Goal: Transaction & Acquisition: Purchase product/service

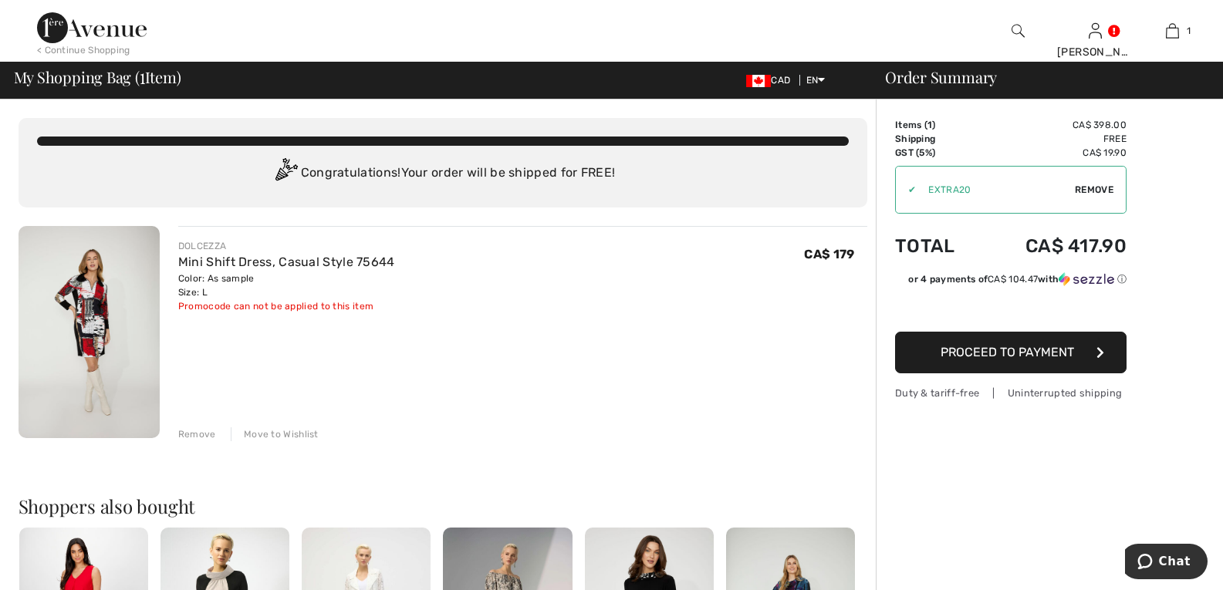
click at [76, 344] on img at bounding box center [89, 332] width 141 height 212
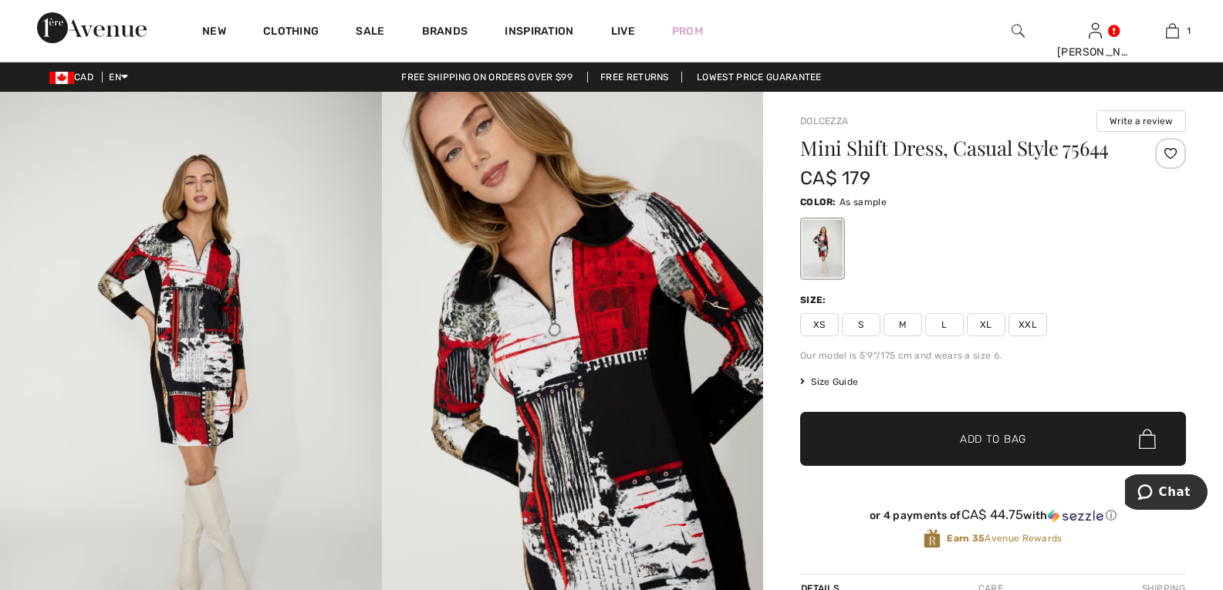
click at [846, 383] on span "Size Guide" at bounding box center [829, 382] width 58 height 14
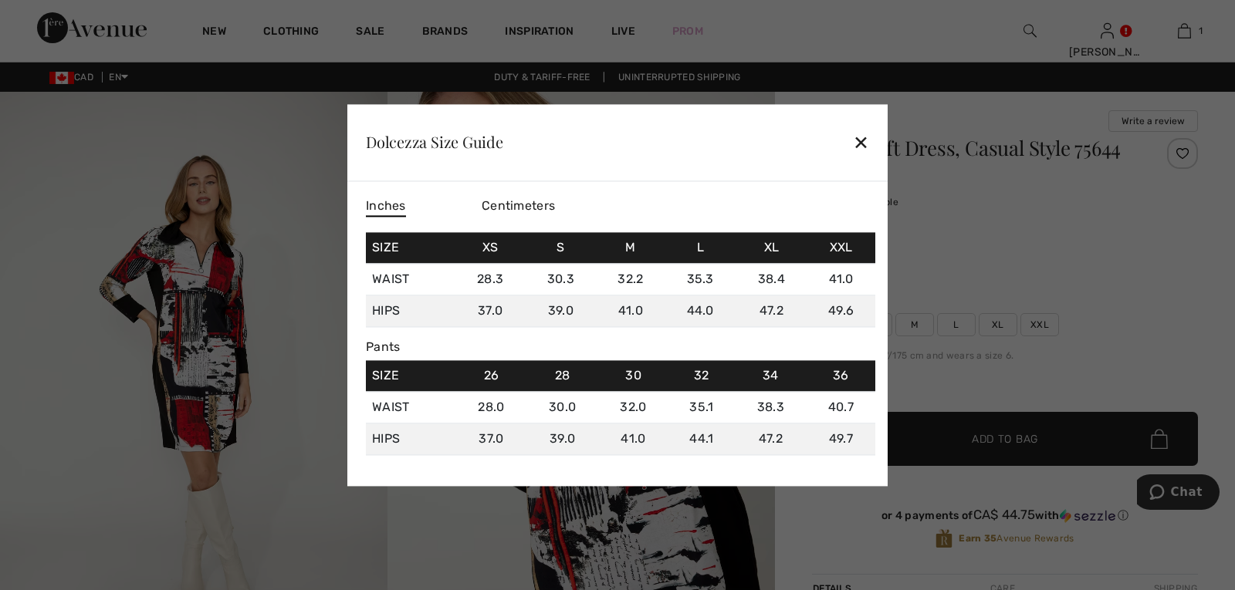
click at [862, 139] on div "✕" at bounding box center [861, 143] width 16 height 32
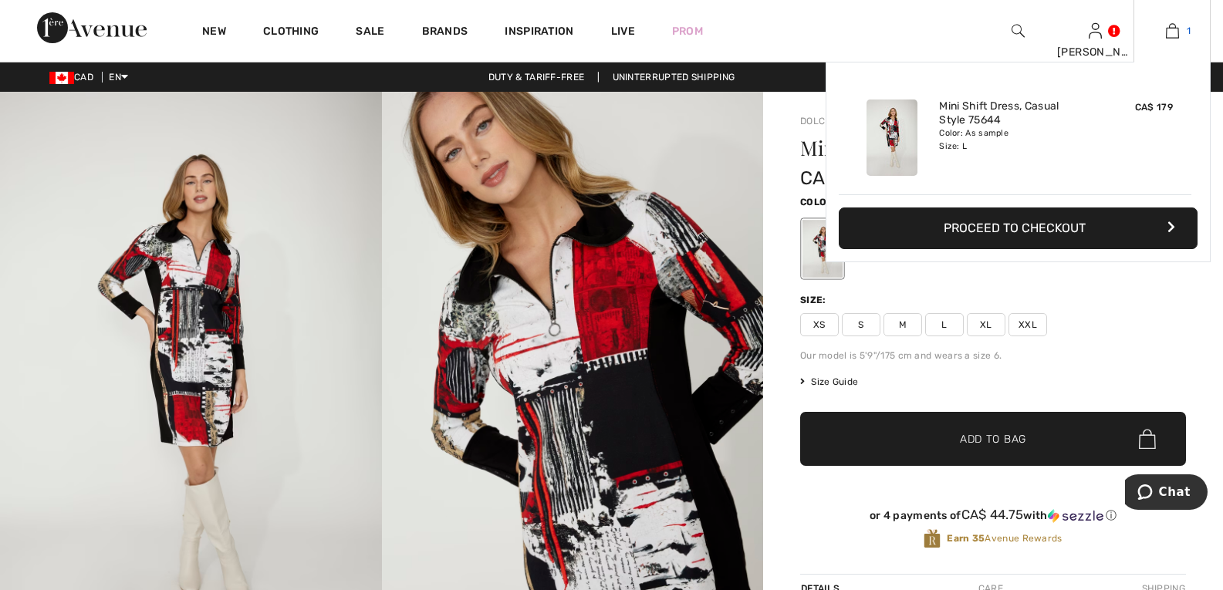
click at [1173, 29] on img at bounding box center [1172, 31] width 13 height 19
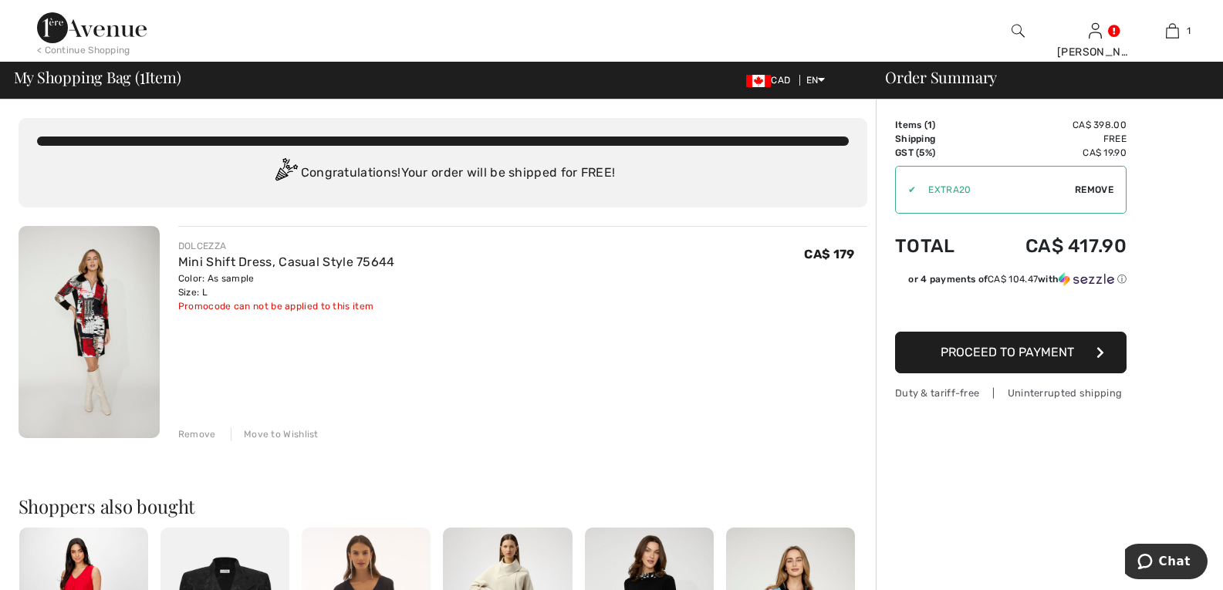
click at [1084, 189] on span "Remove" at bounding box center [1094, 190] width 39 height 14
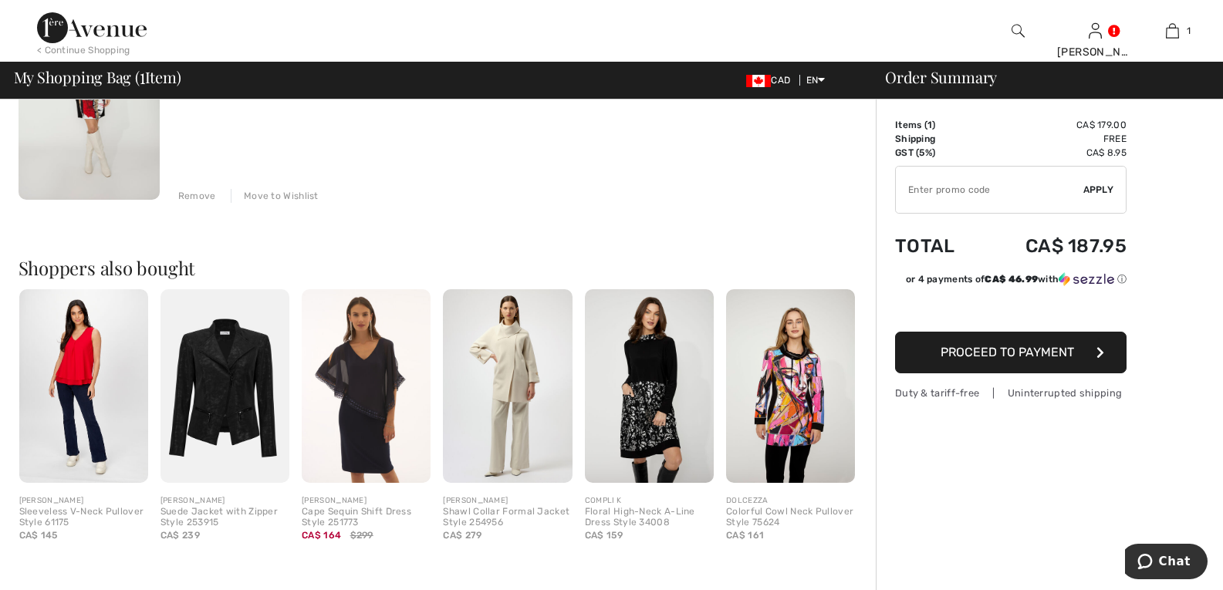
scroll to position [242, 0]
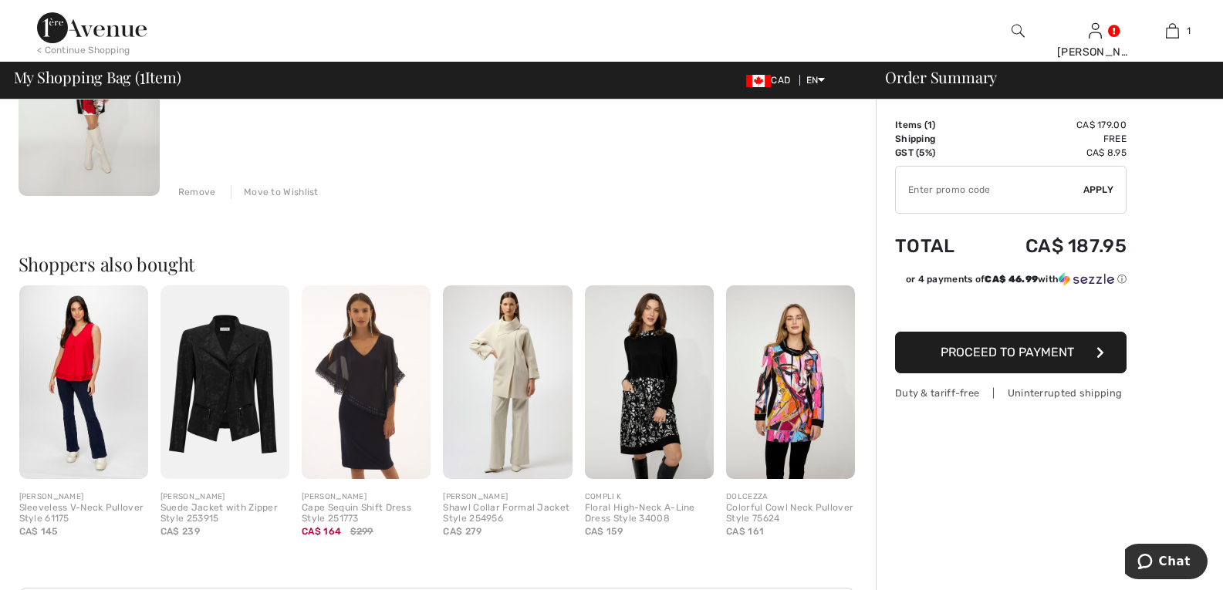
click at [634, 417] on img at bounding box center [649, 383] width 129 height 194
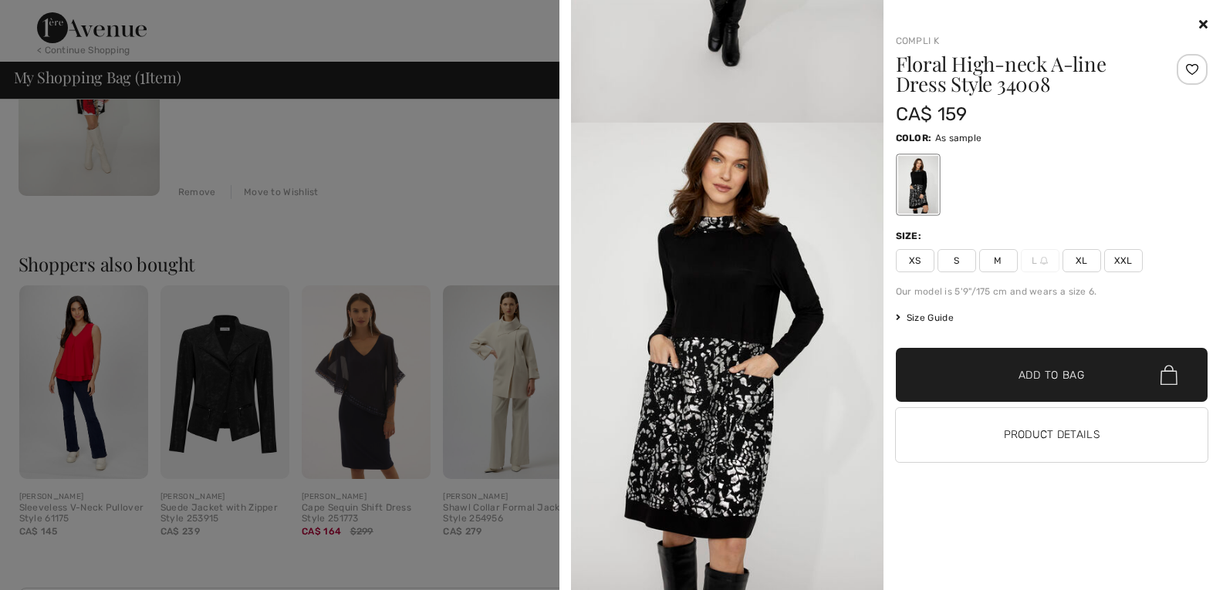
scroll to position [1808, 0]
click at [1200, 27] on icon at bounding box center [1203, 24] width 8 height 12
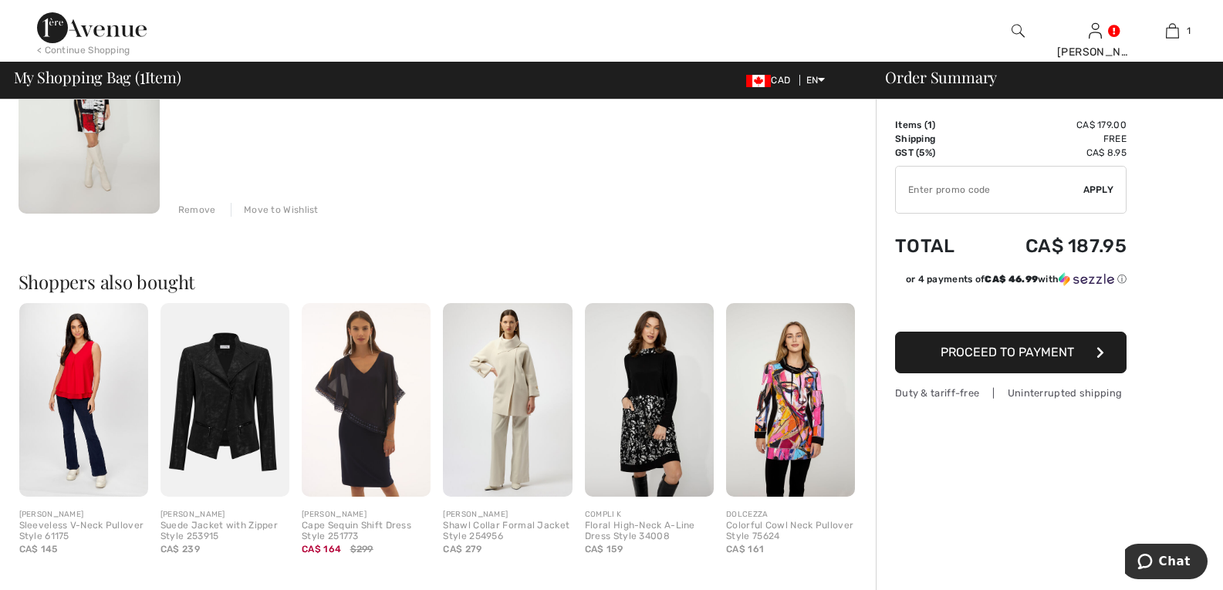
scroll to position [0, 0]
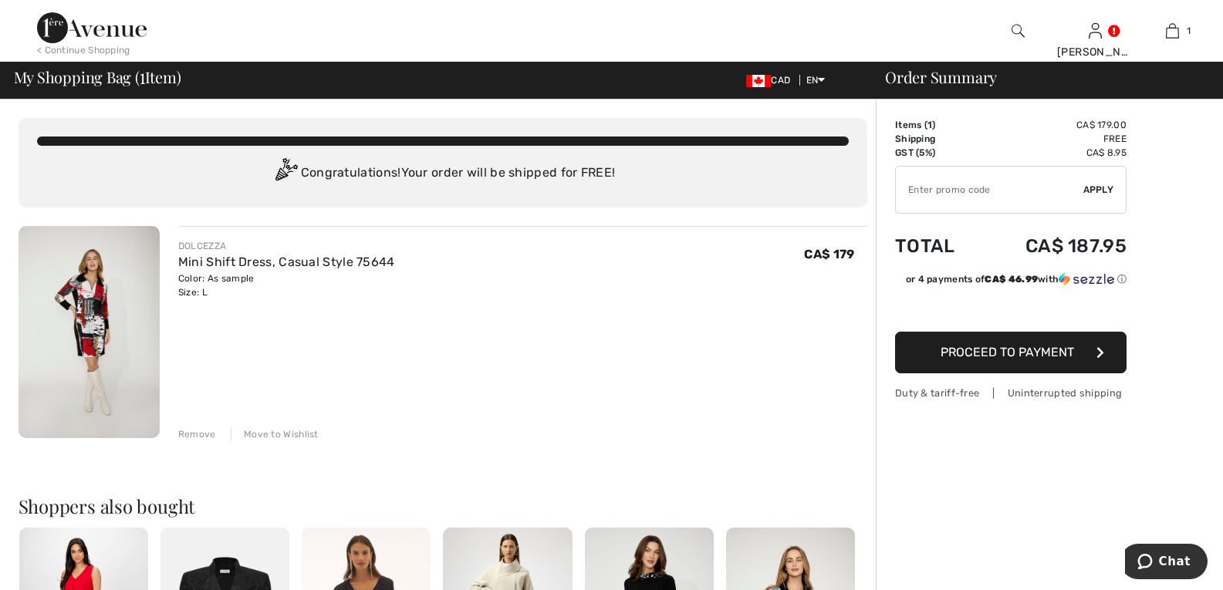
click at [87, 320] on img at bounding box center [89, 332] width 141 height 212
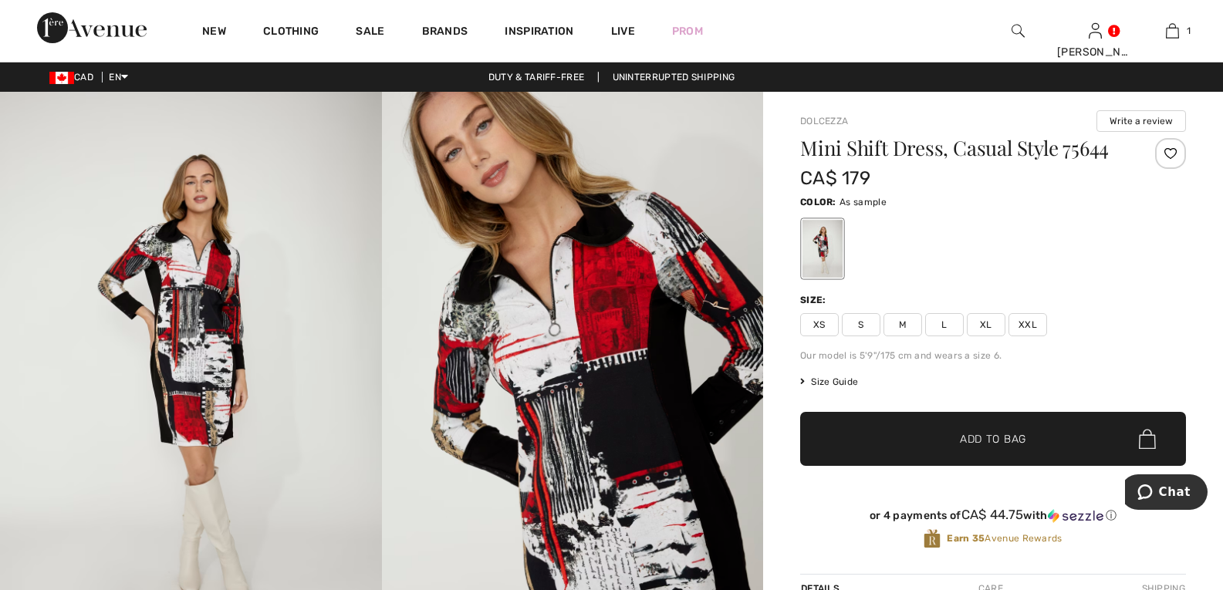
click at [833, 379] on span "Size Guide" at bounding box center [829, 382] width 58 height 14
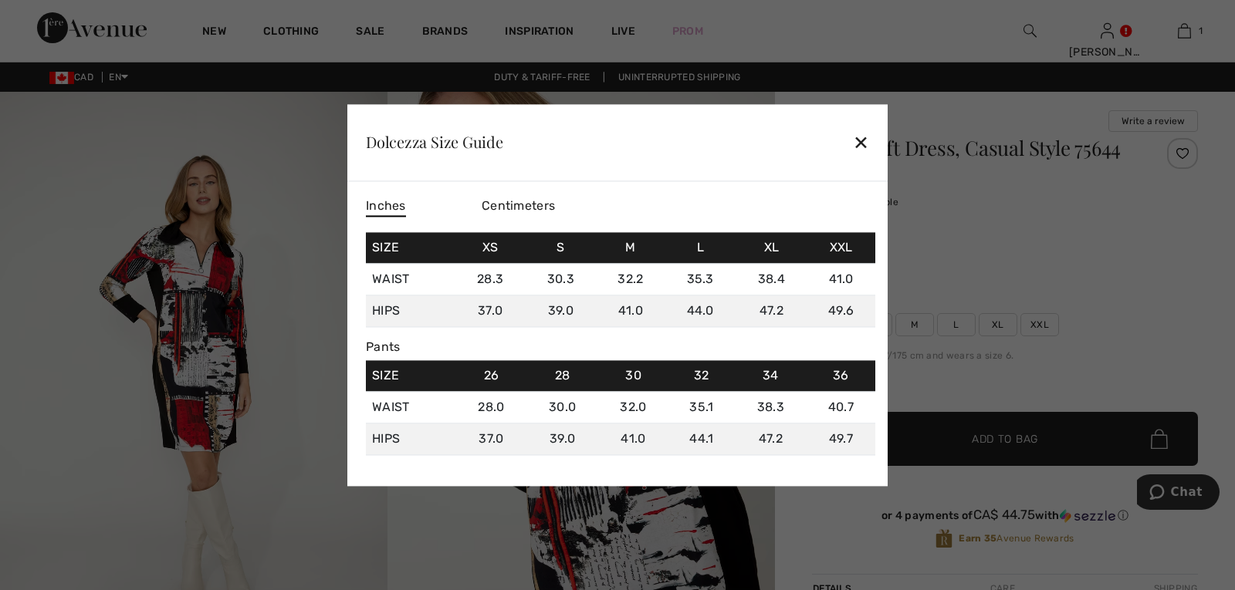
click at [859, 140] on div "✕" at bounding box center [861, 143] width 16 height 32
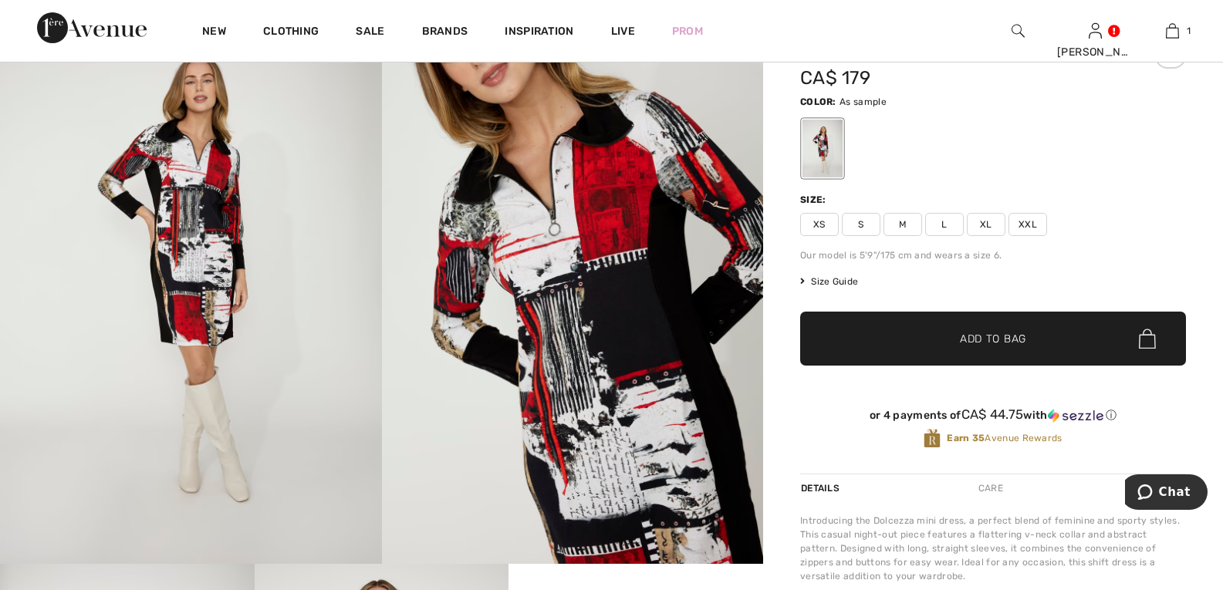
scroll to position [77, 0]
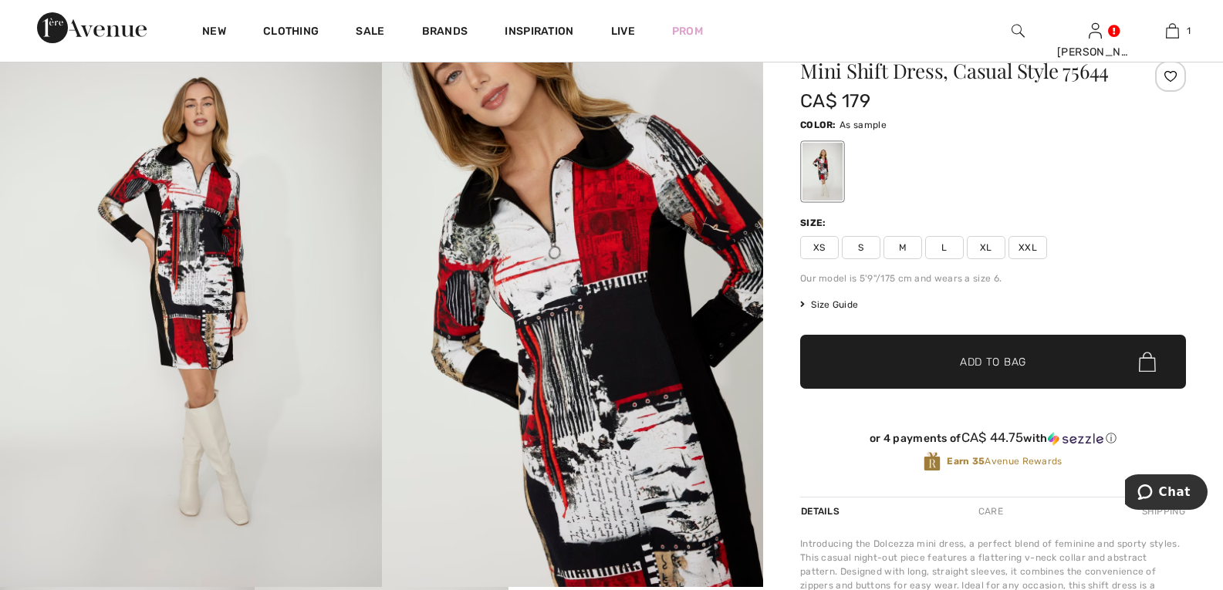
click at [846, 303] on span "Size Guide" at bounding box center [829, 305] width 58 height 14
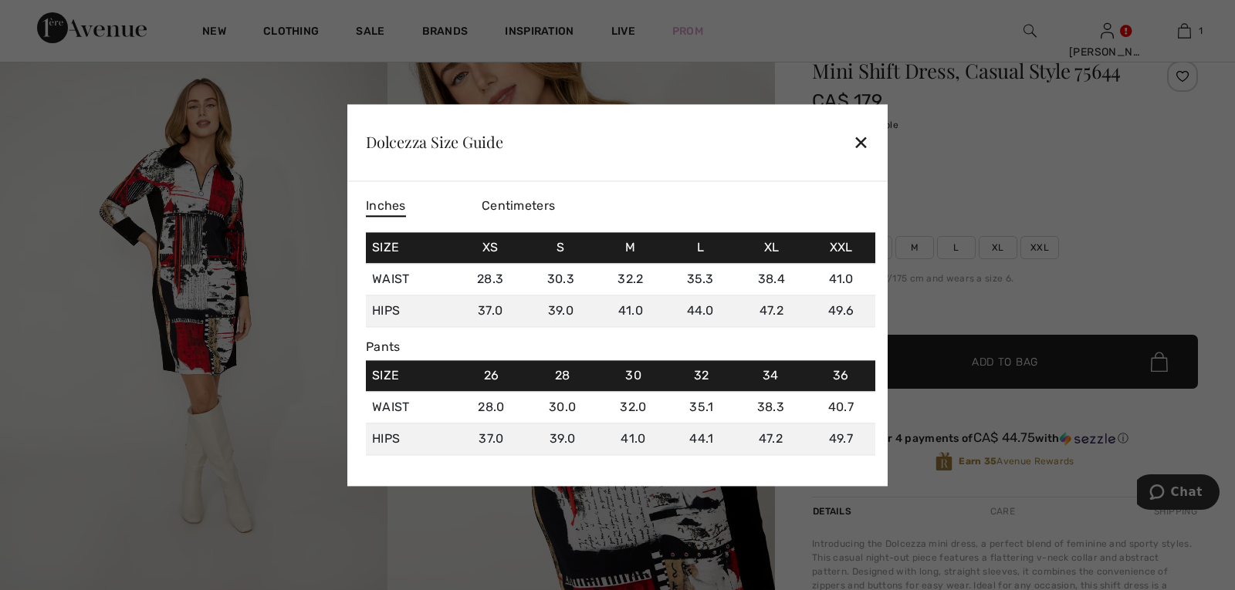
click at [862, 140] on div "✕" at bounding box center [861, 143] width 16 height 32
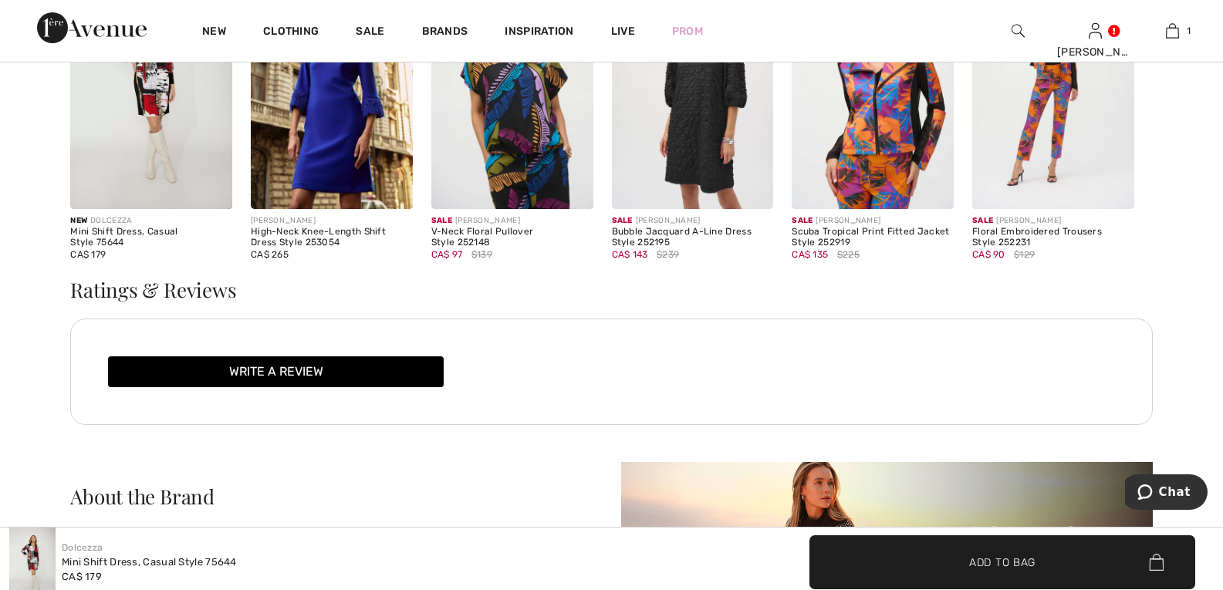
scroll to position [0, 0]
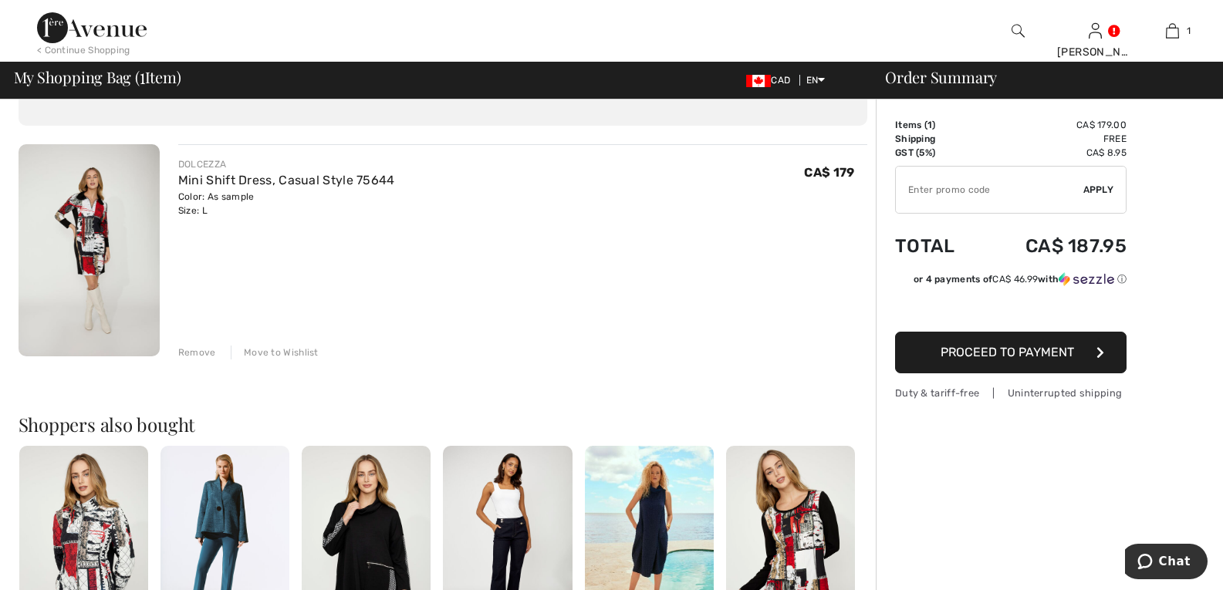
scroll to position [19, 0]
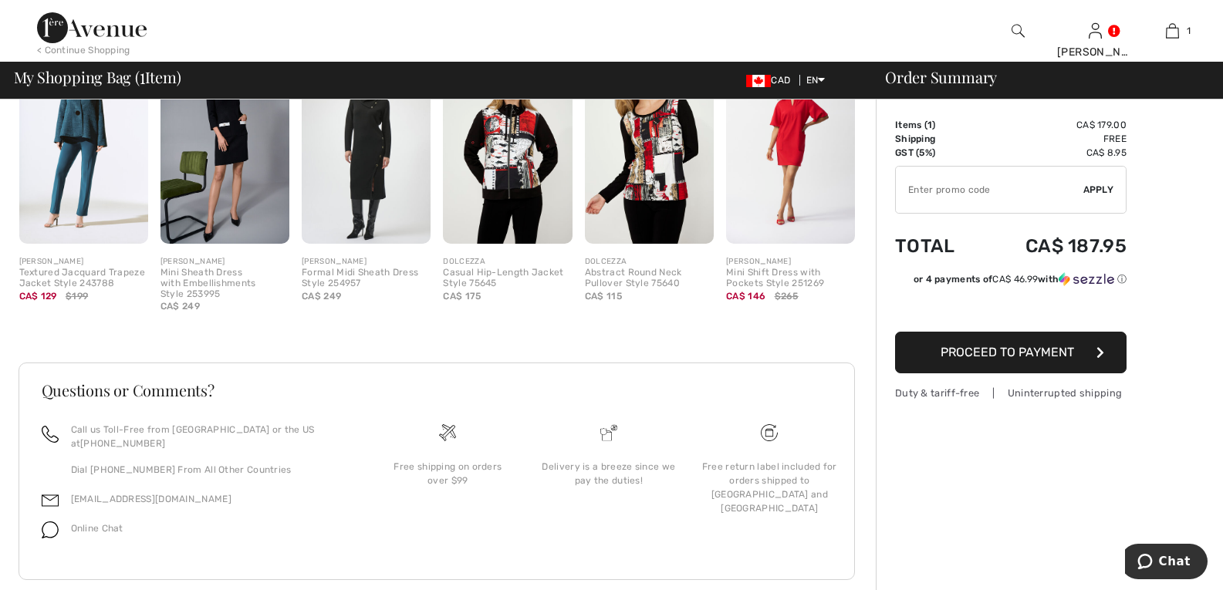
scroll to position [492, 0]
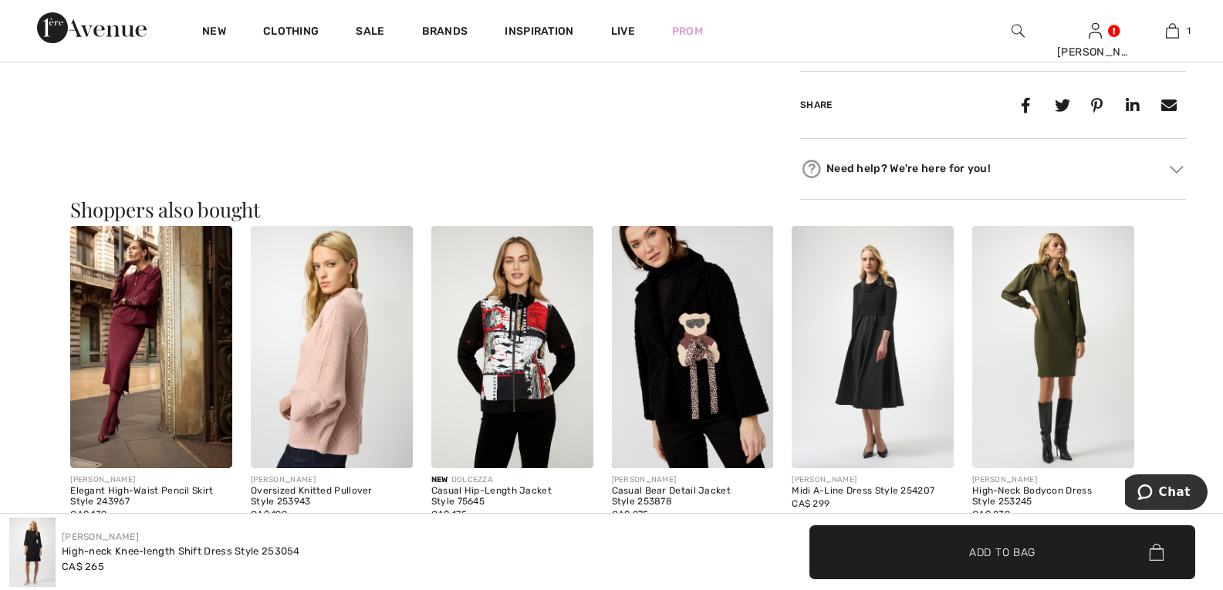
scroll to position [611, 0]
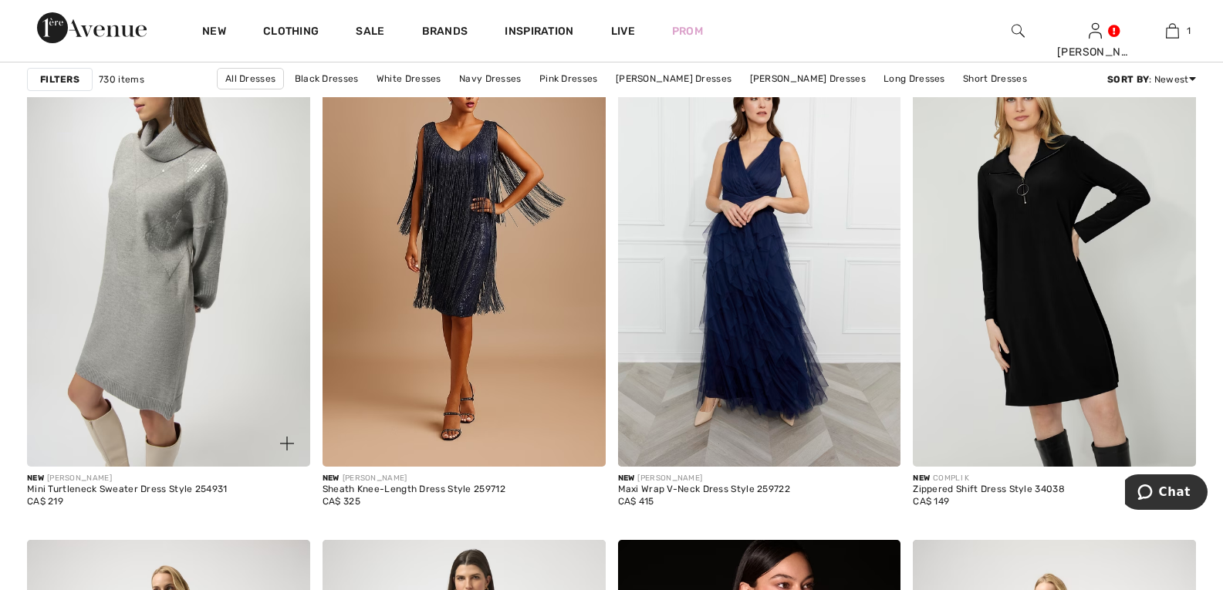
scroll to position [2393, 0]
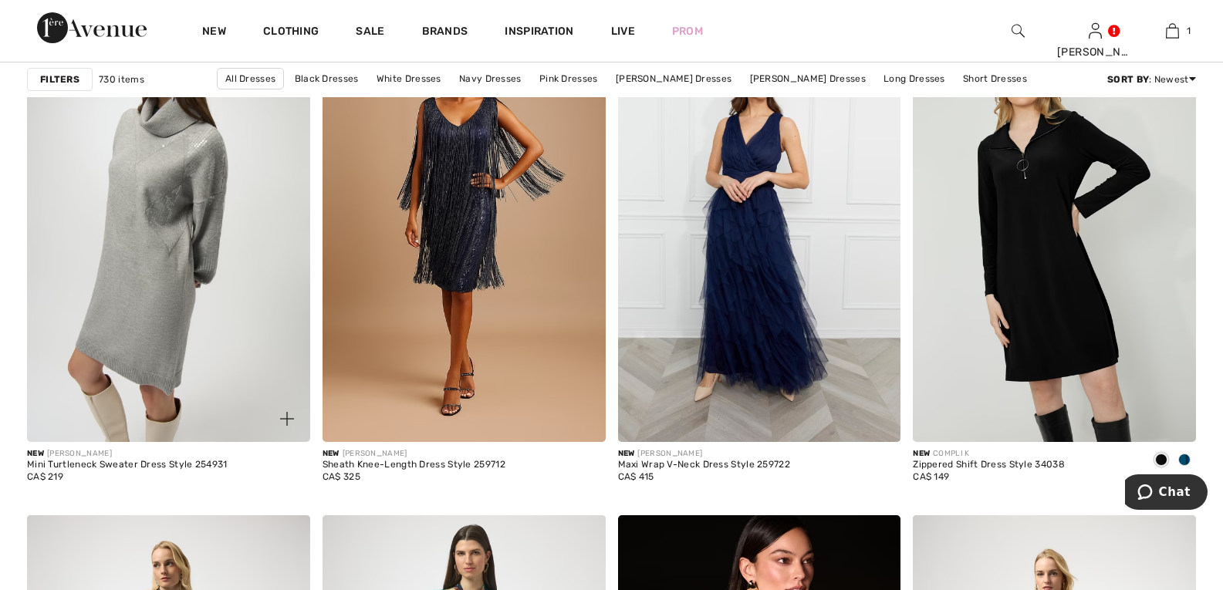
click at [172, 298] on img at bounding box center [168, 229] width 283 height 425
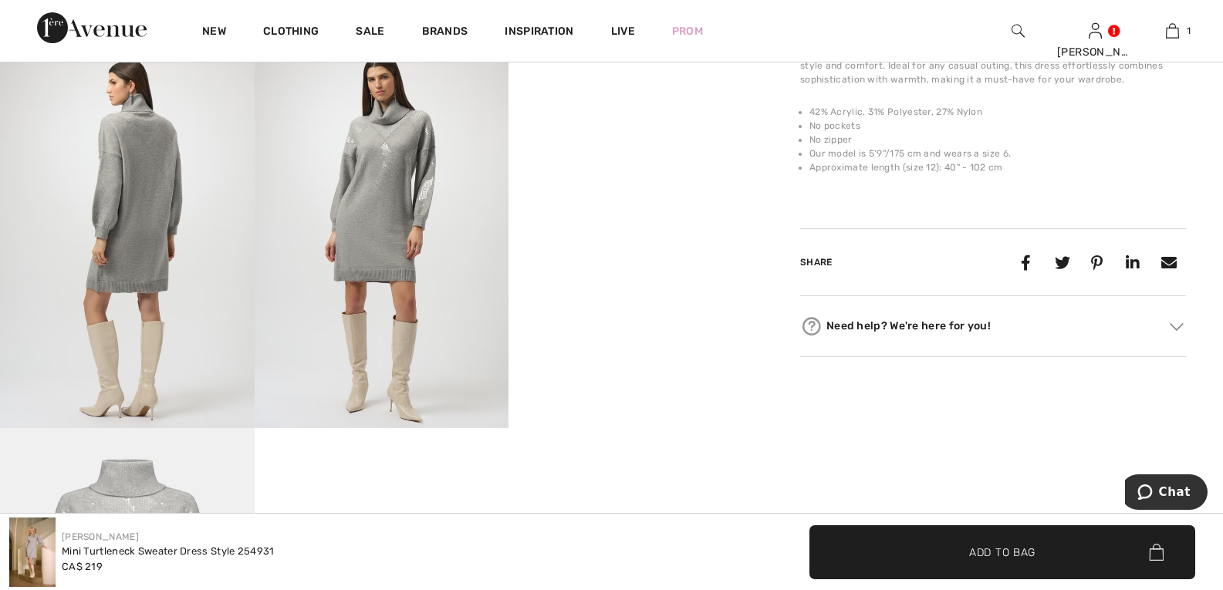
scroll to position [309, 0]
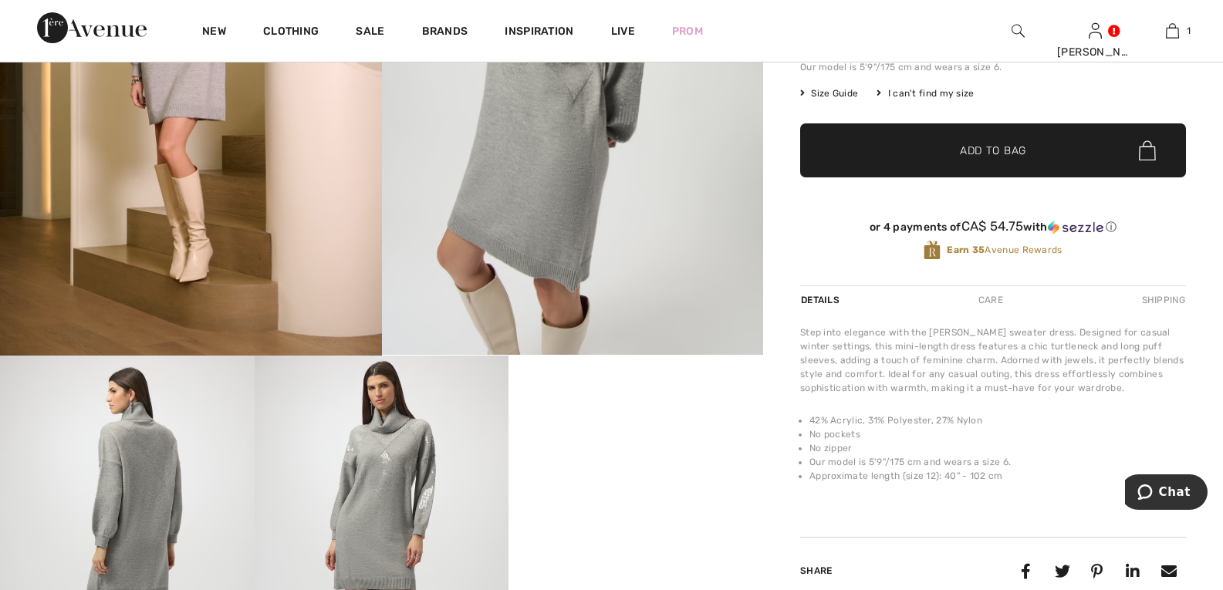
click at [823, 295] on div "Details" at bounding box center [821, 300] width 43 height 28
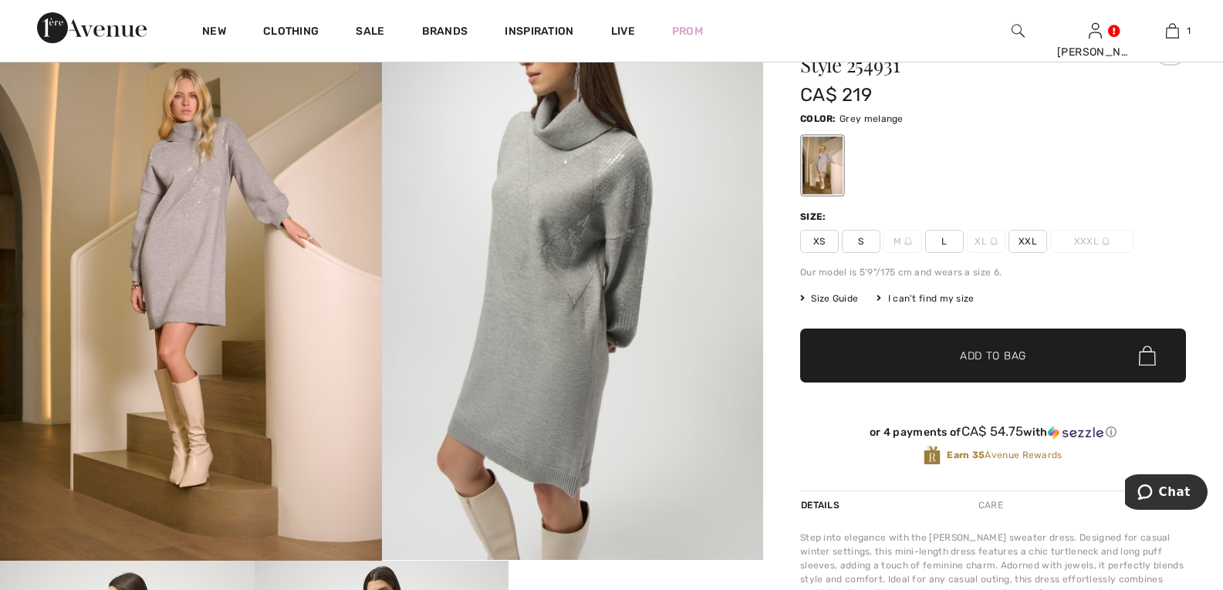
scroll to position [0, 0]
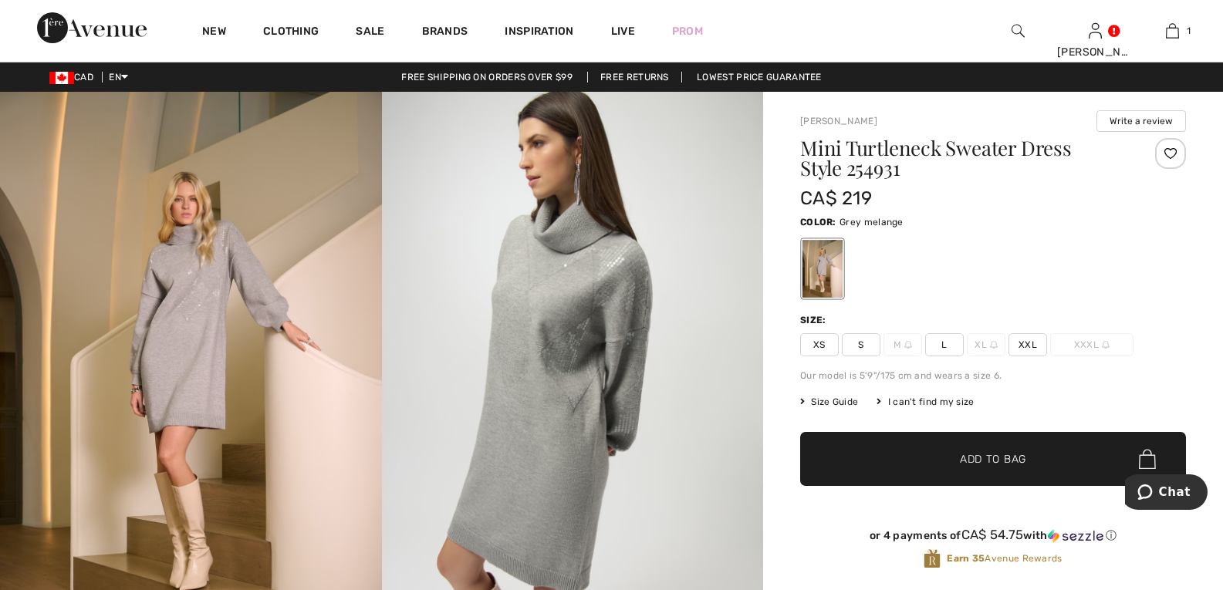
click at [941, 345] on span "L" at bounding box center [944, 344] width 39 height 23
click at [952, 462] on span "✔ Added to Bag" at bounding box center [970, 460] width 94 height 16
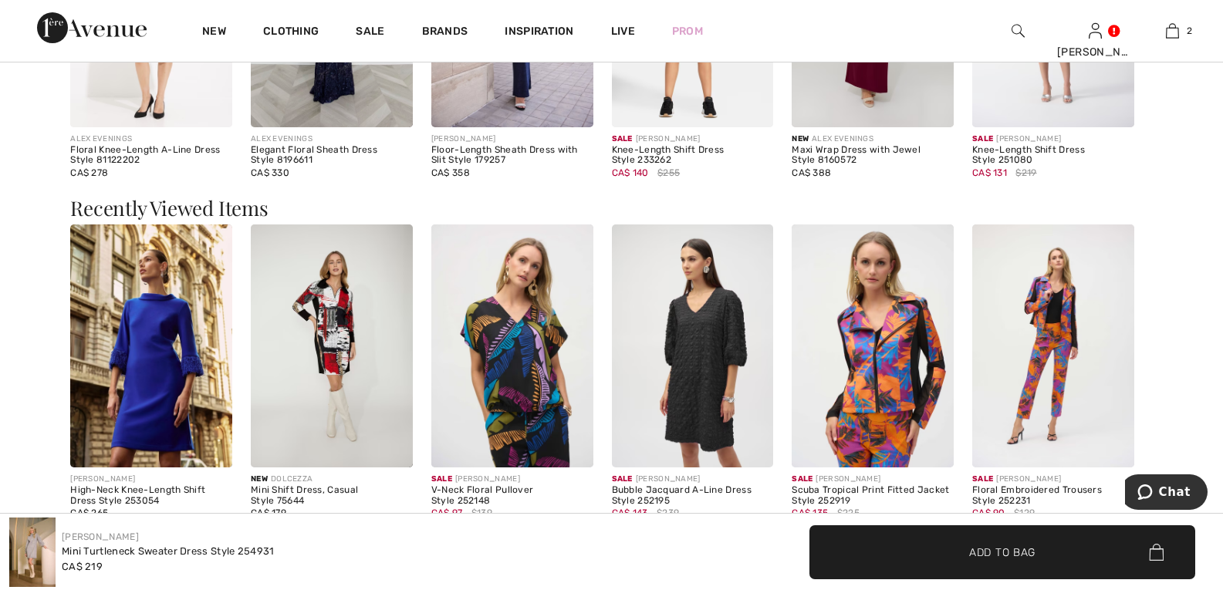
scroll to position [1930, 0]
click at [170, 358] on img at bounding box center [151, 345] width 162 height 243
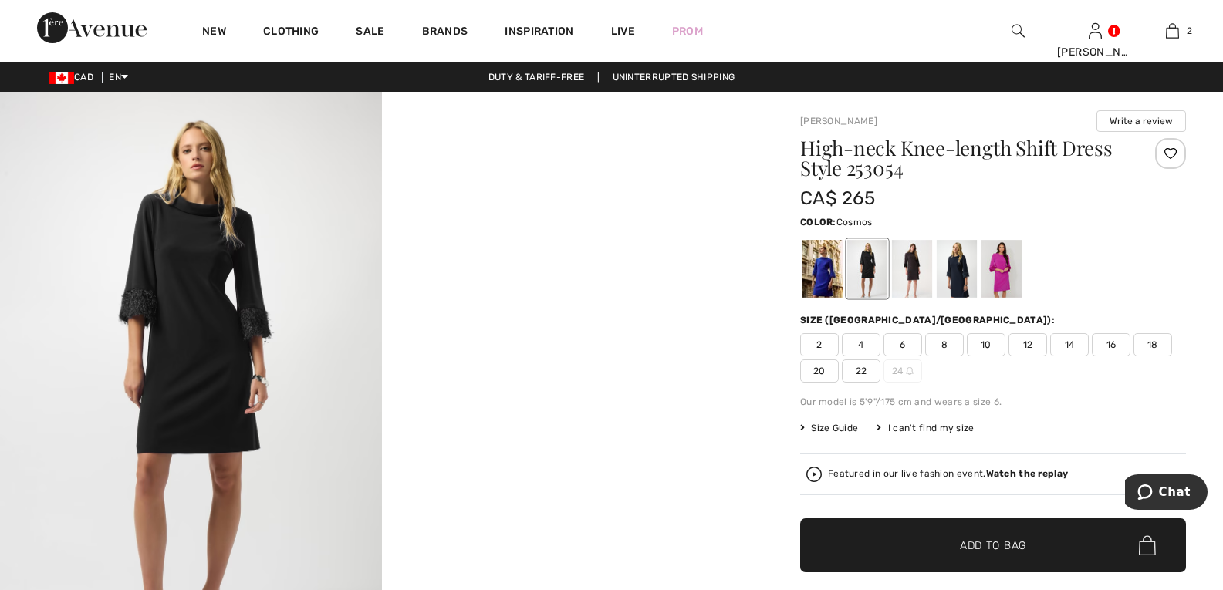
click at [1006, 272] on div at bounding box center [1002, 269] width 40 height 58
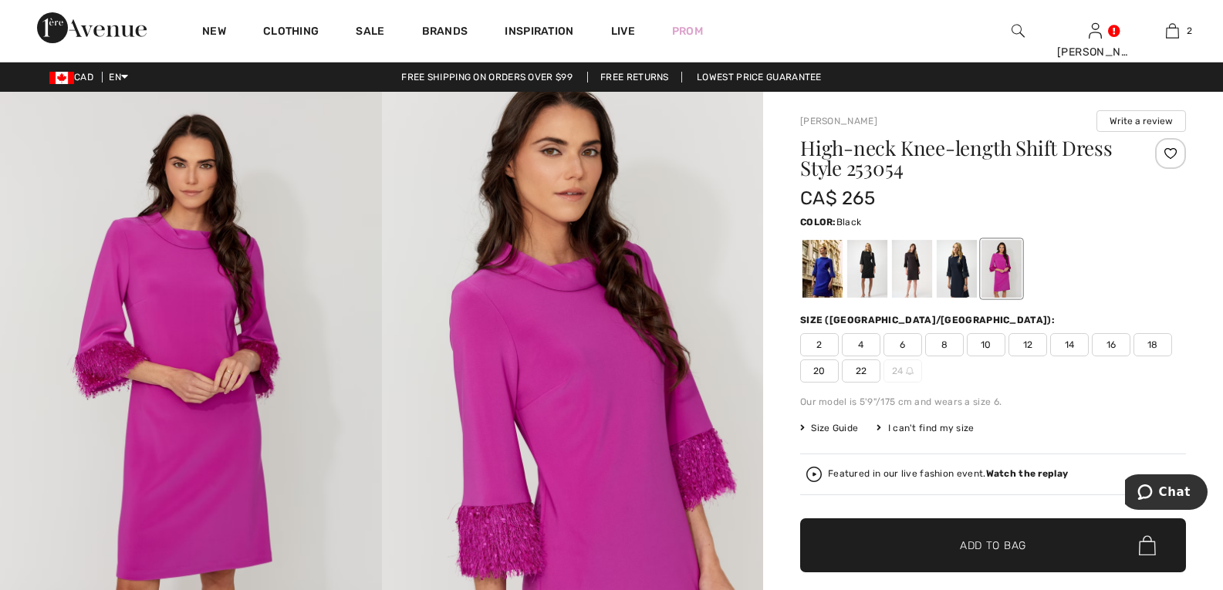
click at [865, 281] on div at bounding box center [867, 269] width 40 height 58
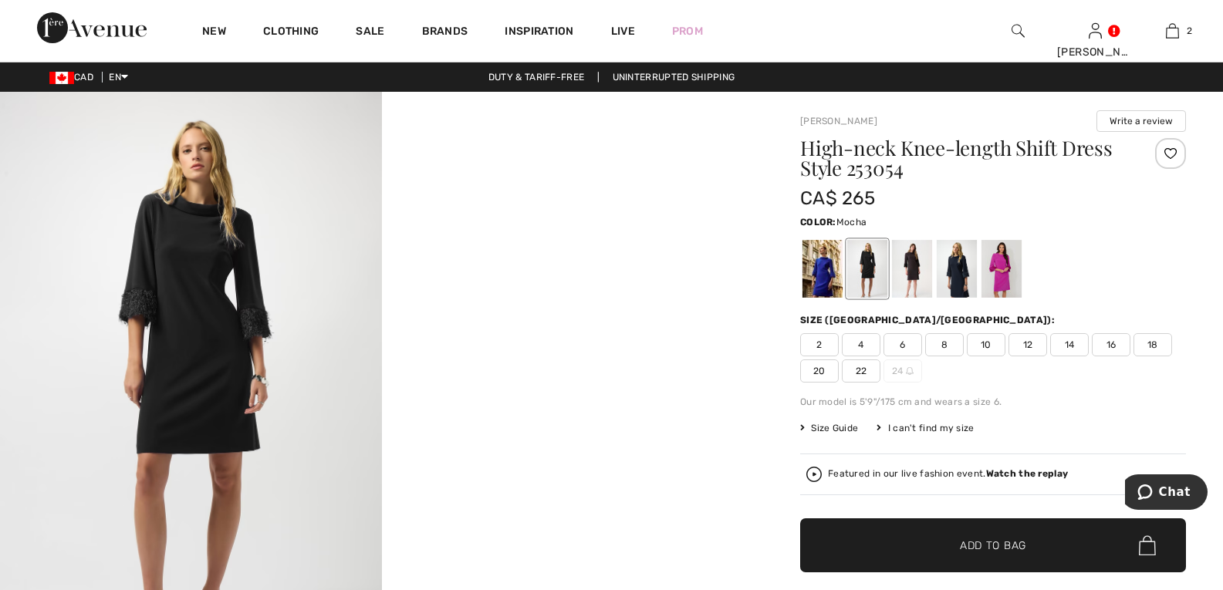
click at [915, 272] on div at bounding box center [912, 269] width 40 height 58
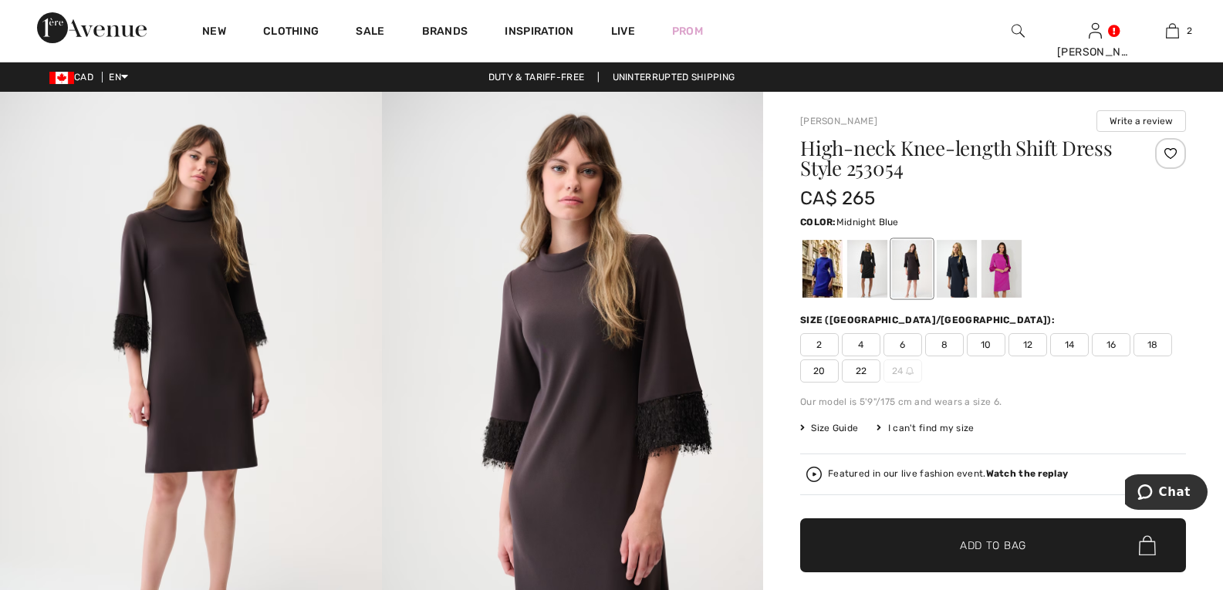
click at [955, 275] on div at bounding box center [957, 269] width 40 height 58
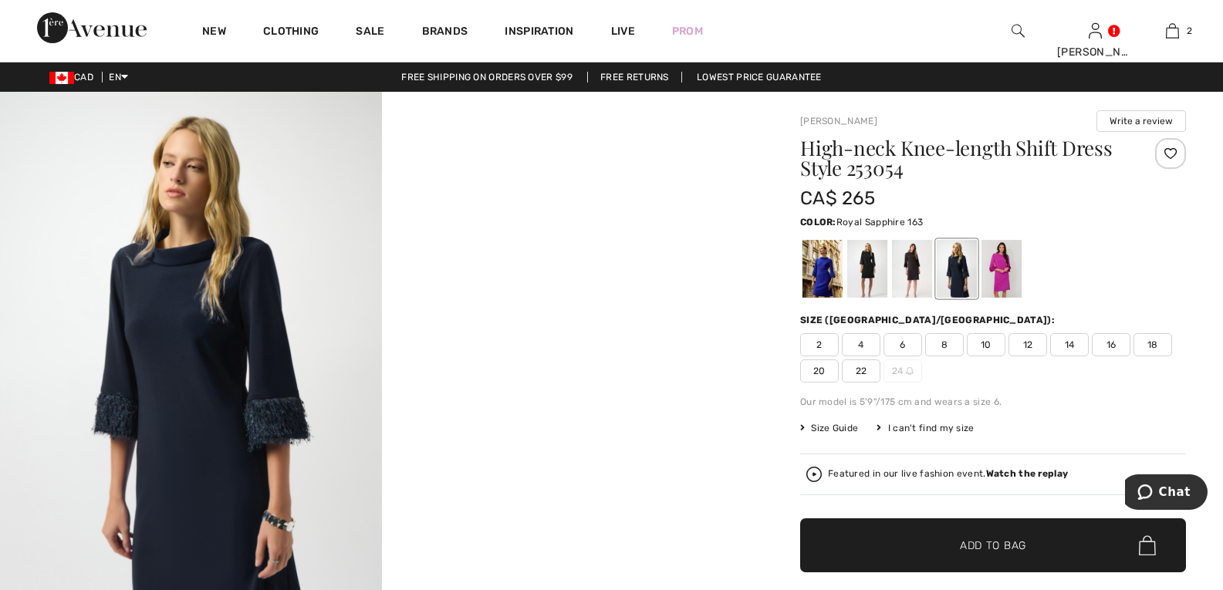
click at [831, 282] on div at bounding box center [823, 269] width 40 height 58
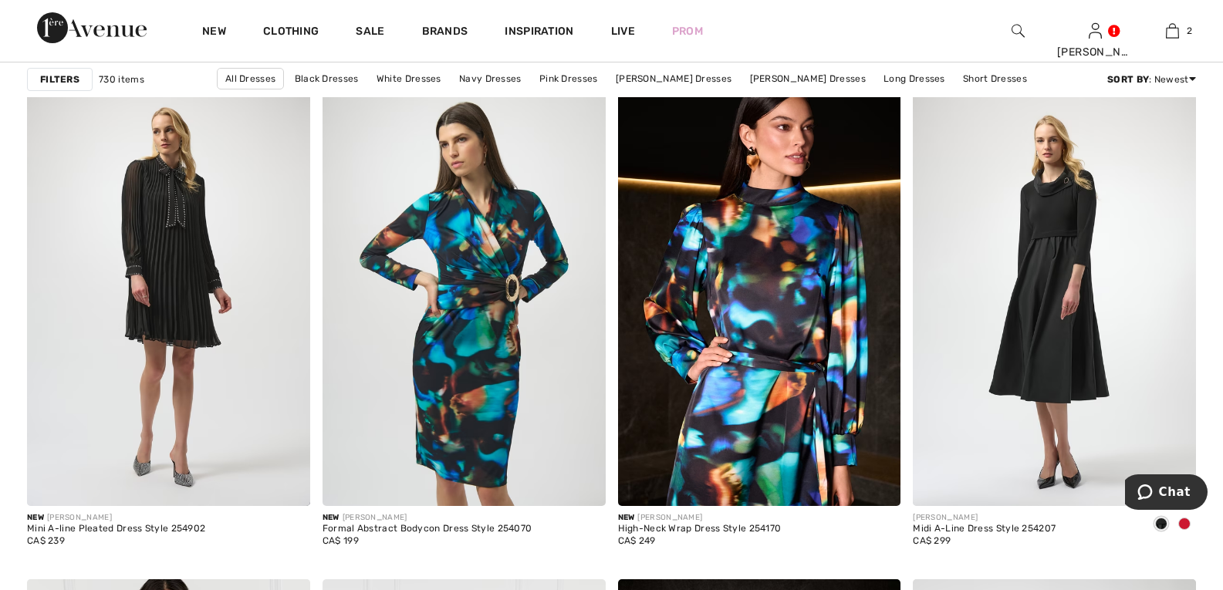
scroll to position [2856, 0]
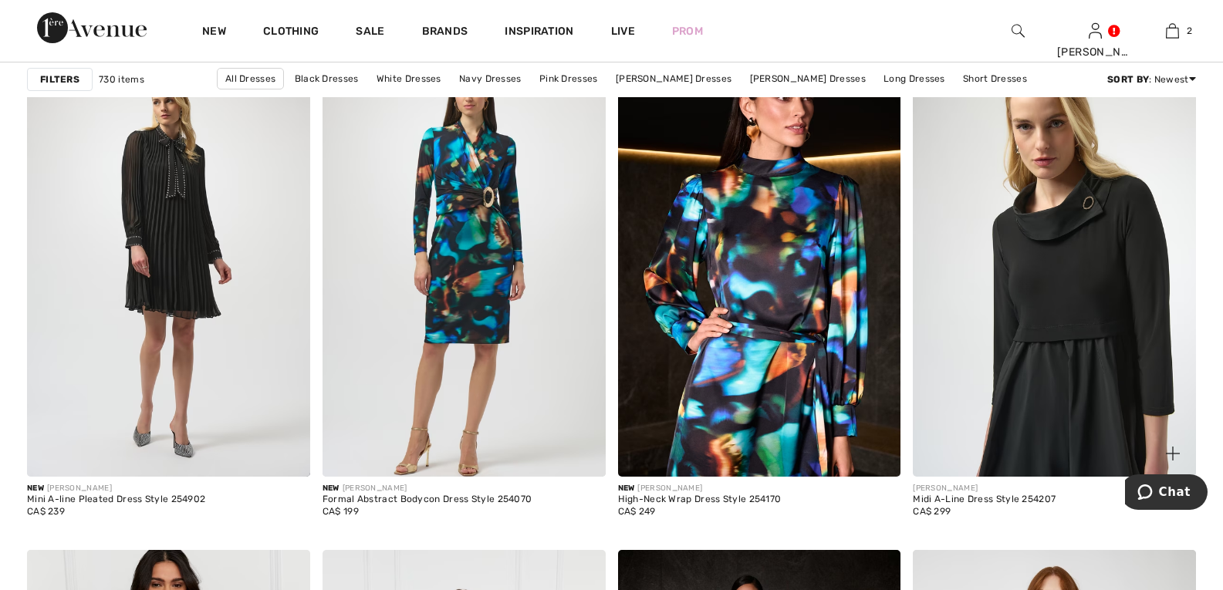
click at [1028, 314] on img at bounding box center [1054, 264] width 283 height 425
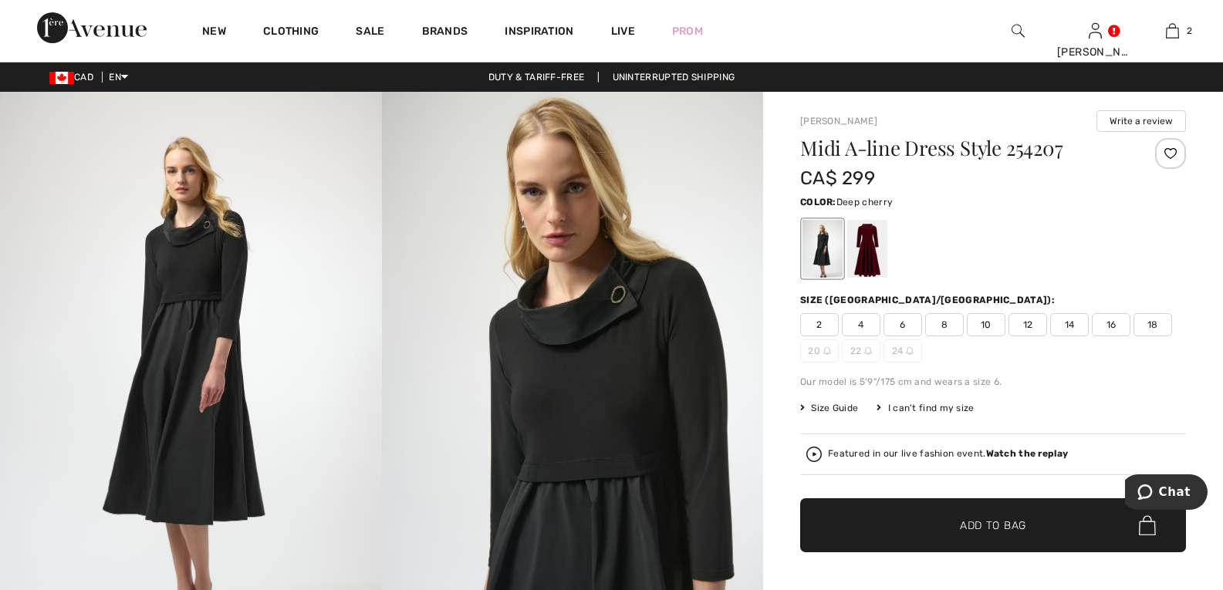
click at [875, 244] on div at bounding box center [867, 249] width 40 height 58
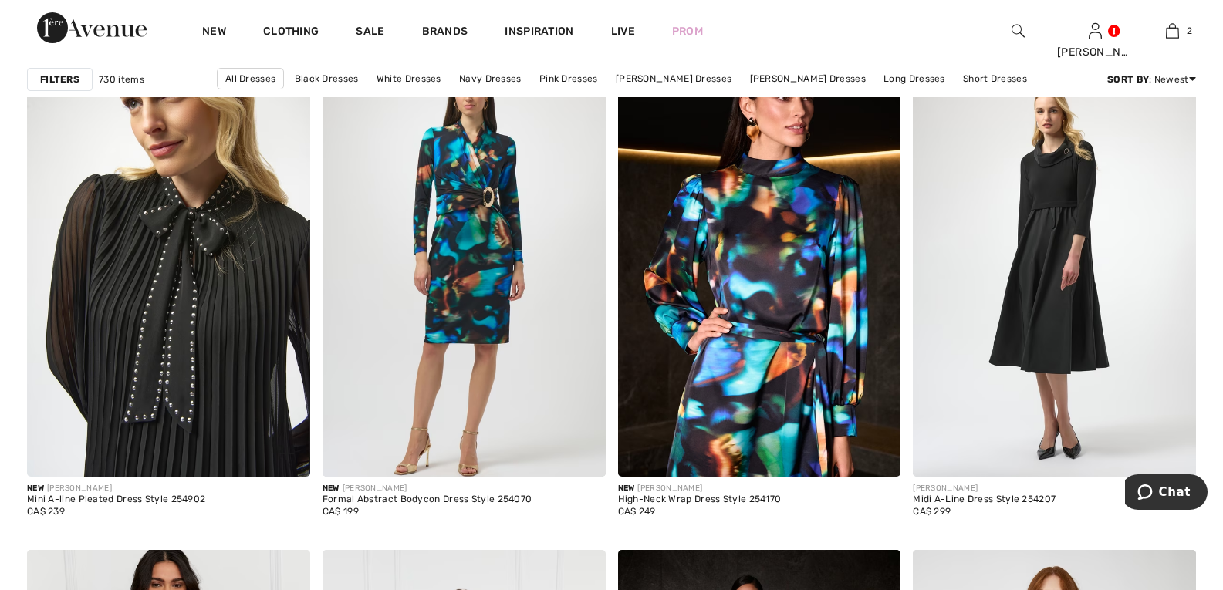
click at [124, 334] on img at bounding box center [168, 264] width 283 height 425
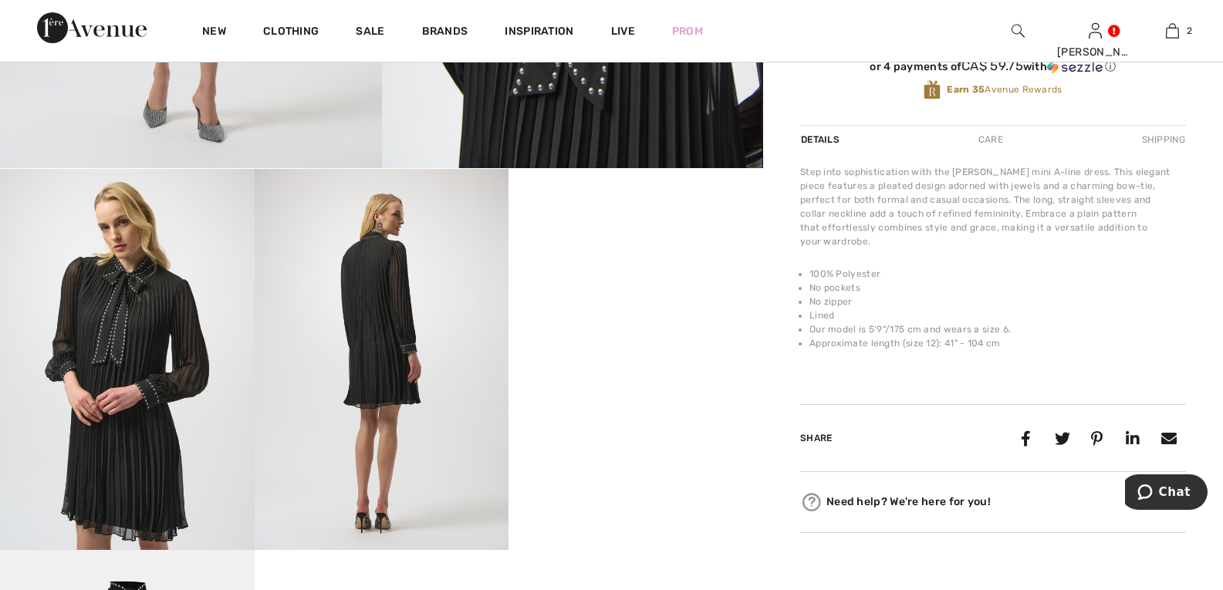
scroll to position [540, 0]
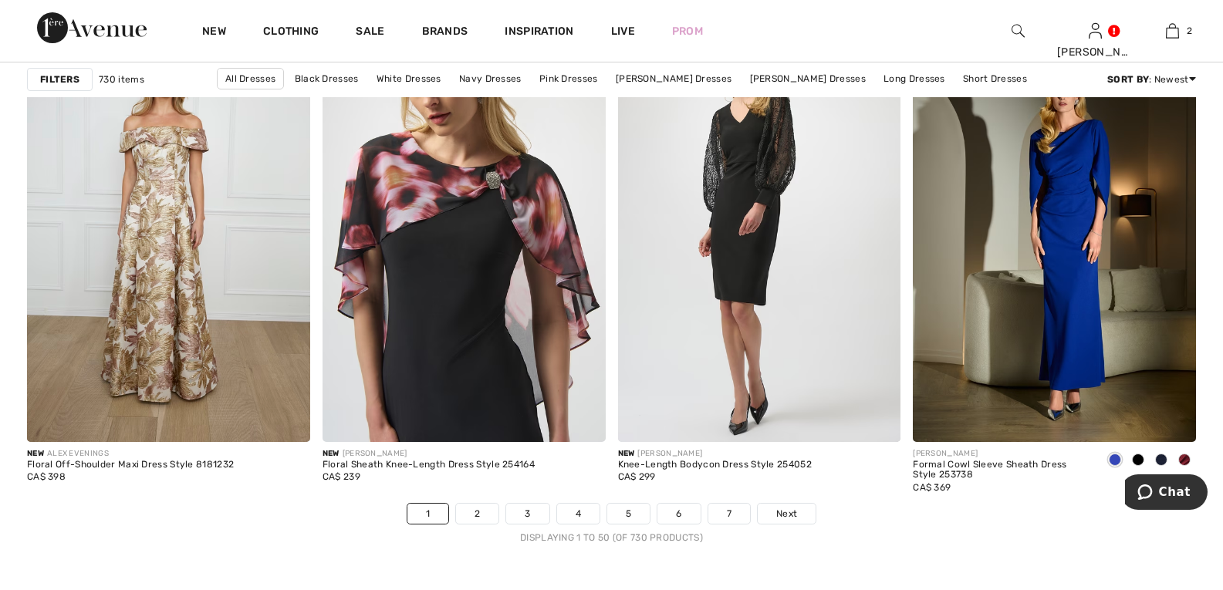
scroll to position [7333, 0]
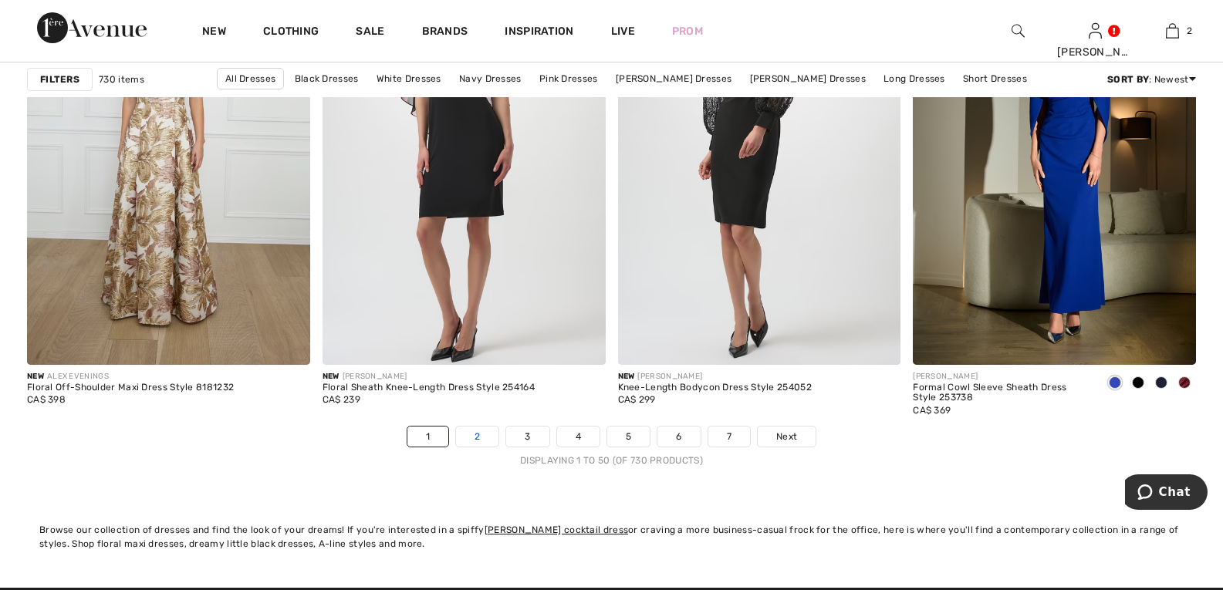
click at [484, 436] on link "2" at bounding box center [477, 437] width 42 height 20
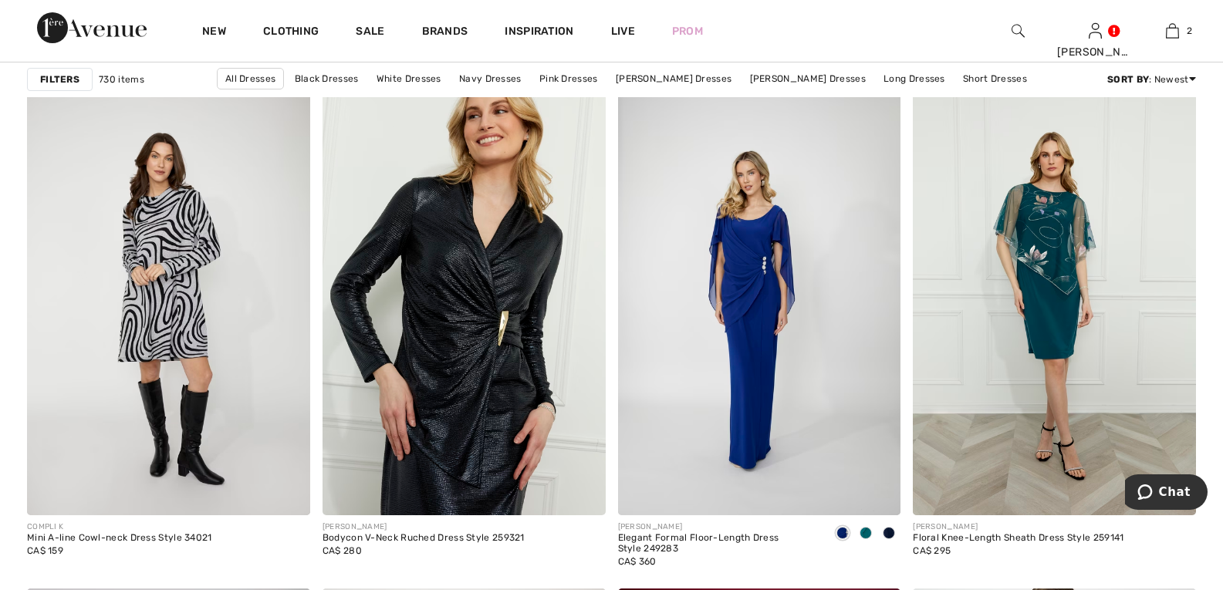
scroll to position [6715, 0]
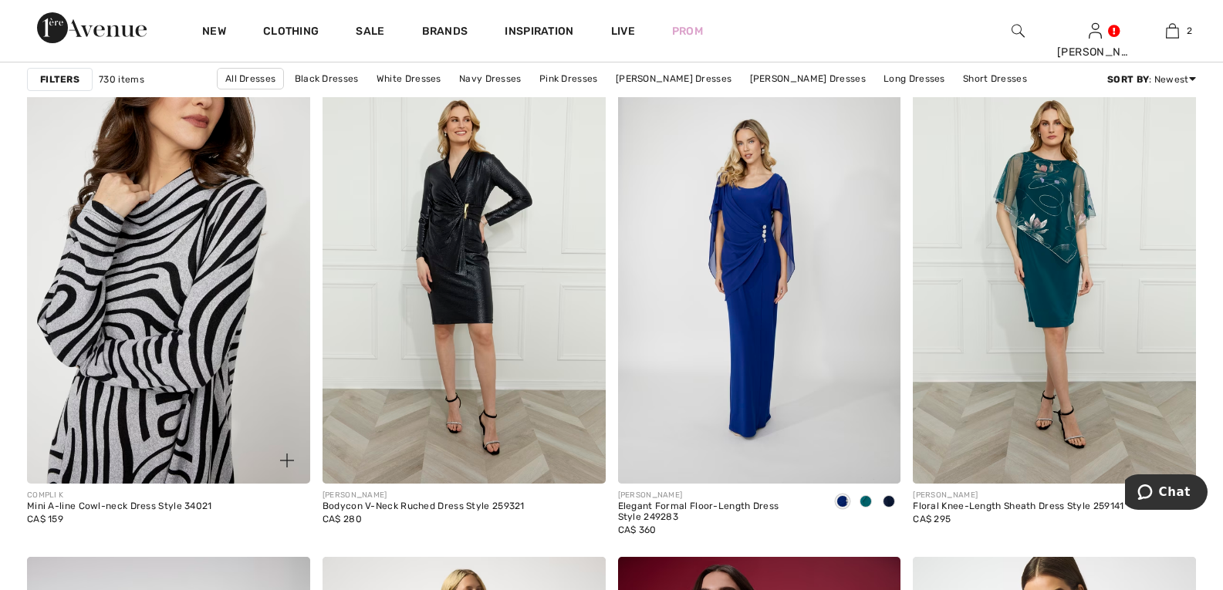
click at [149, 323] on img at bounding box center [168, 271] width 283 height 425
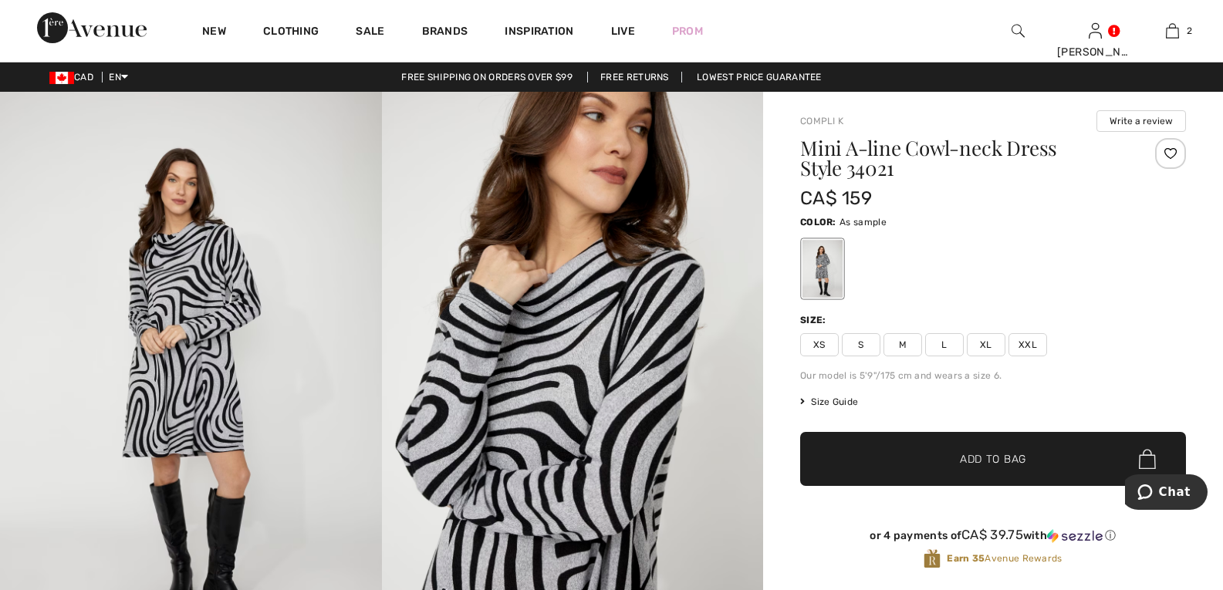
click at [945, 347] on span "L" at bounding box center [944, 344] width 39 height 23
click at [823, 403] on span "Size Guide" at bounding box center [829, 402] width 58 height 14
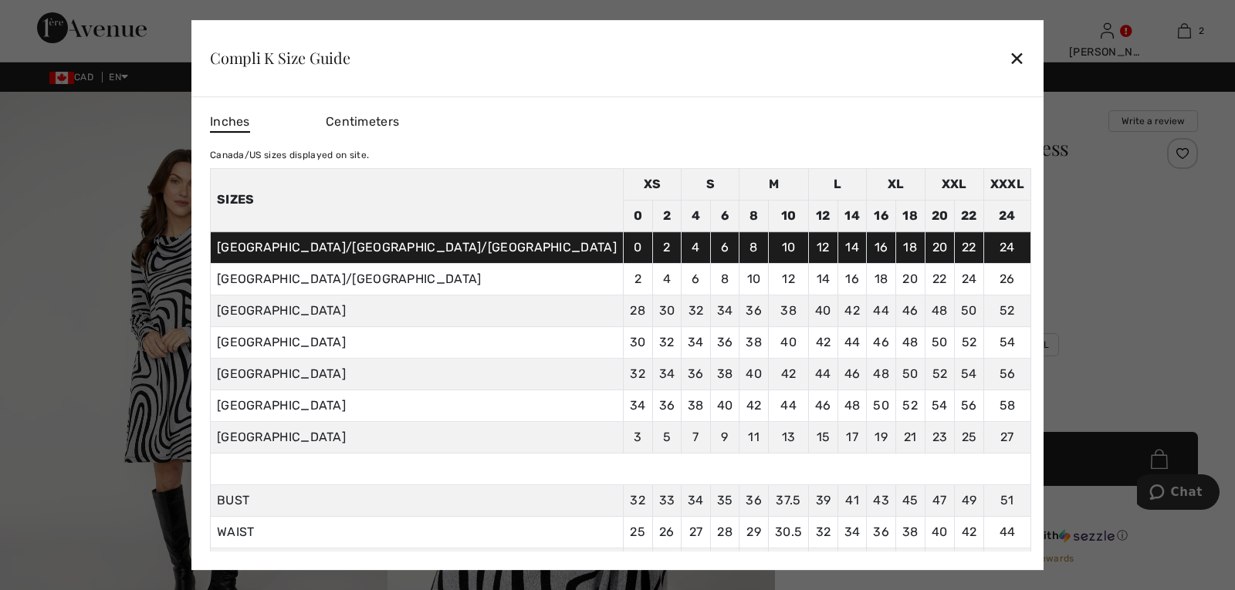
click at [1009, 58] on div "✕" at bounding box center [1017, 58] width 16 height 32
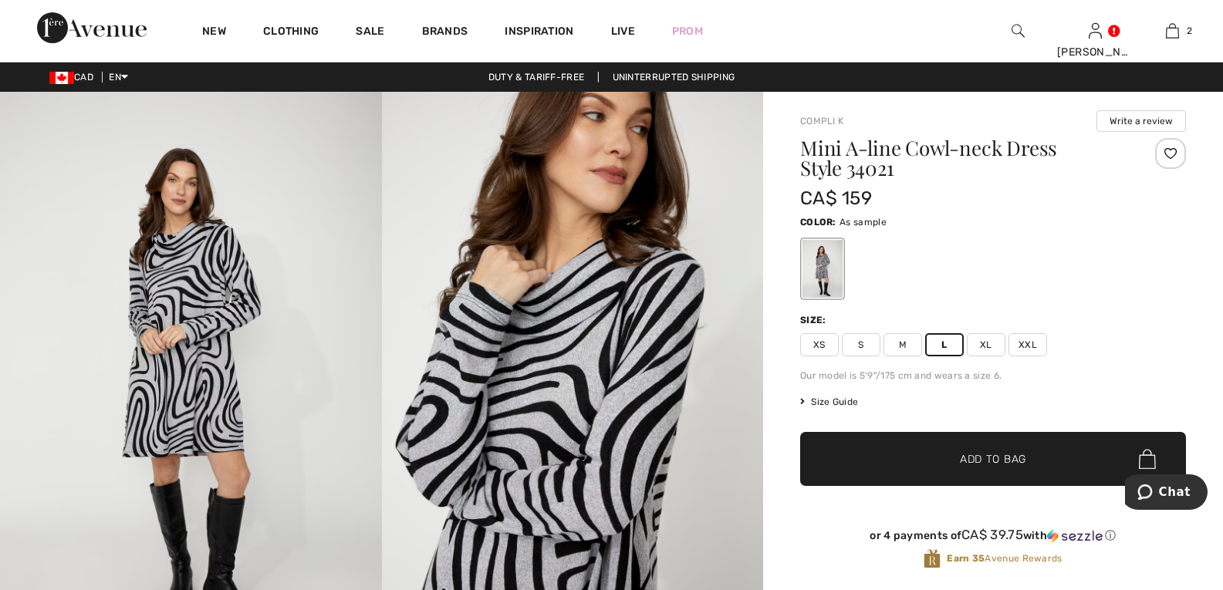
click at [820, 404] on span "Size Guide" at bounding box center [829, 402] width 58 height 14
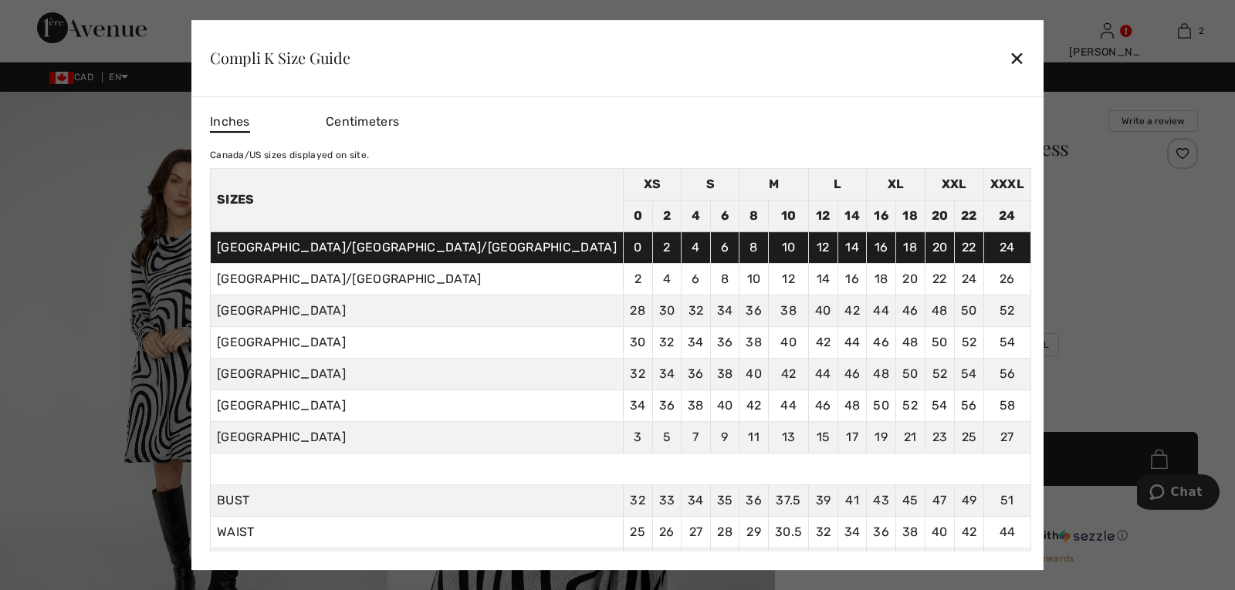
click at [1009, 58] on div "✕" at bounding box center [1017, 58] width 16 height 32
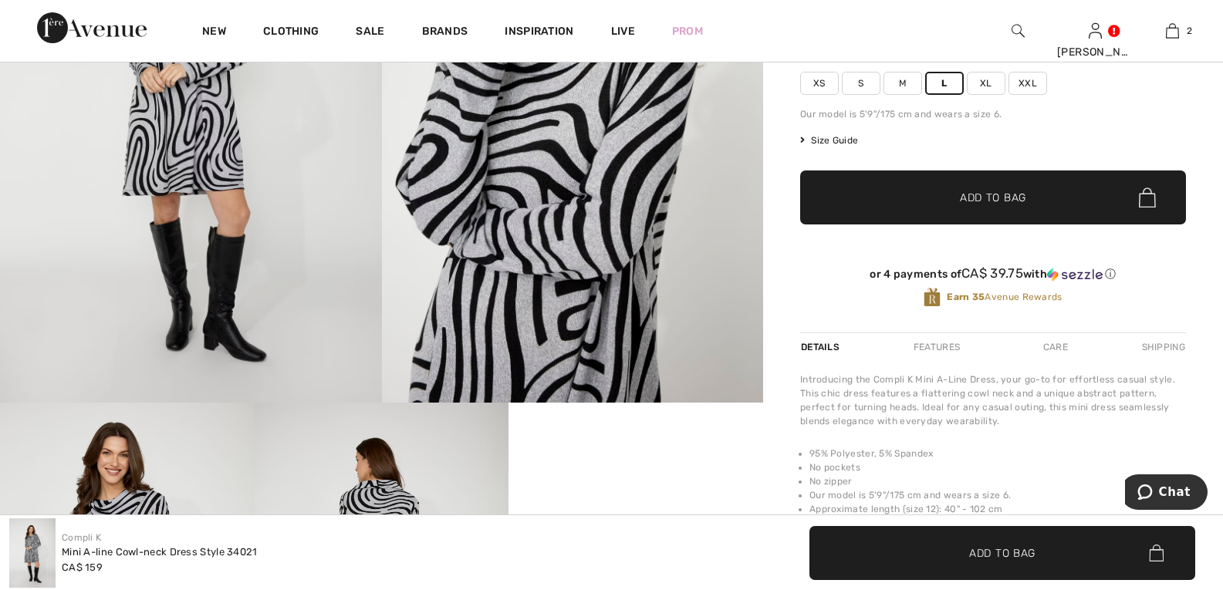
scroll to position [232, 0]
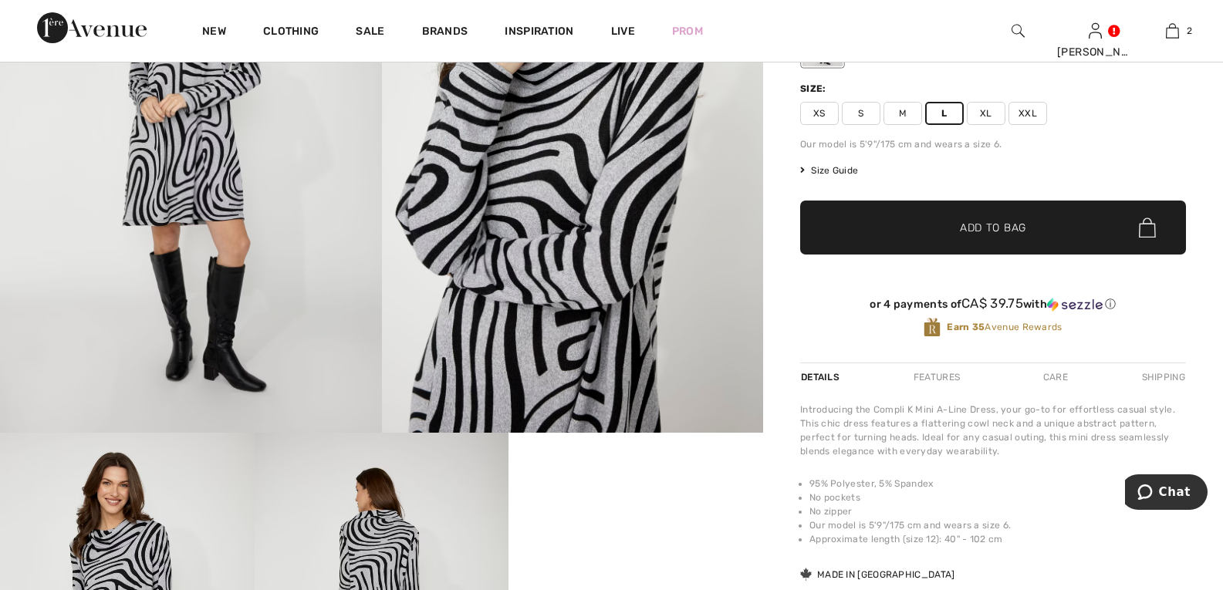
click at [996, 228] on span "Add to Bag" at bounding box center [993, 228] width 66 height 16
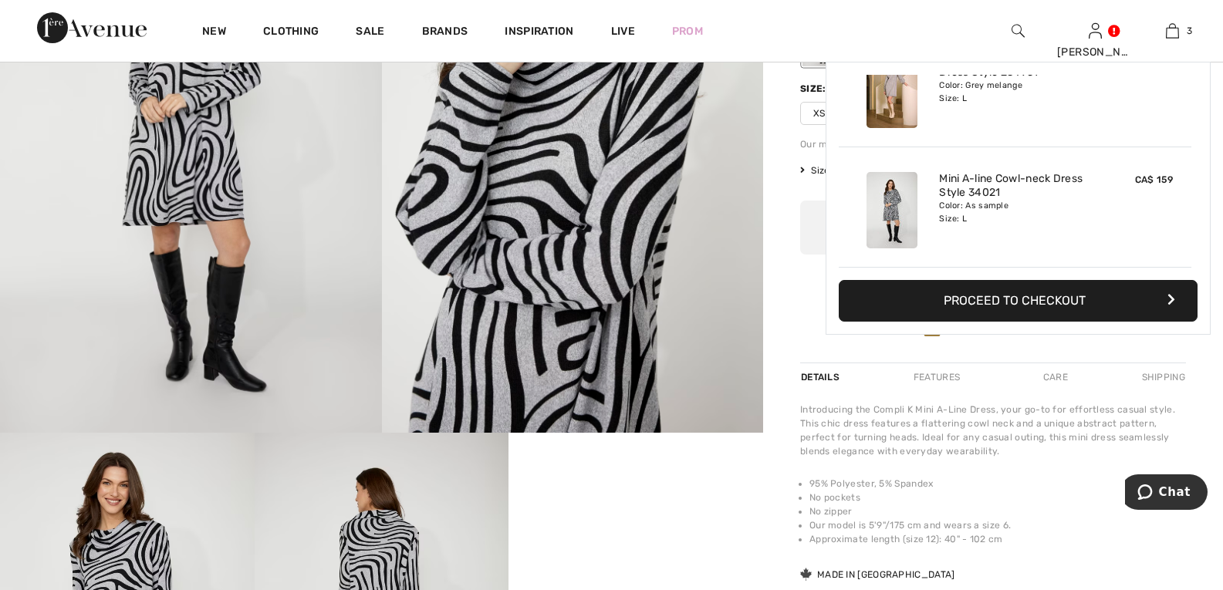
scroll to position [0, 0]
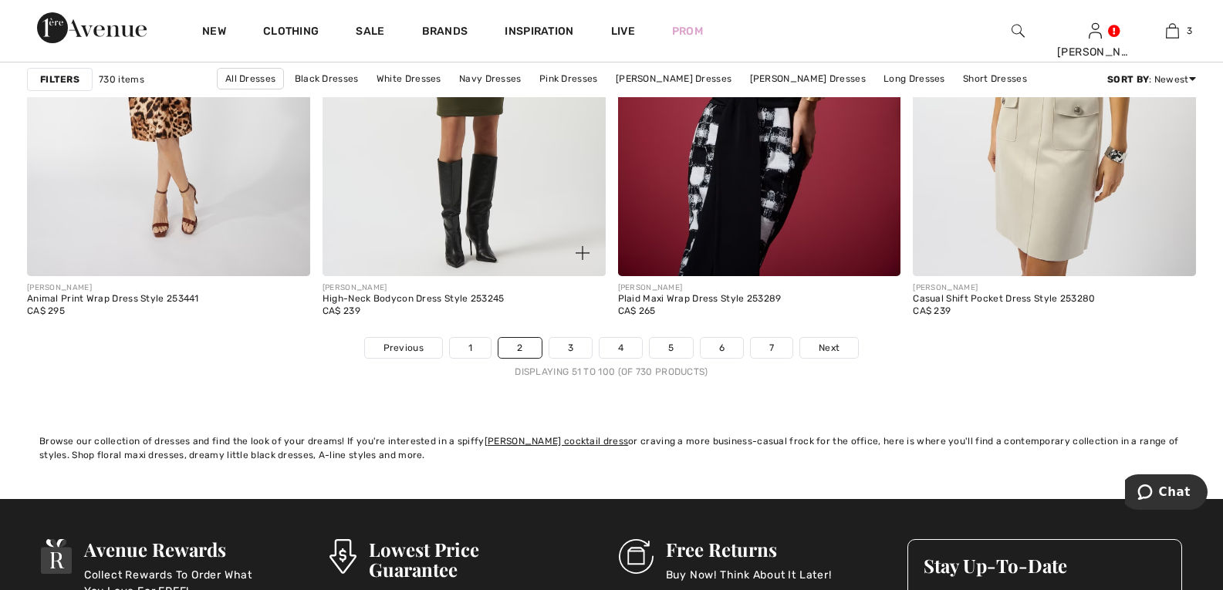
scroll to position [7333, 0]
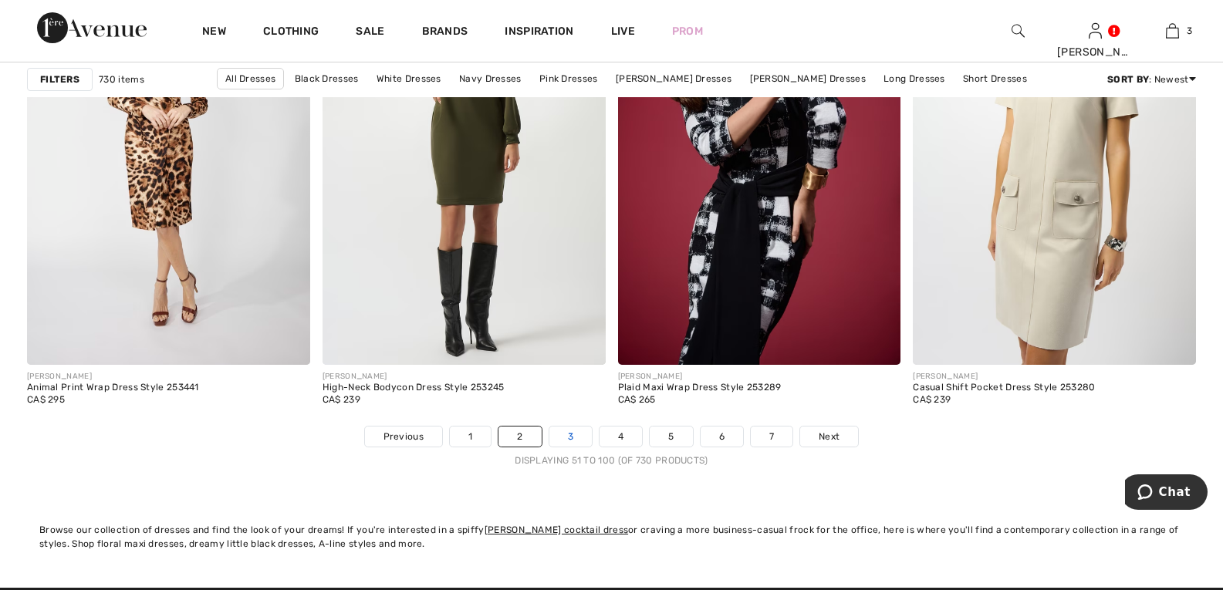
click at [563, 439] on link "3" at bounding box center [571, 437] width 42 height 20
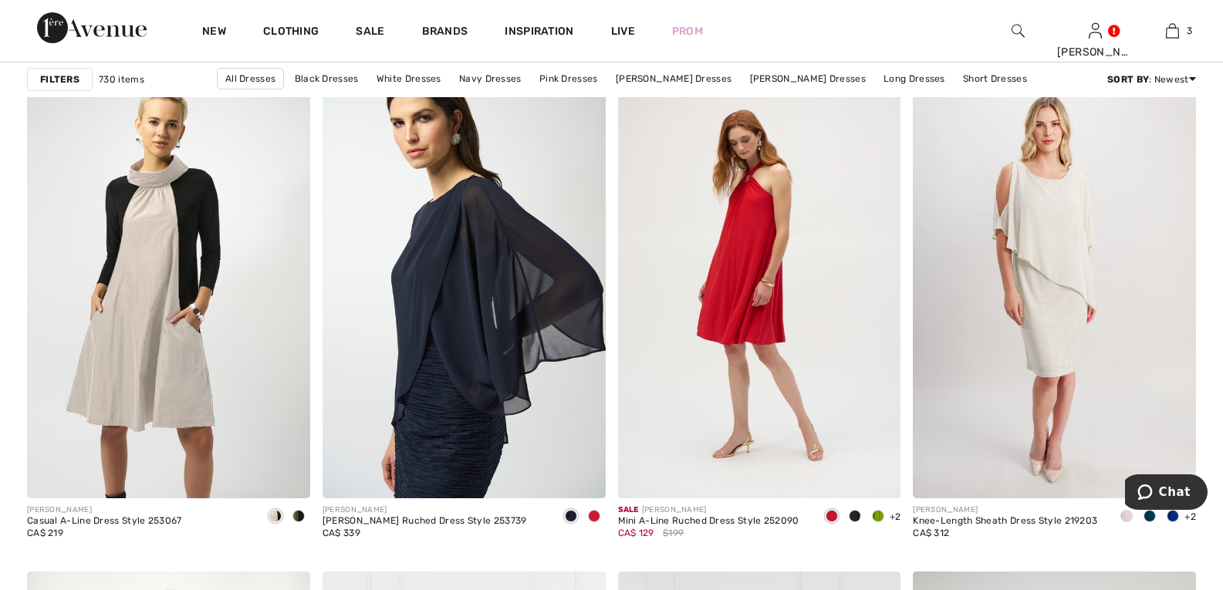
scroll to position [2856, 0]
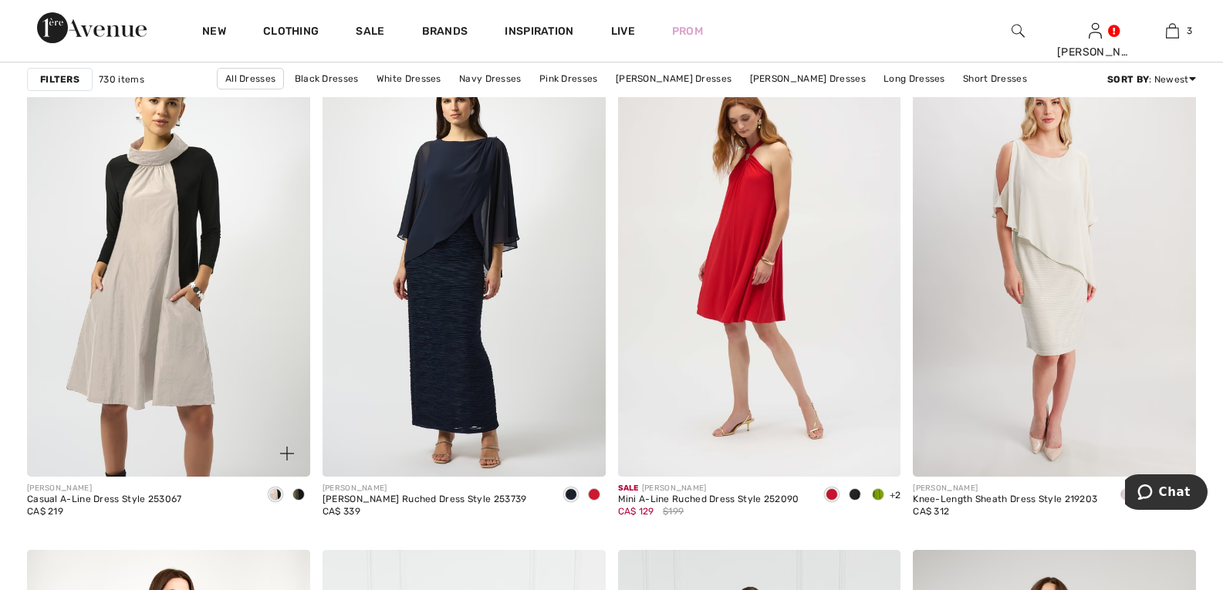
click at [137, 272] on img at bounding box center [168, 264] width 283 height 425
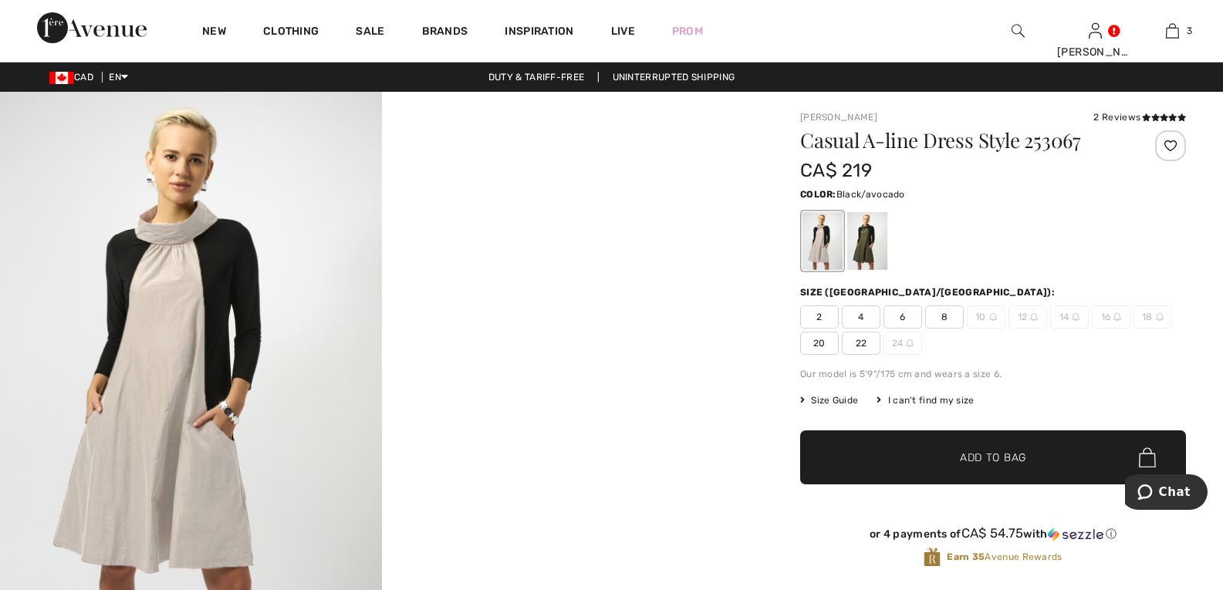
click at [868, 234] on div at bounding box center [867, 241] width 40 height 58
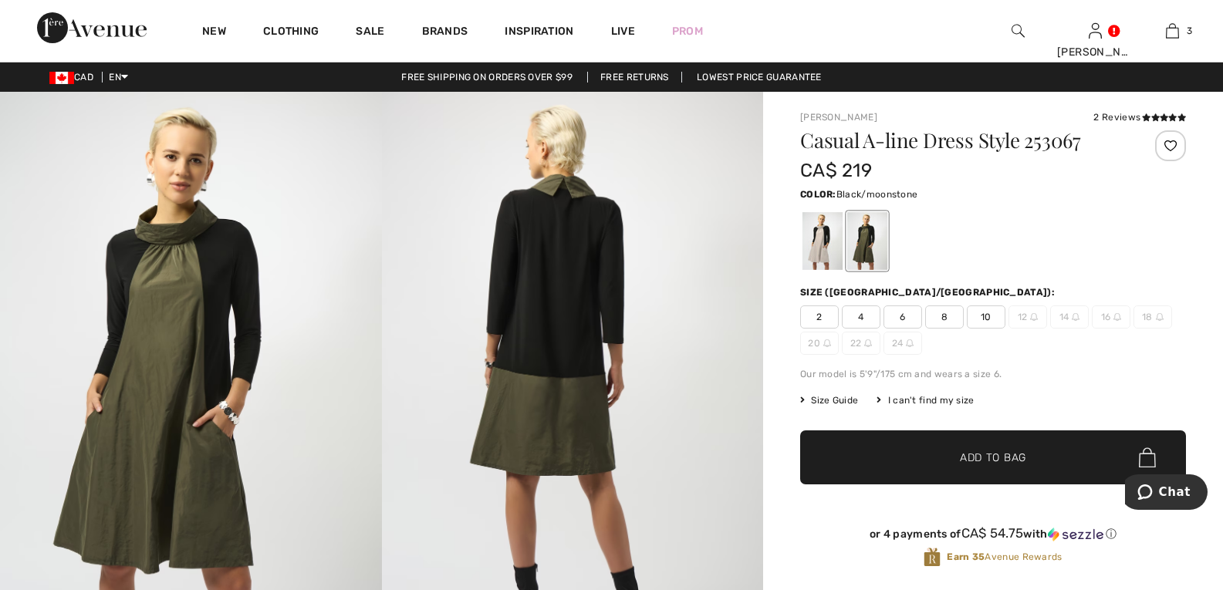
click at [805, 232] on div at bounding box center [823, 241] width 40 height 58
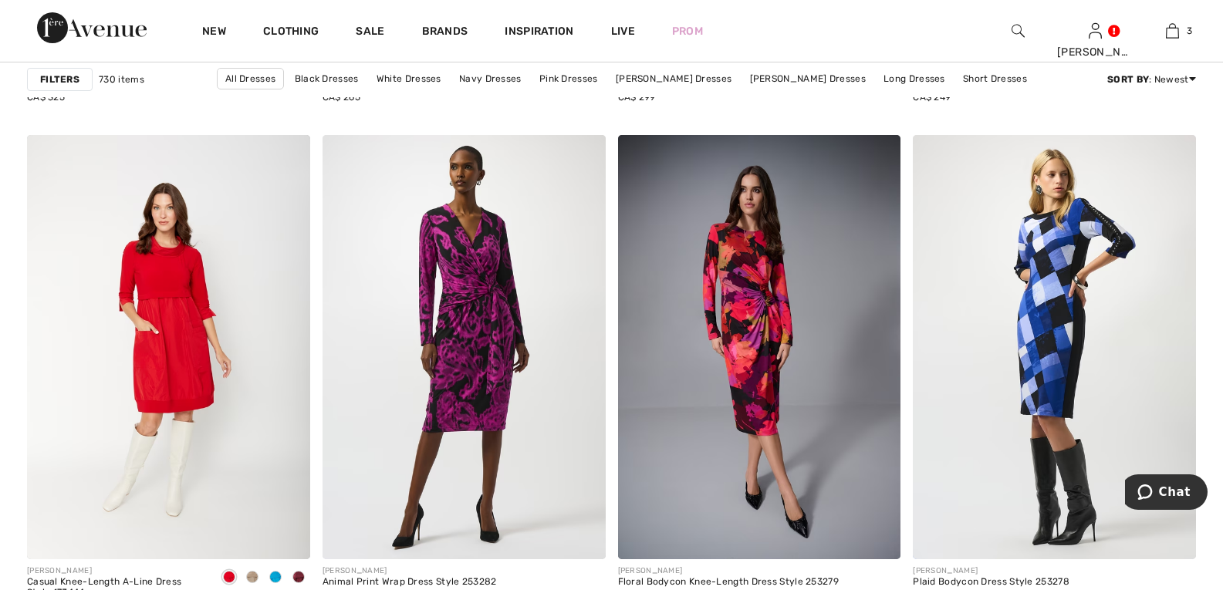
scroll to position [6638, 0]
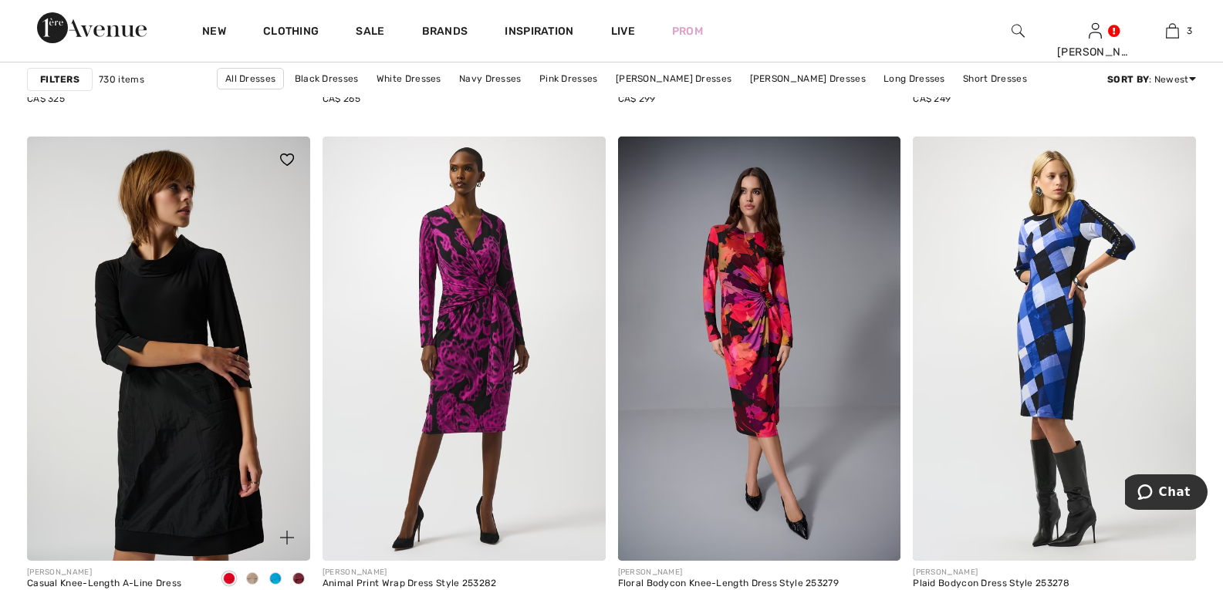
click at [179, 414] on img at bounding box center [168, 349] width 283 height 425
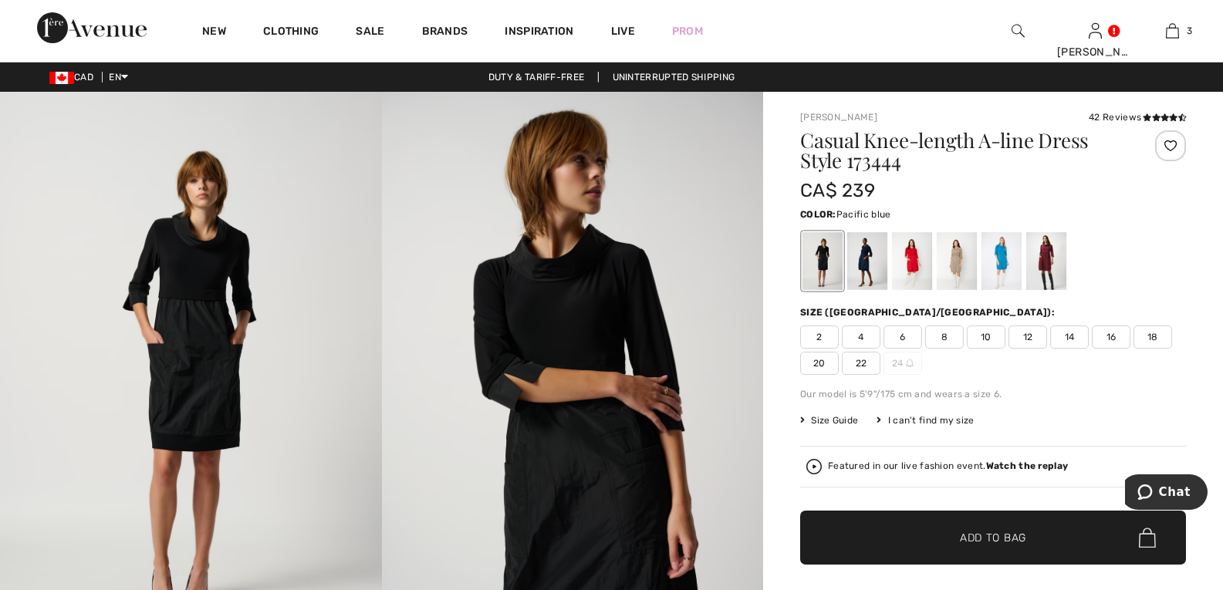
click at [1007, 258] on div at bounding box center [1002, 261] width 40 height 58
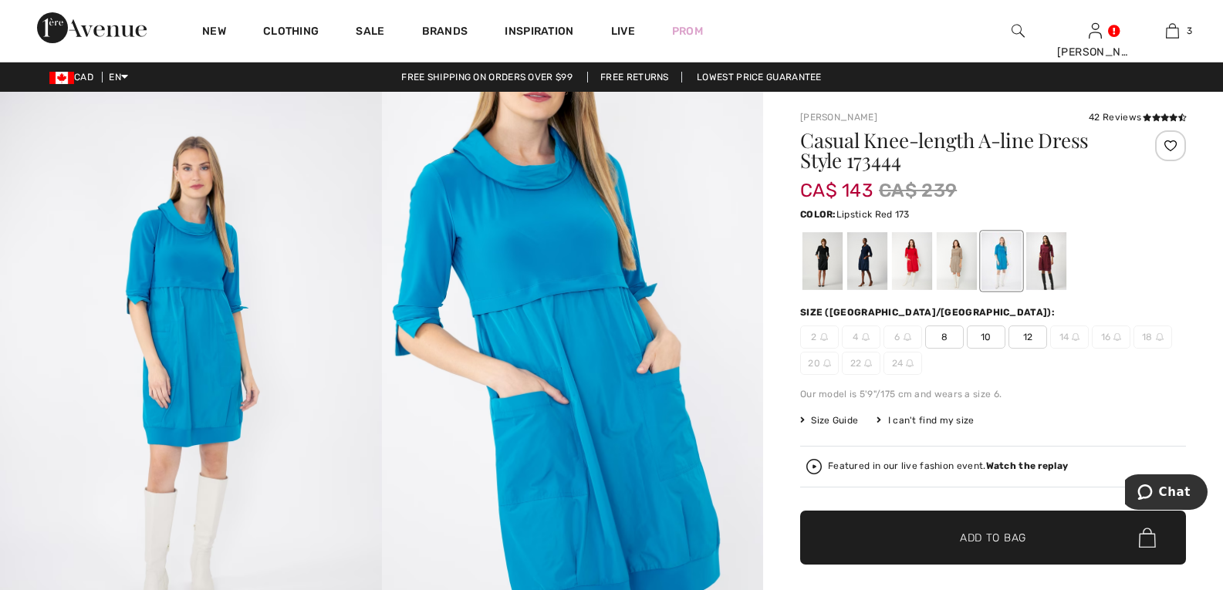
click at [913, 259] on div at bounding box center [912, 261] width 40 height 58
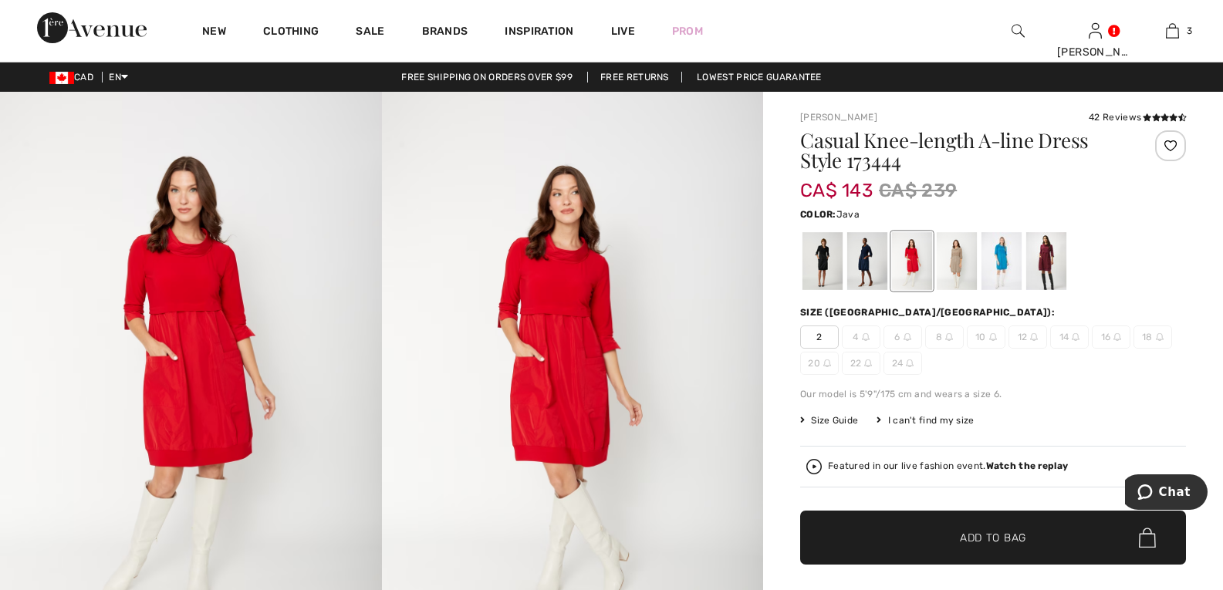
click at [959, 254] on div at bounding box center [957, 261] width 40 height 58
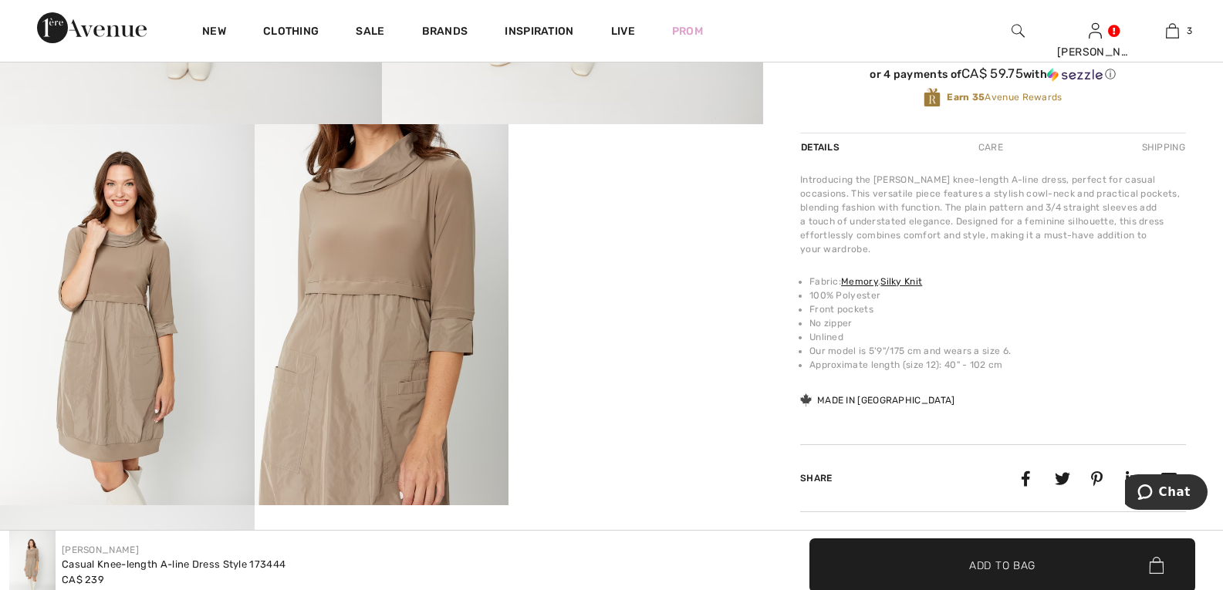
scroll to position [77, 0]
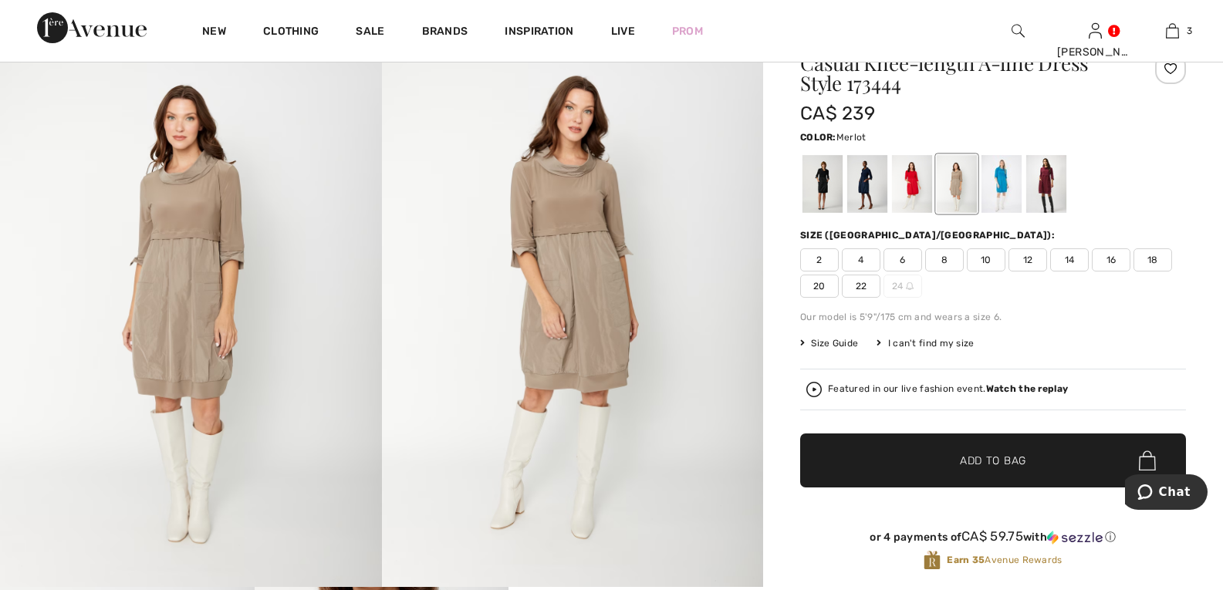
click at [1048, 184] on div at bounding box center [1047, 184] width 40 height 58
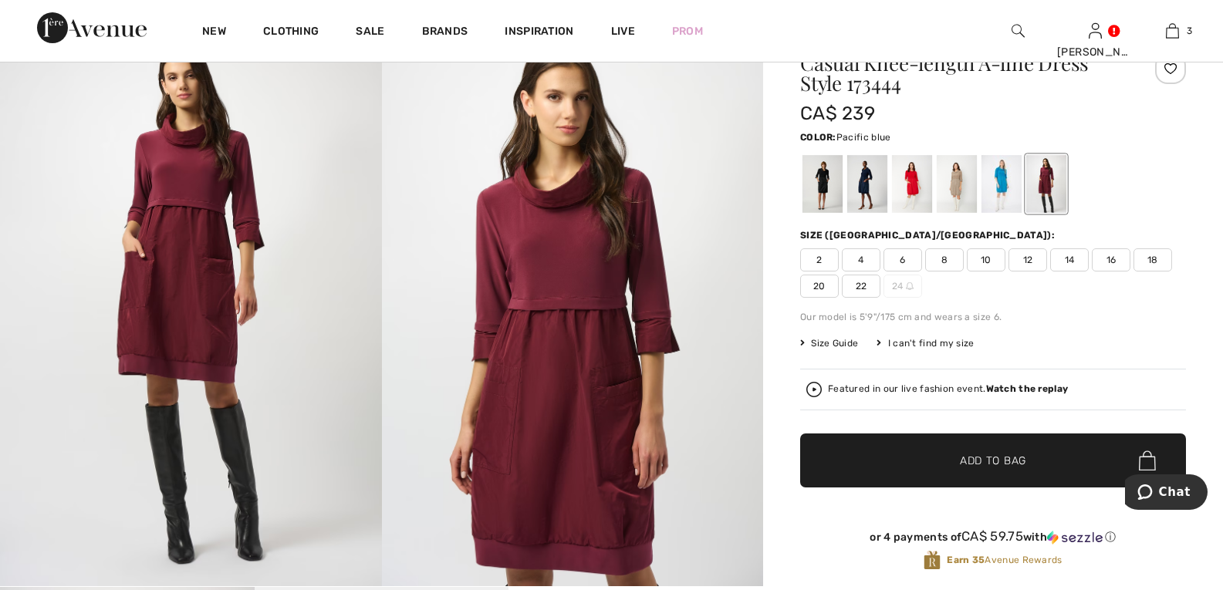
click at [1001, 195] on div at bounding box center [1002, 184] width 40 height 58
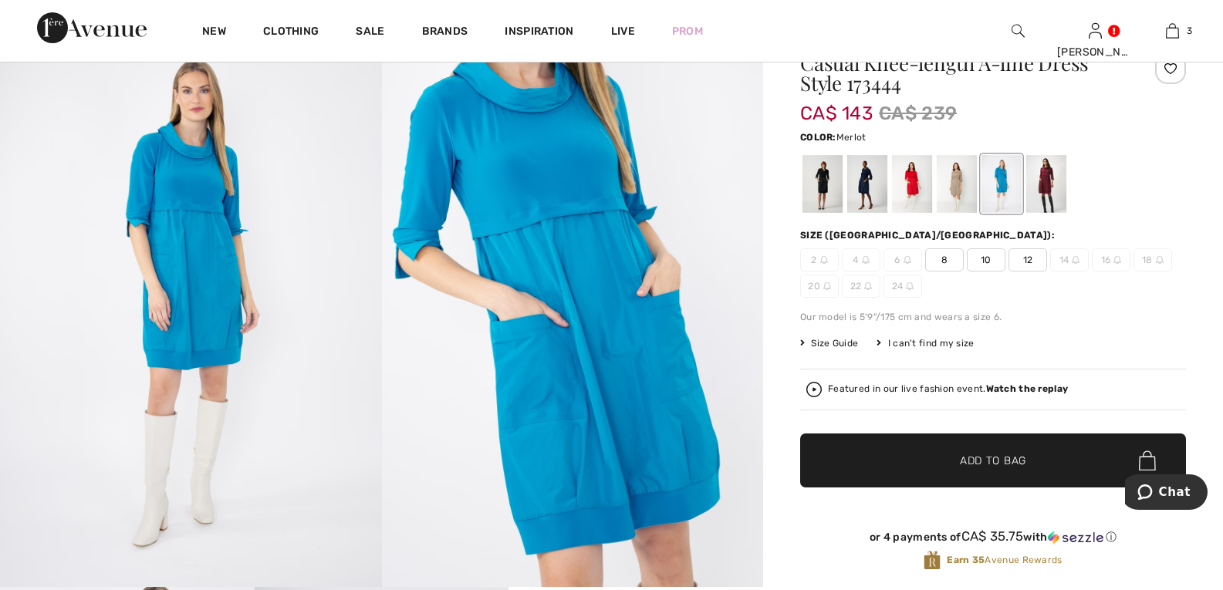
click at [1040, 182] on div at bounding box center [1047, 184] width 40 height 58
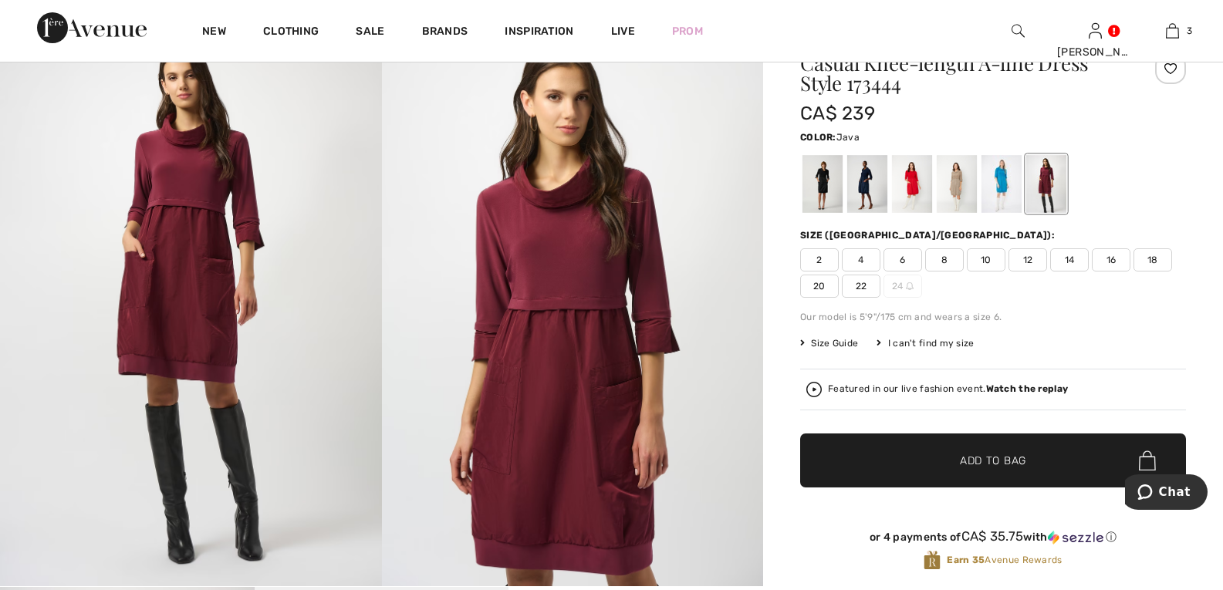
click at [954, 193] on div at bounding box center [957, 184] width 40 height 58
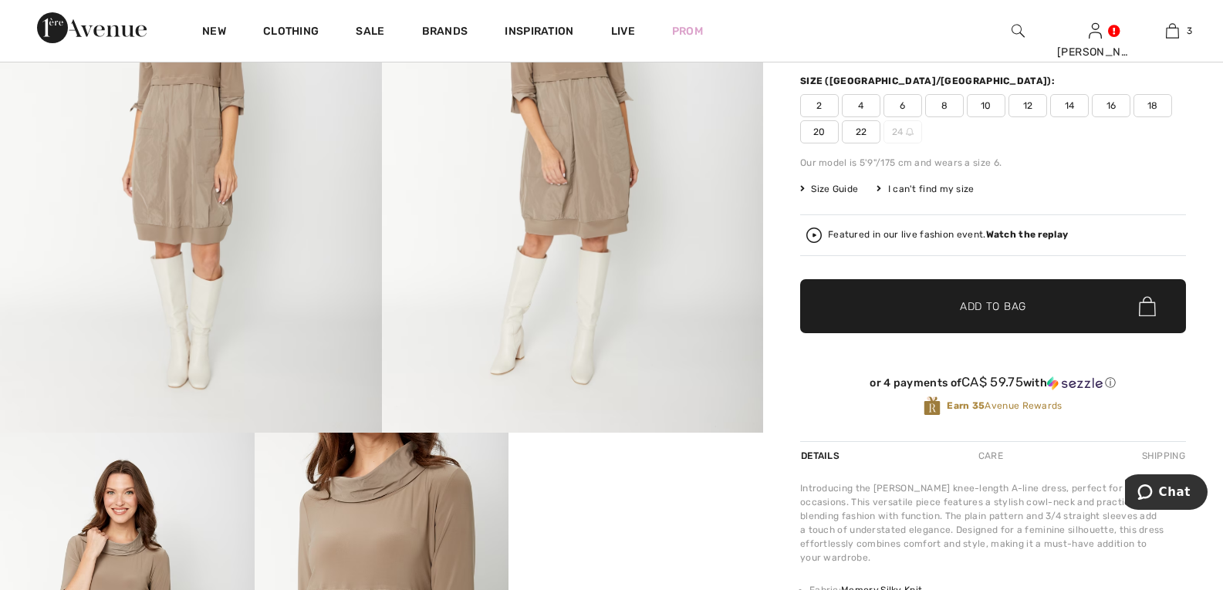
scroll to position [0, 0]
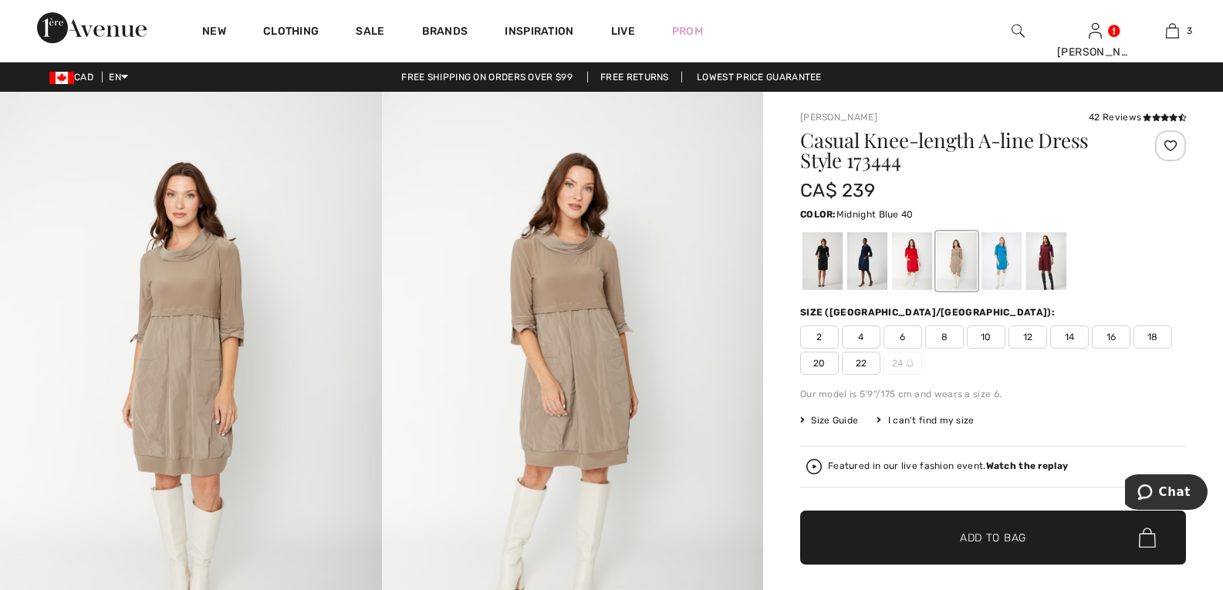
click at [862, 261] on div at bounding box center [867, 261] width 40 height 58
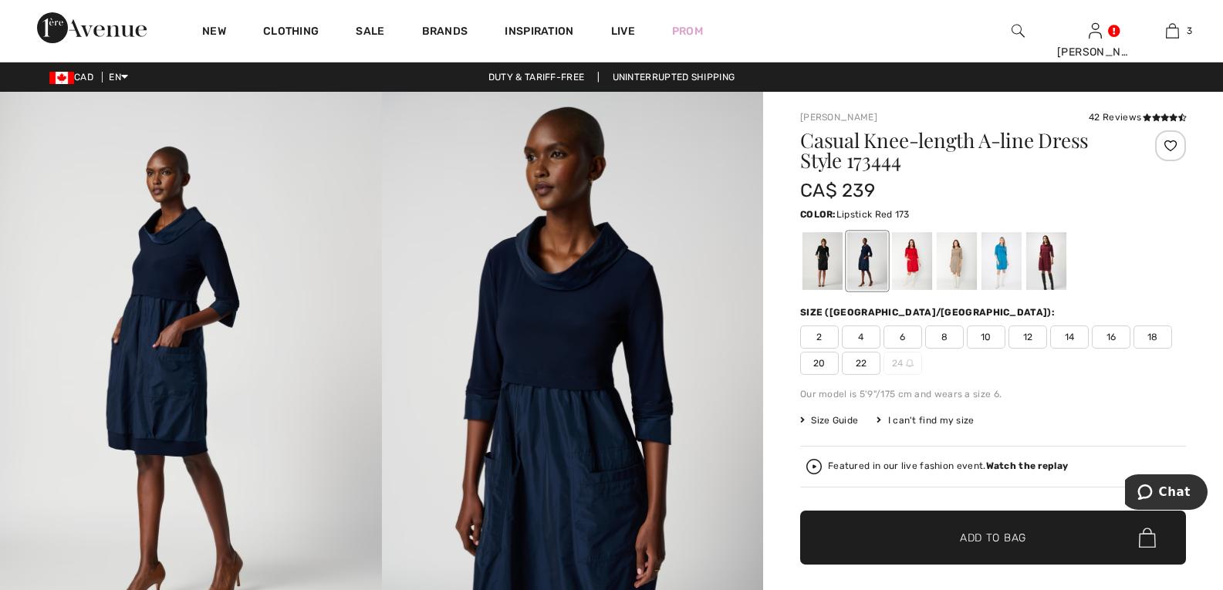
click at [916, 270] on div at bounding box center [912, 261] width 40 height 58
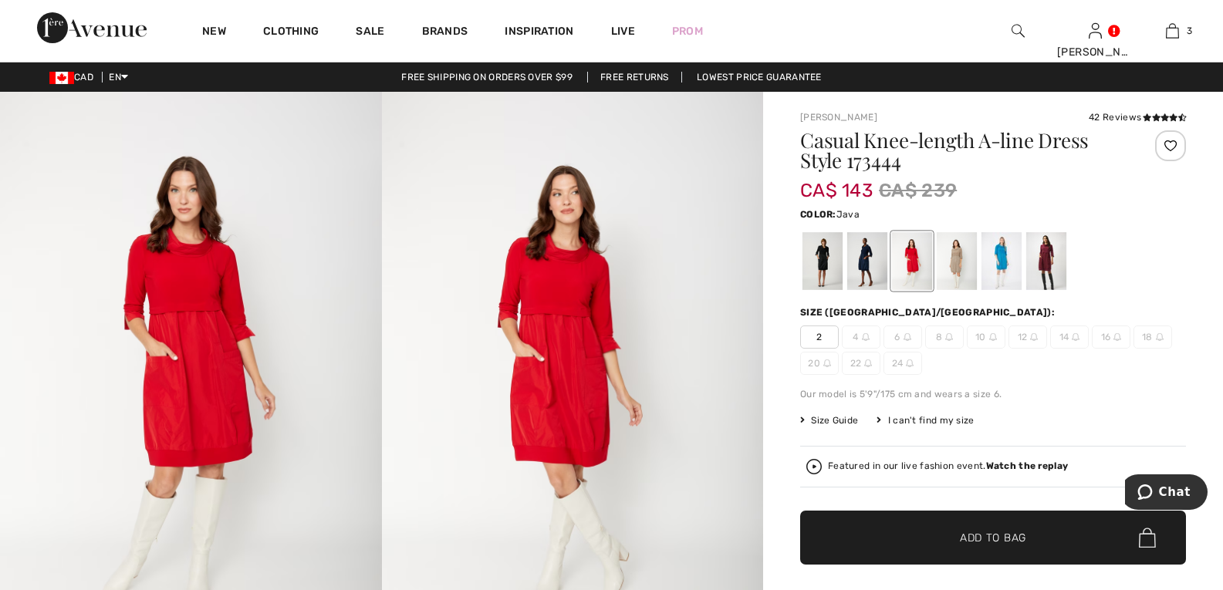
click at [956, 272] on div at bounding box center [957, 261] width 40 height 58
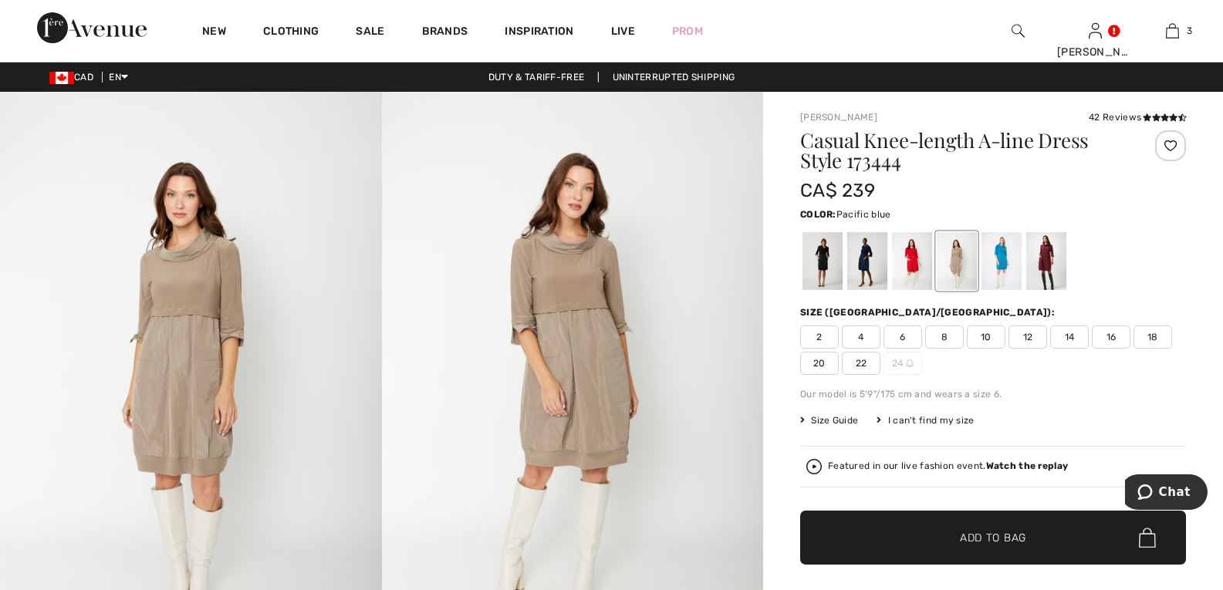
click at [1003, 272] on div at bounding box center [1002, 261] width 40 height 58
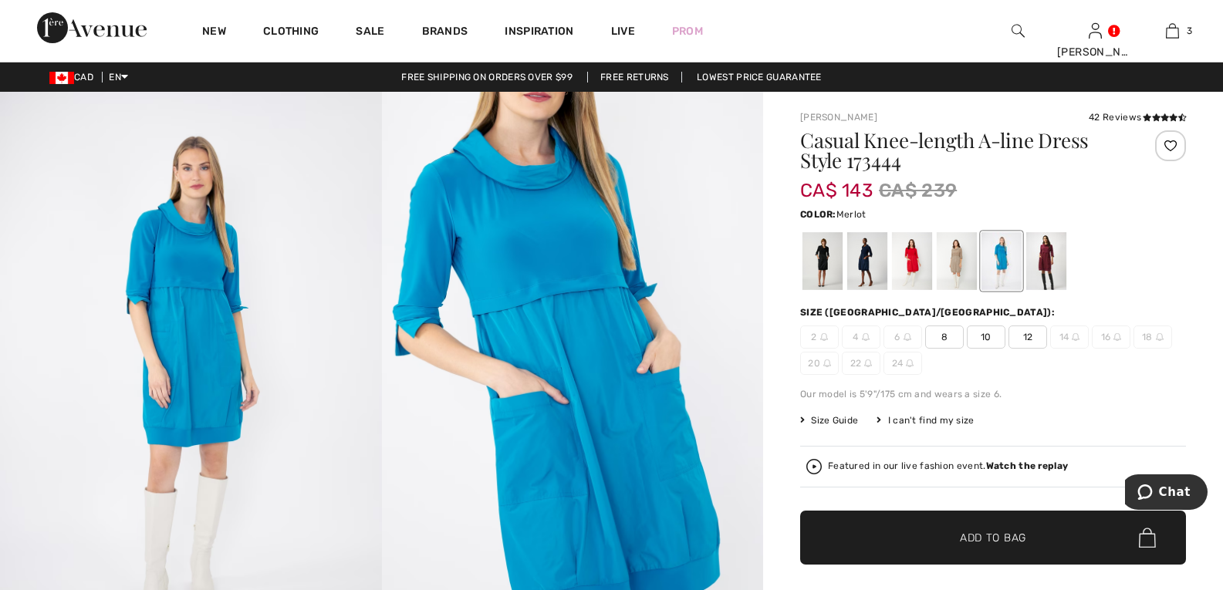
click at [1049, 270] on div at bounding box center [1047, 261] width 40 height 58
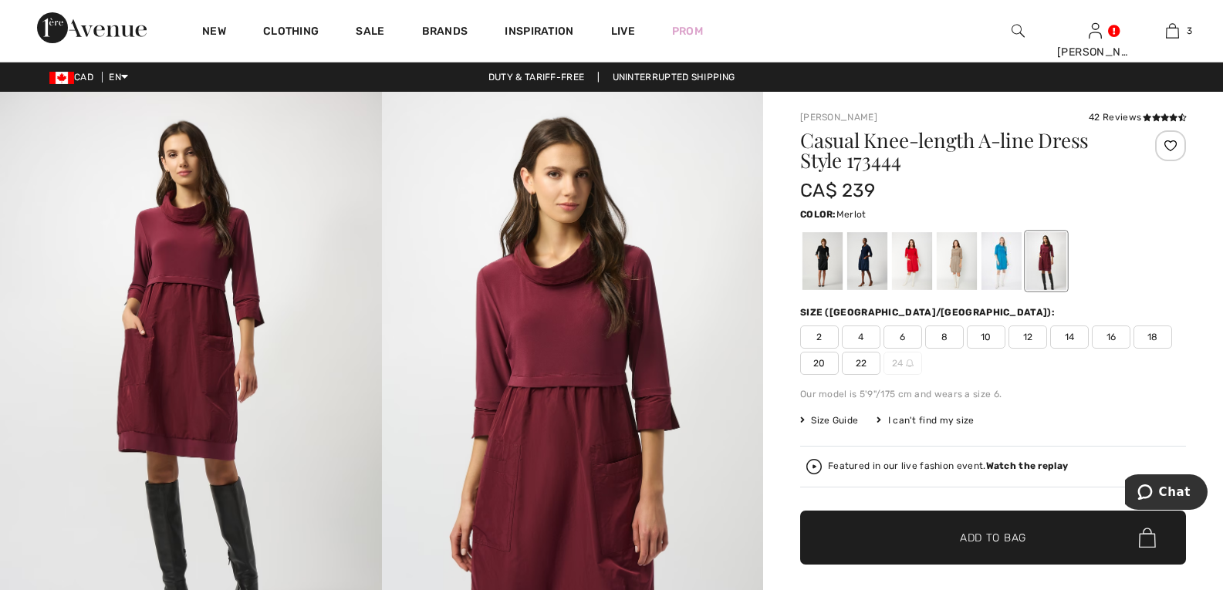
click at [830, 418] on span "Size Guide" at bounding box center [829, 421] width 58 height 14
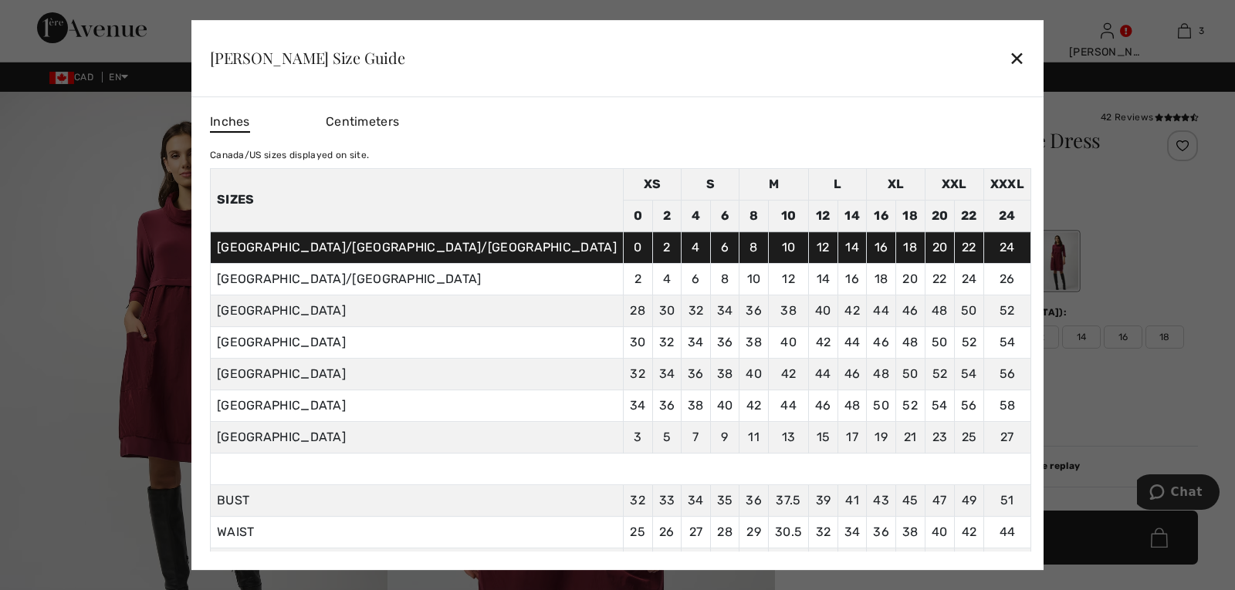
click at [1009, 59] on div "✕" at bounding box center [1017, 58] width 16 height 32
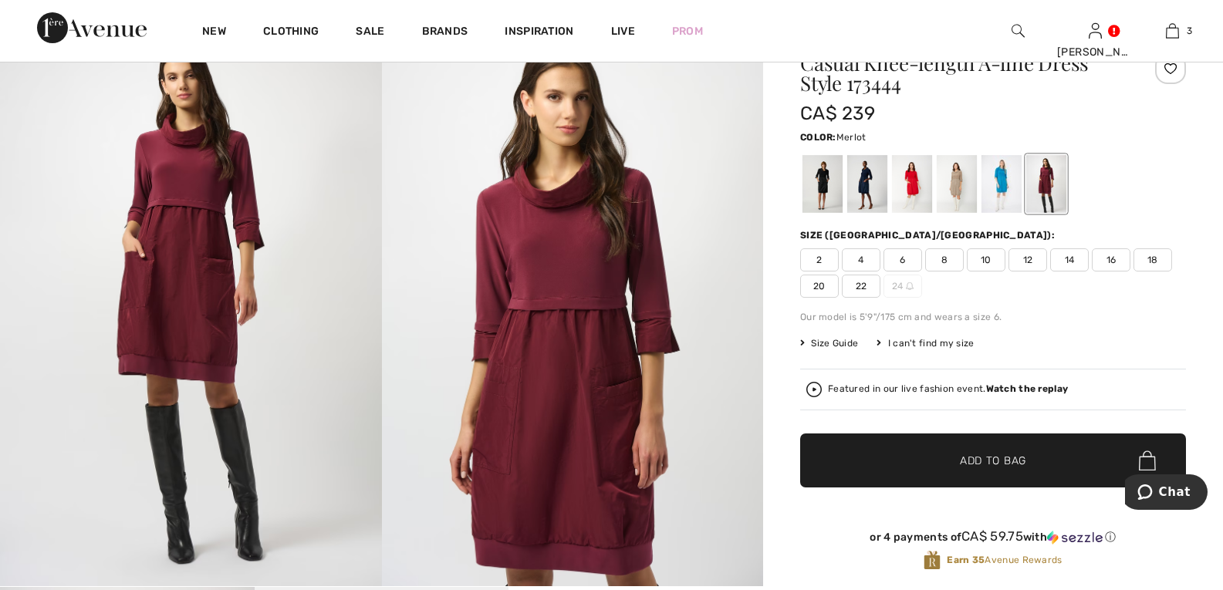
scroll to position [463, 0]
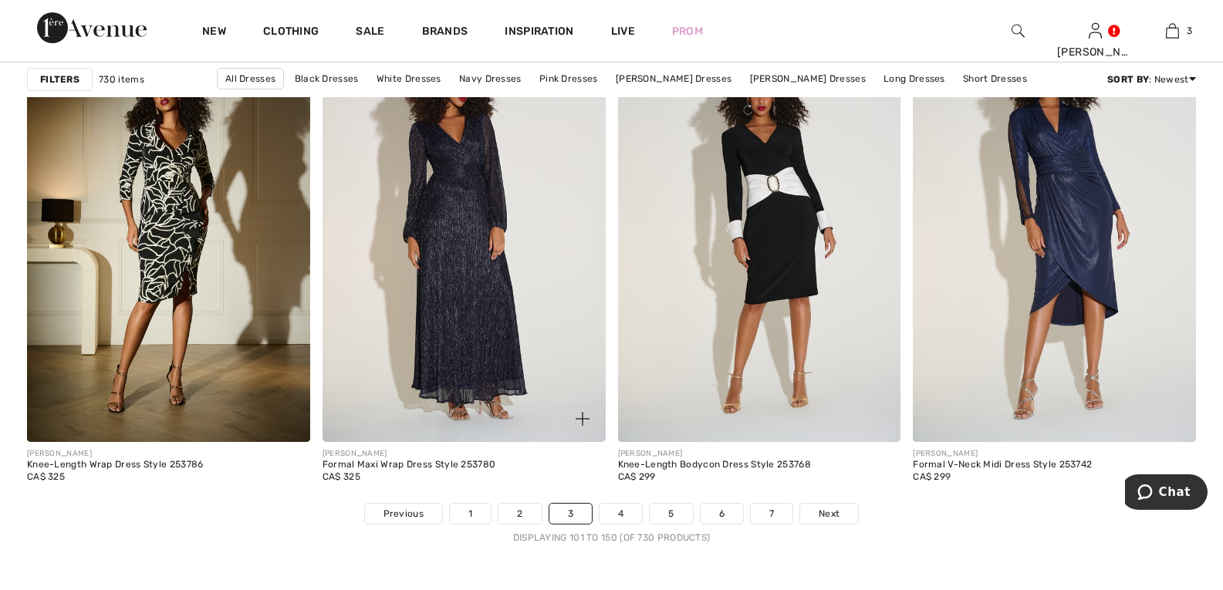
scroll to position [7487, 0]
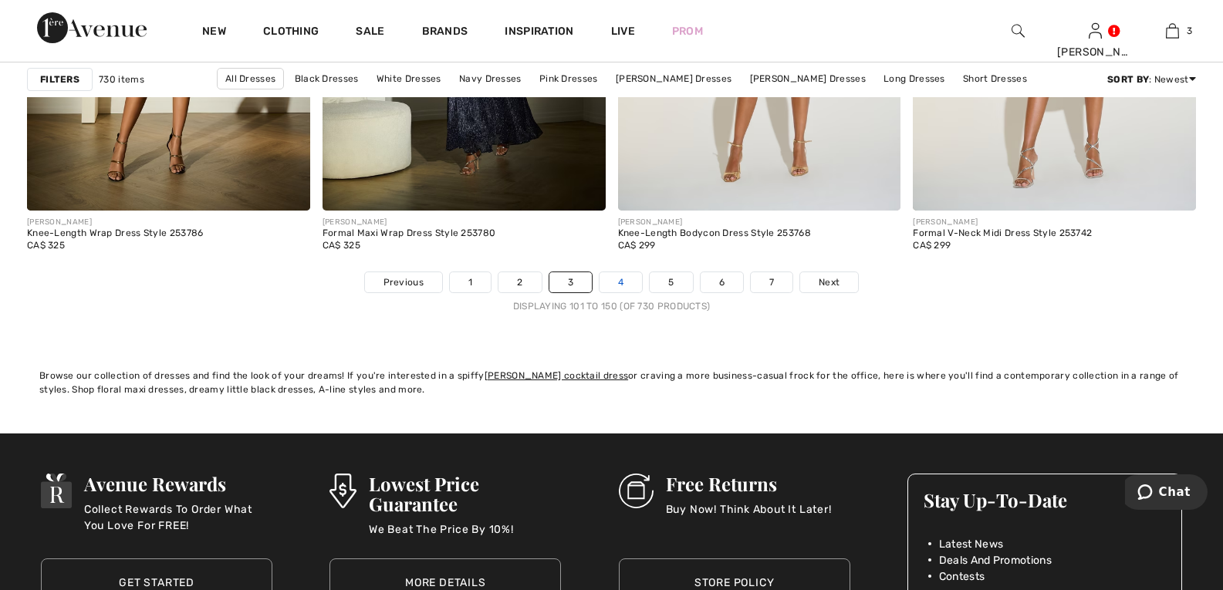
click at [618, 282] on link "4" at bounding box center [621, 282] width 42 height 20
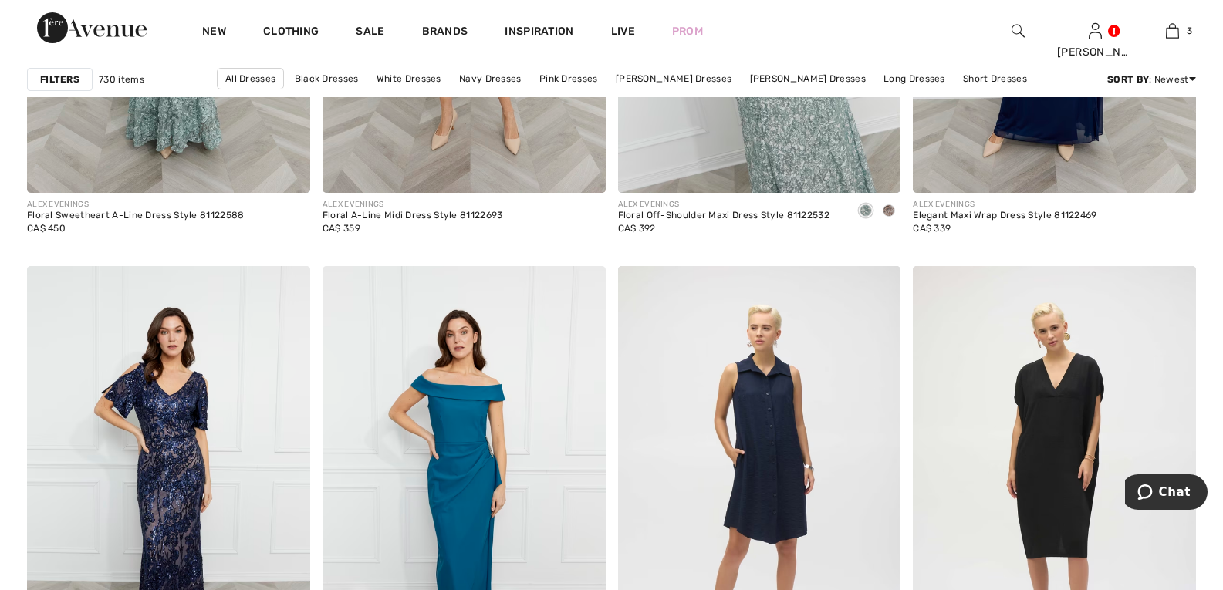
scroll to position [7255, 0]
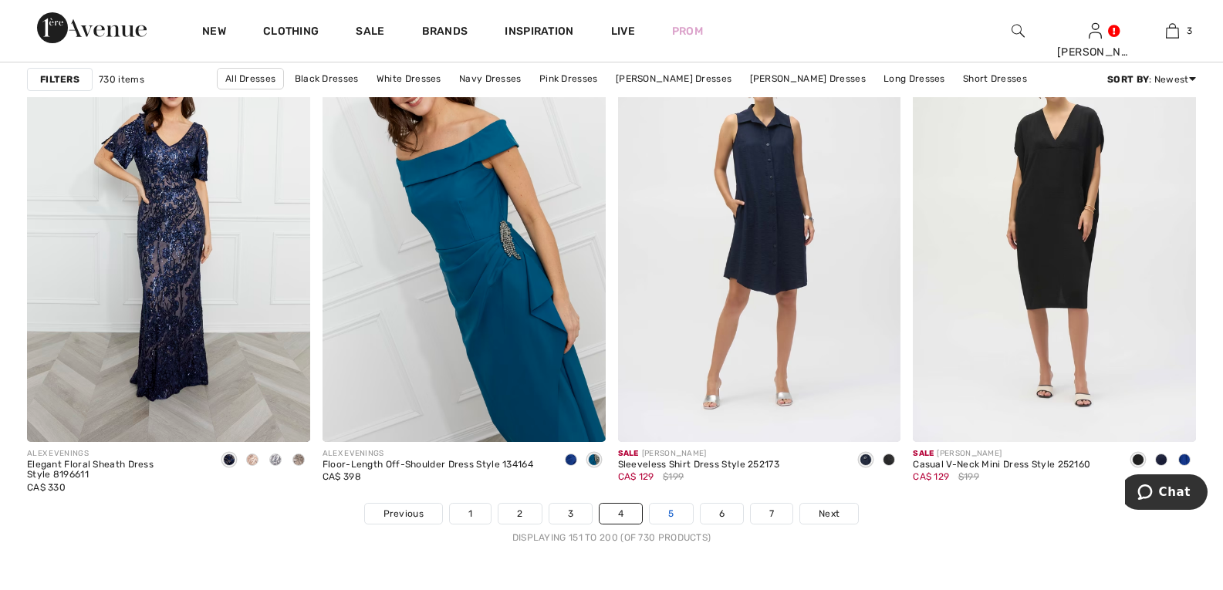
click at [675, 516] on link "5" at bounding box center [671, 514] width 42 height 20
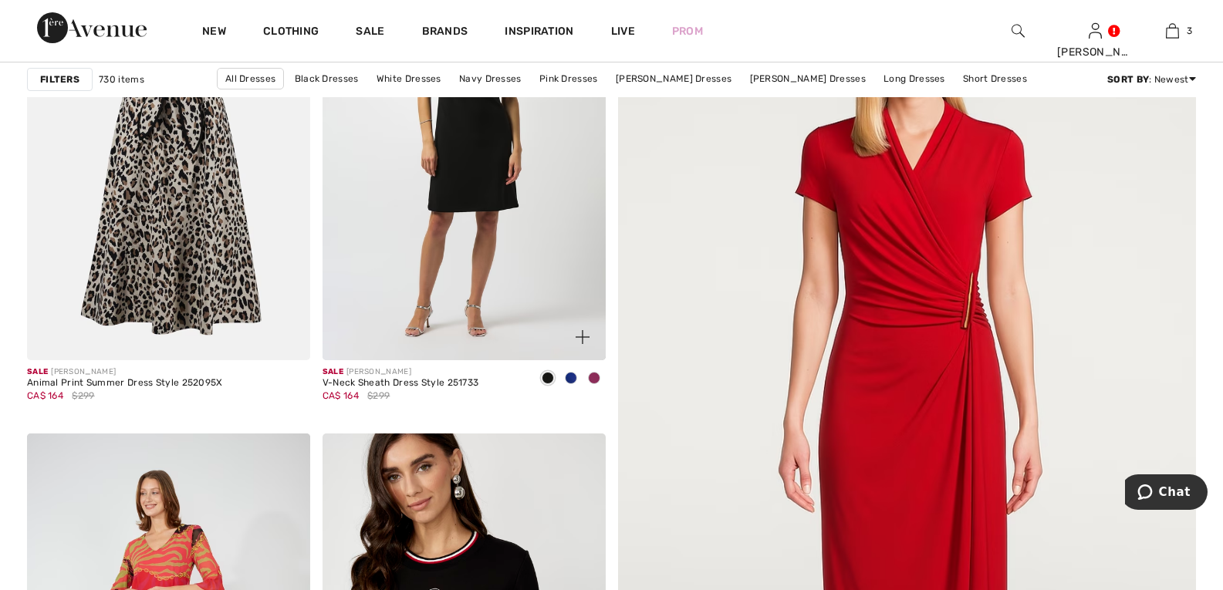
scroll to position [309, 0]
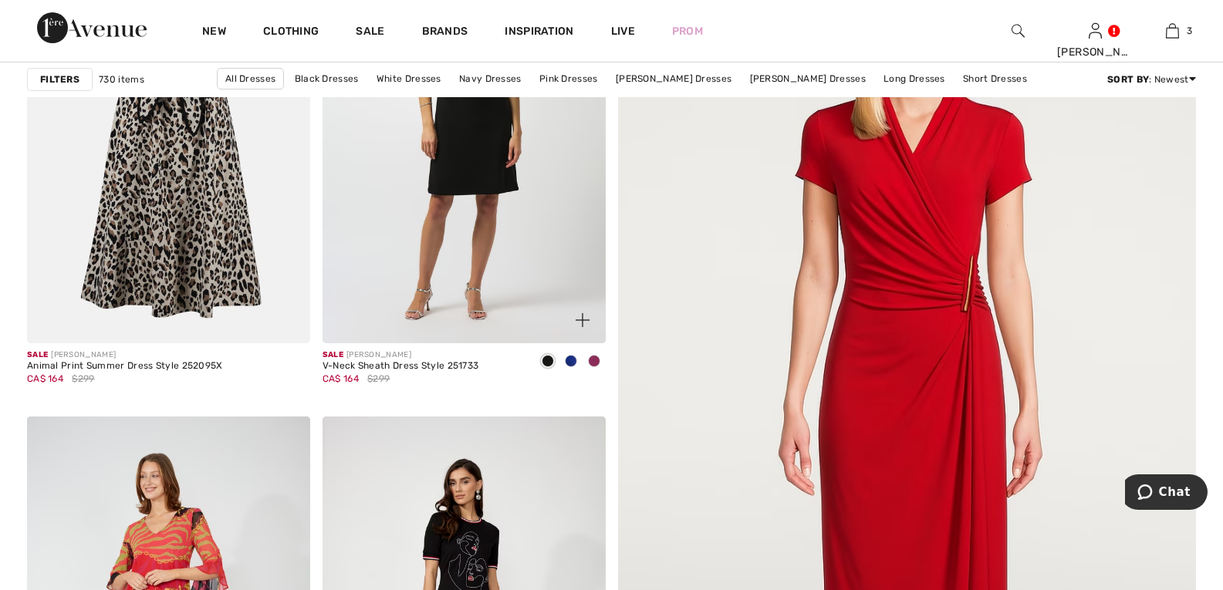
click at [594, 358] on span at bounding box center [594, 361] width 12 height 12
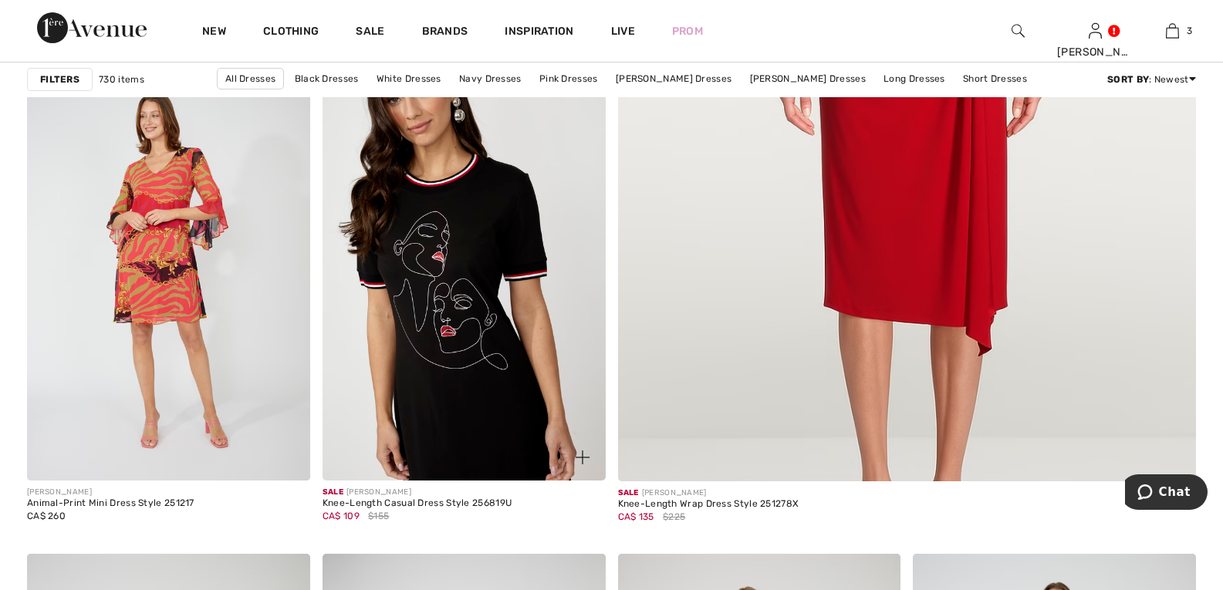
scroll to position [695, 0]
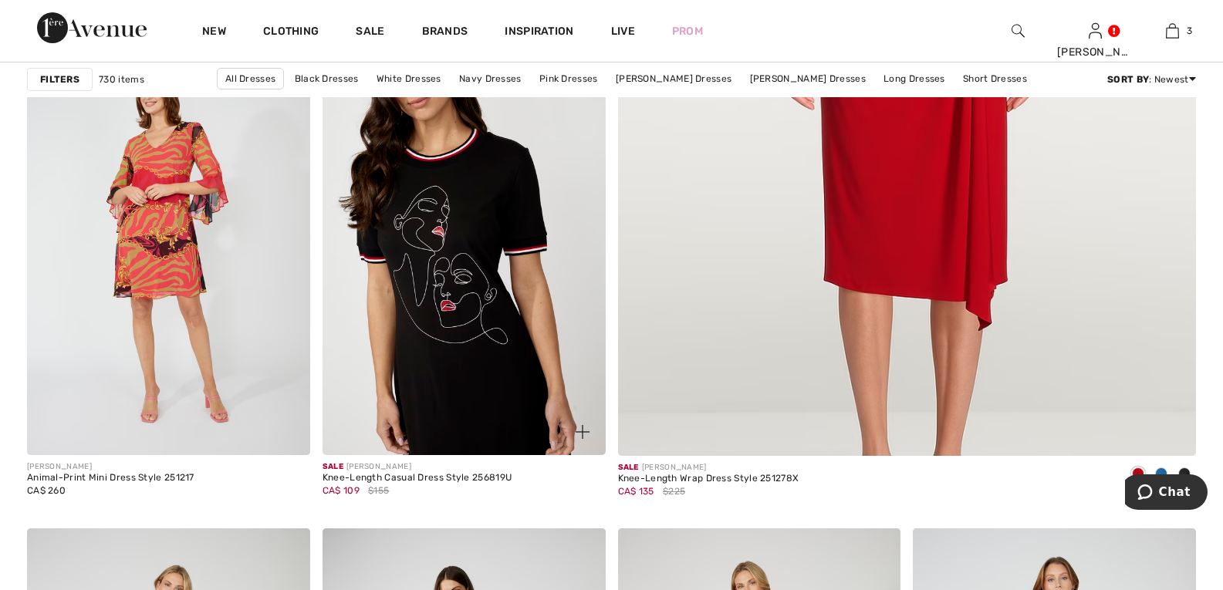
click at [474, 377] on img at bounding box center [464, 243] width 283 height 425
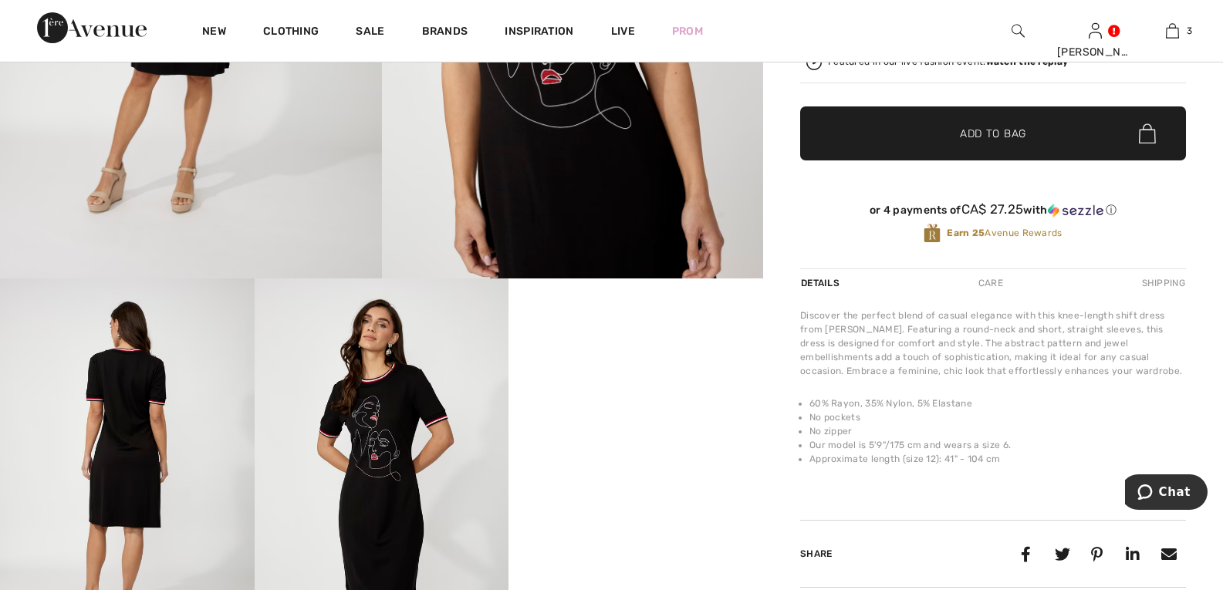
scroll to position [463, 0]
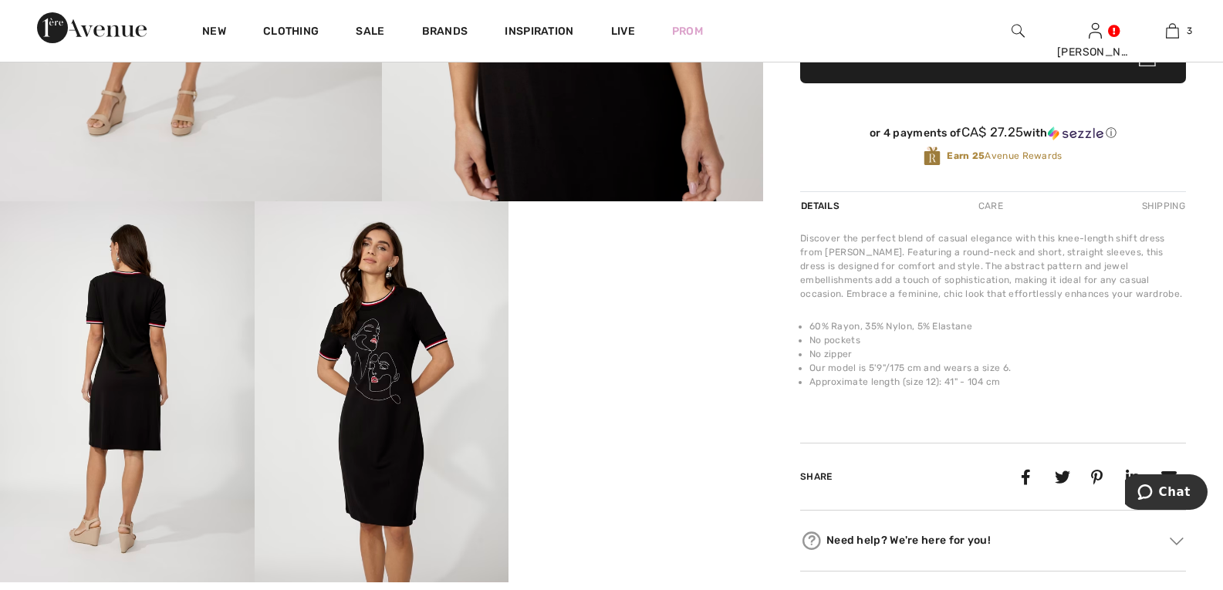
click at [809, 206] on div "Details" at bounding box center [821, 206] width 43 height 28
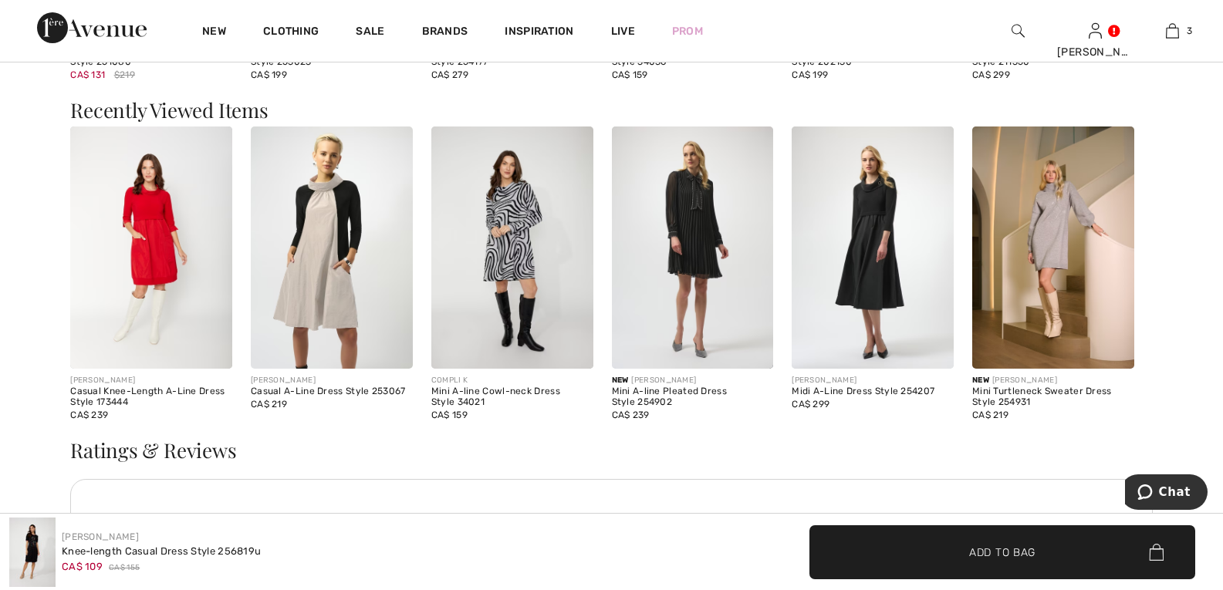
scroll to position [1621, 0]
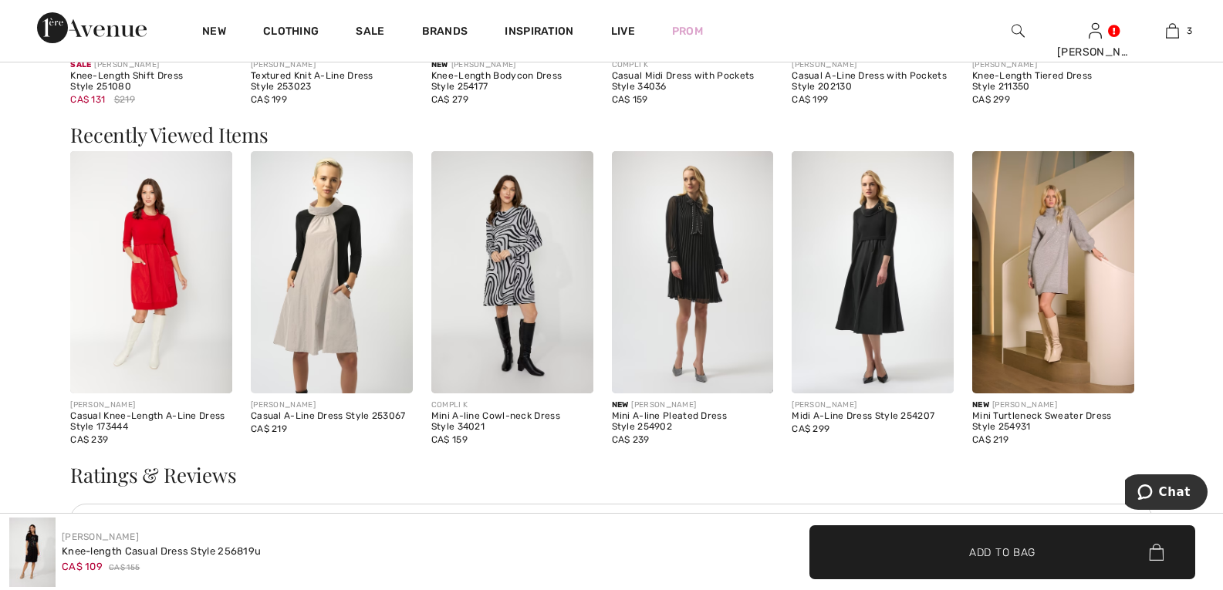
click at [337, 309] on img at bounding box center [332, 272] width 162 height 243
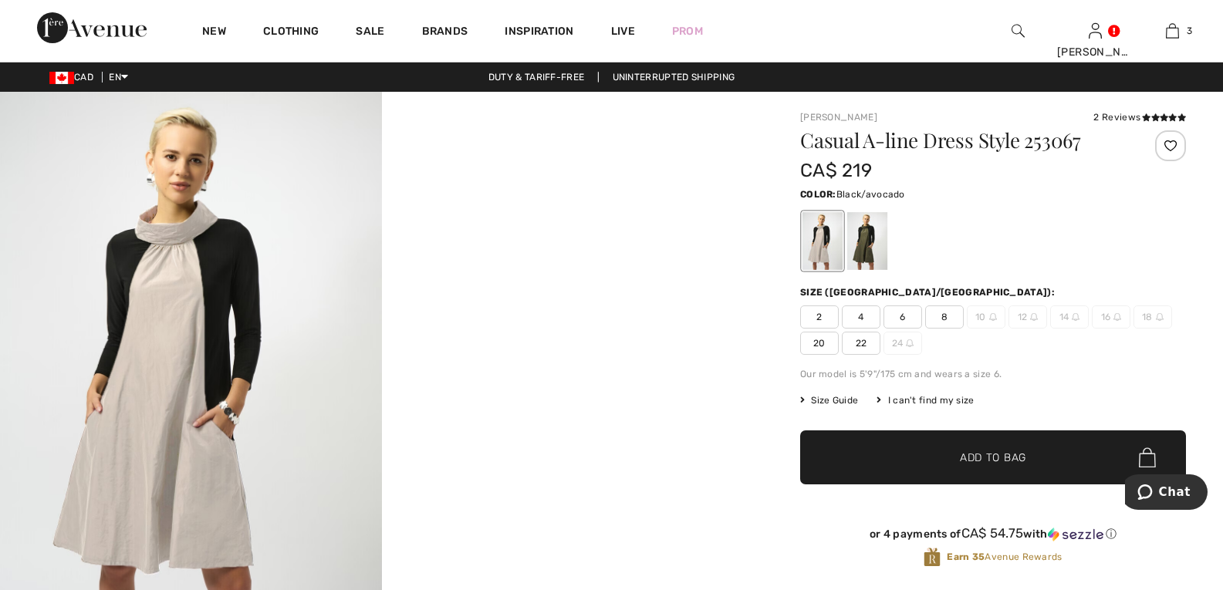
click at [864, 242] on div at bounding box center [867, 241] width 40 height 58
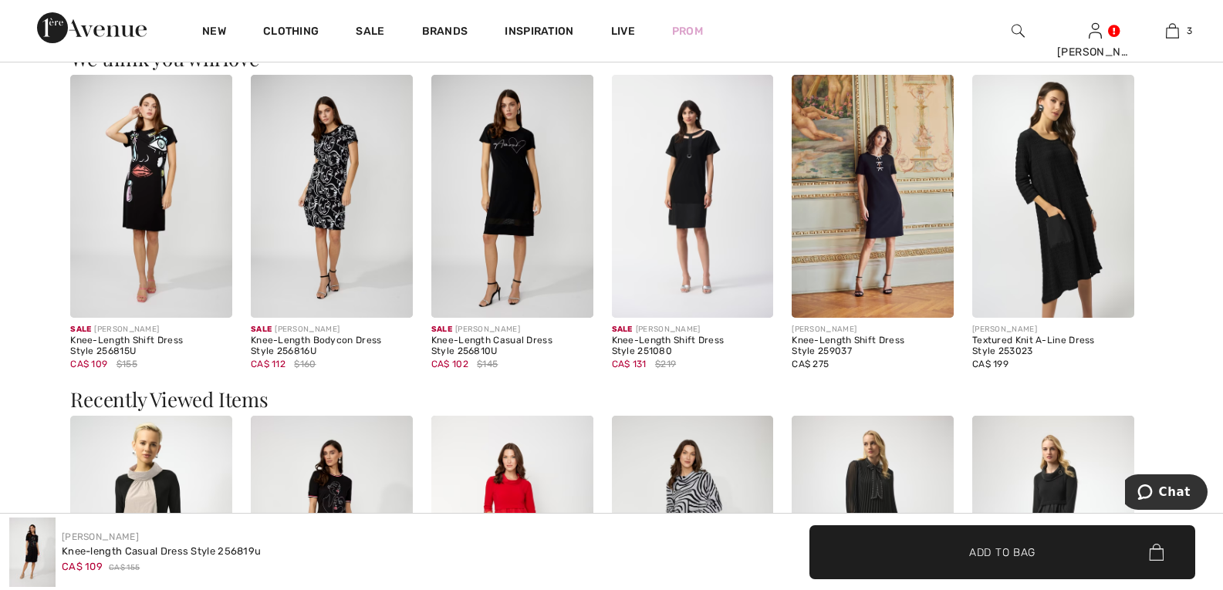
scroll to position [1235, 0]
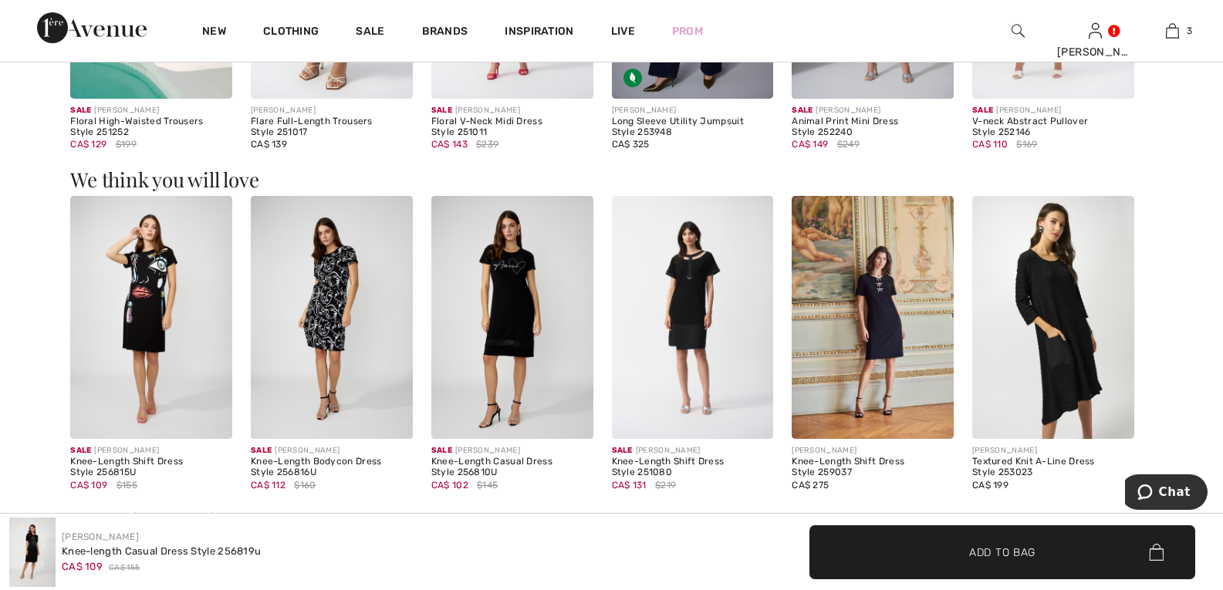
click at [135, 311] on img at bounding box center [151, 317] width 162 height 243
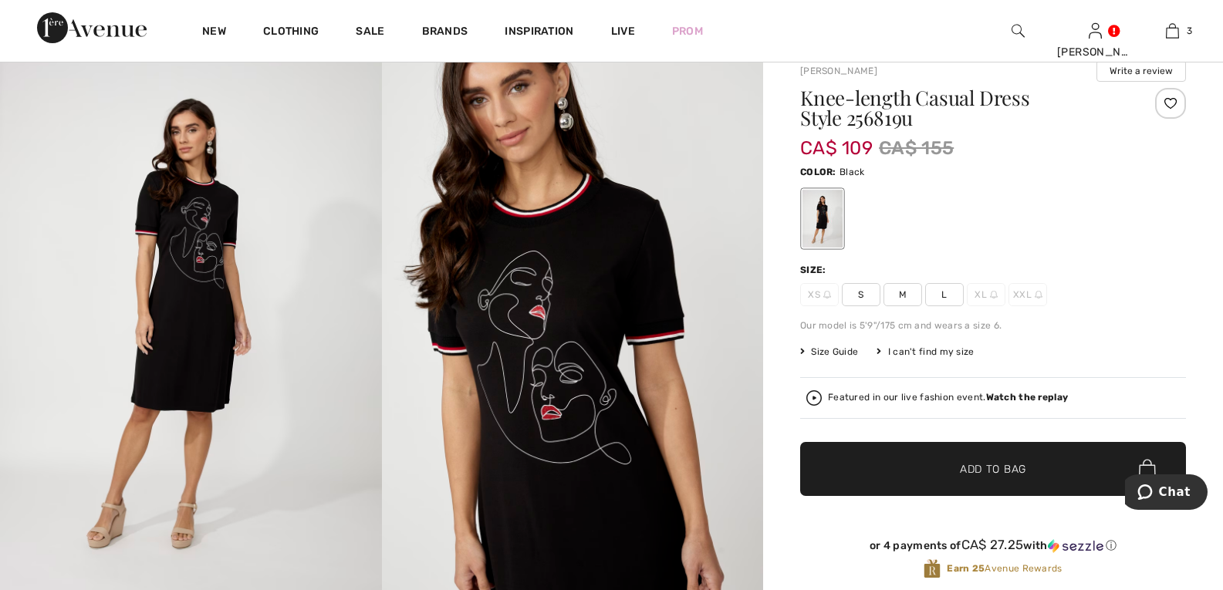
scroll to position [77, 0]
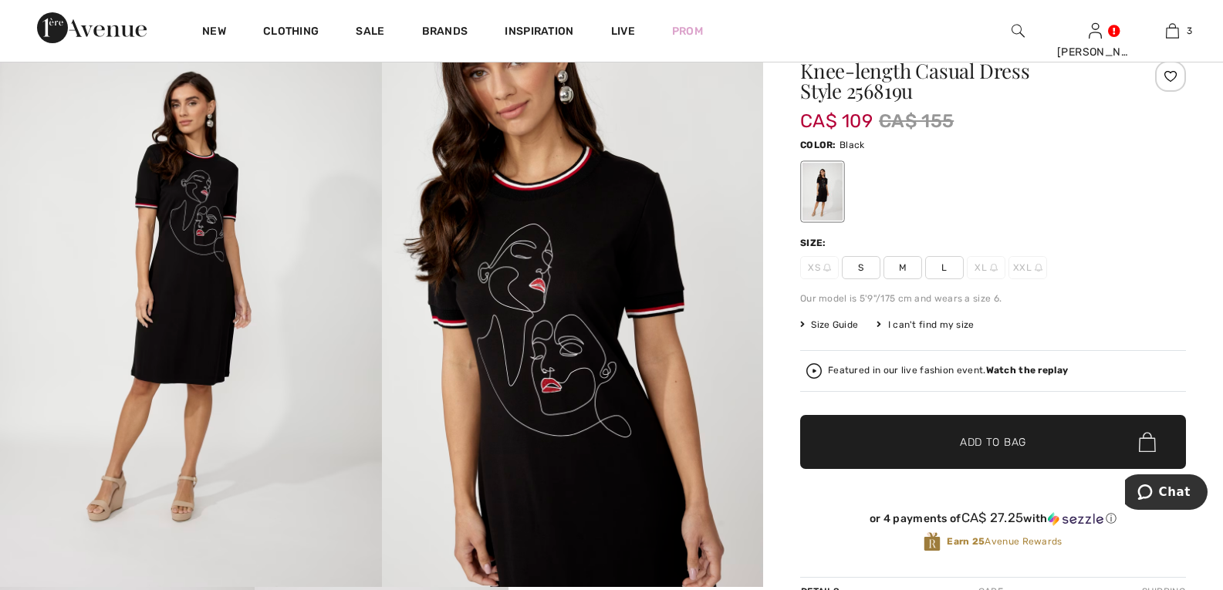
click at [824, 326] on span "Size Guide" at bounding box center [829, 325] width 58 height 14
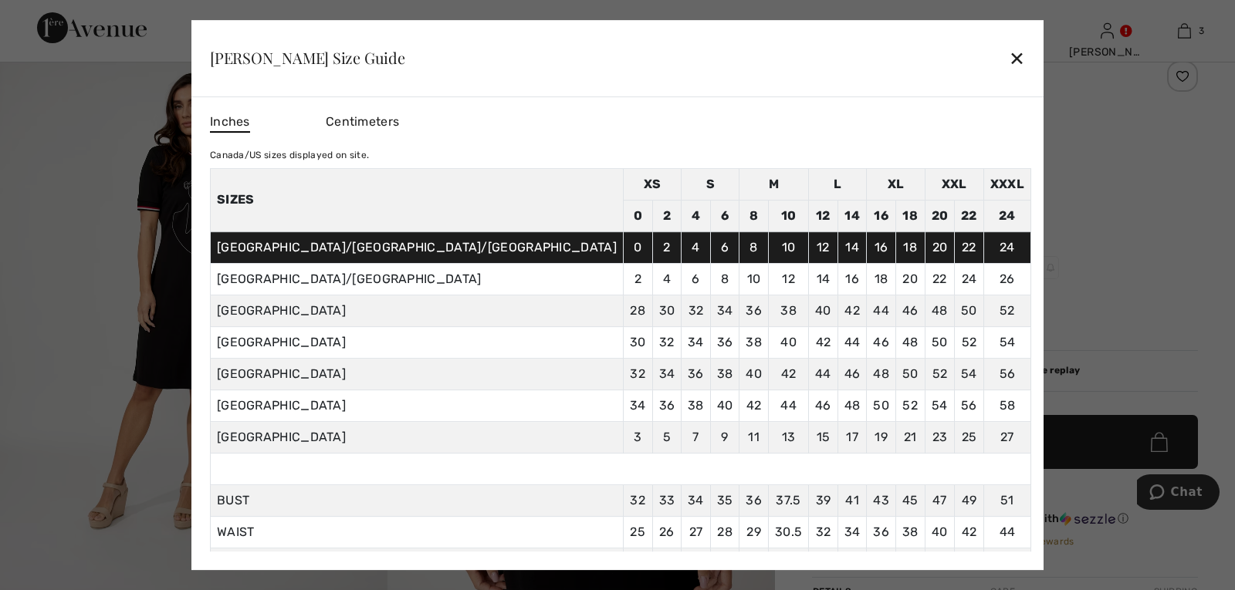
click at [890, 51] on div "Frank Lyman Size Guide ✕" at bounding box center [617, 58] width 852 height 77
click at [1009, 55] on div "✕" at bounding box center [1017, 58] width 16 height 32
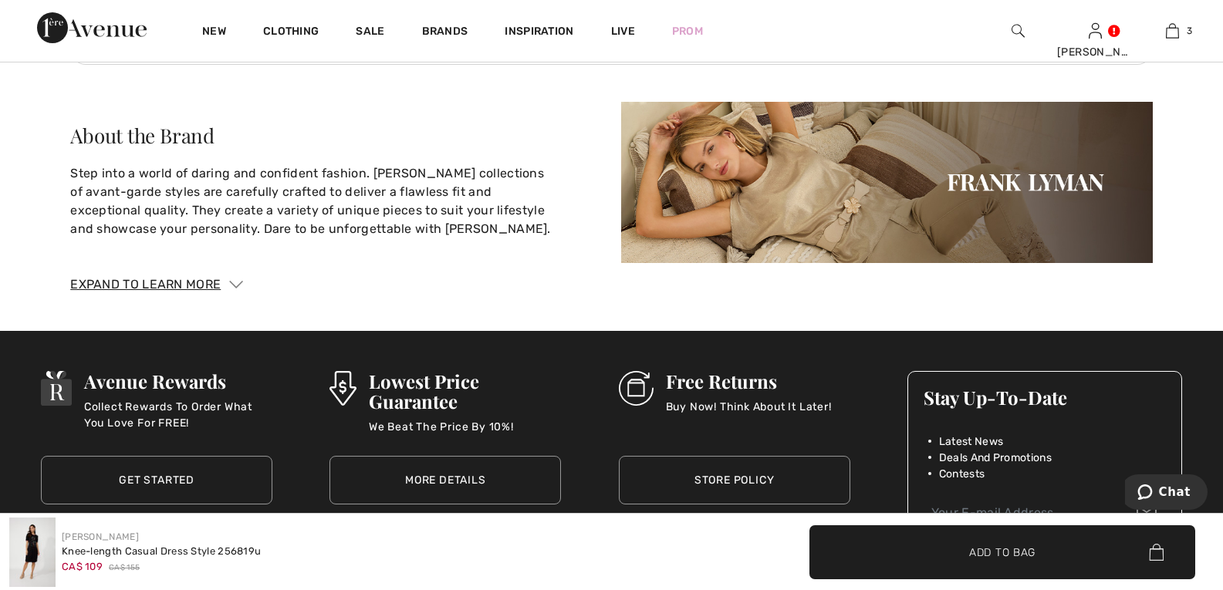
scroll to position [1836, 0]
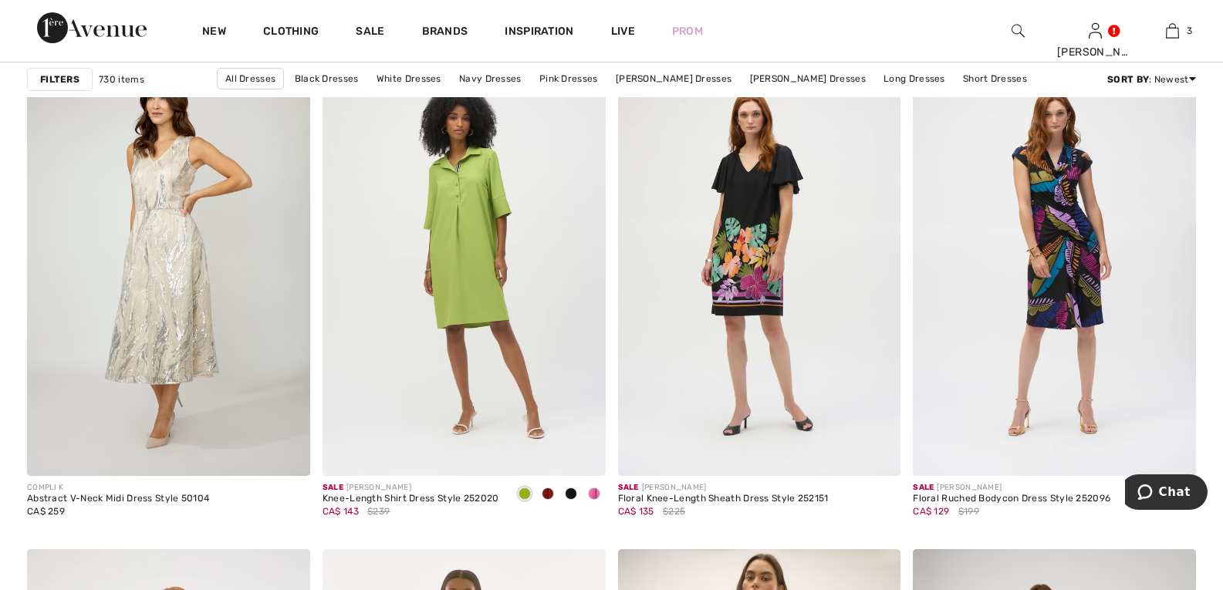
scroll to position [6252, 0]
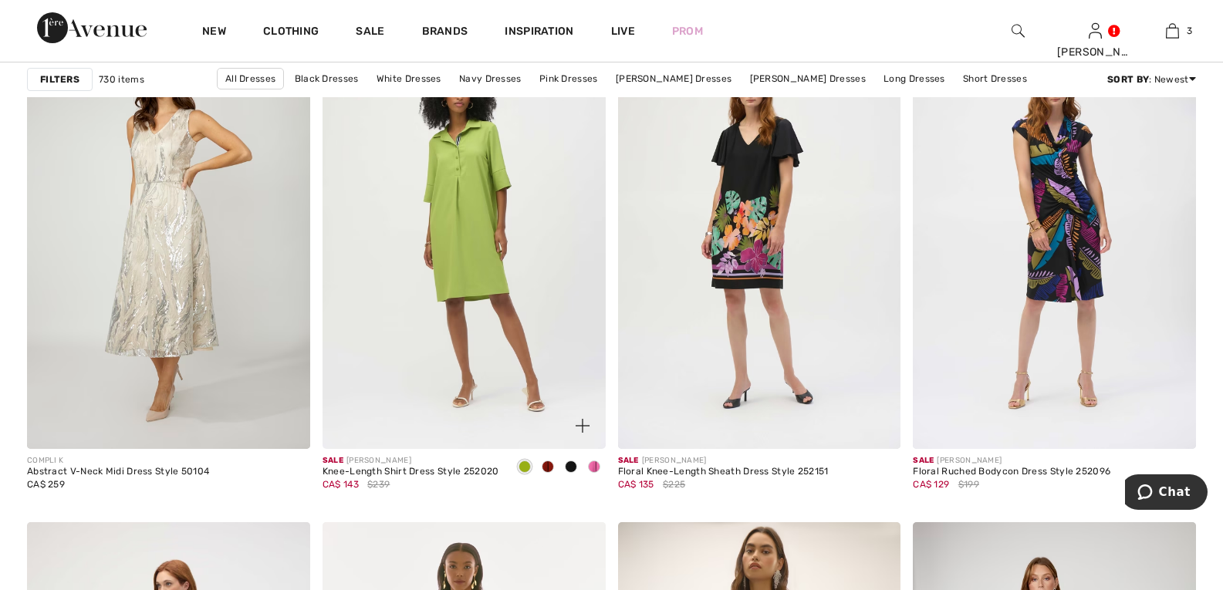
click at [427, 292] on img at bounding box center [464, 237] width 283 height 425
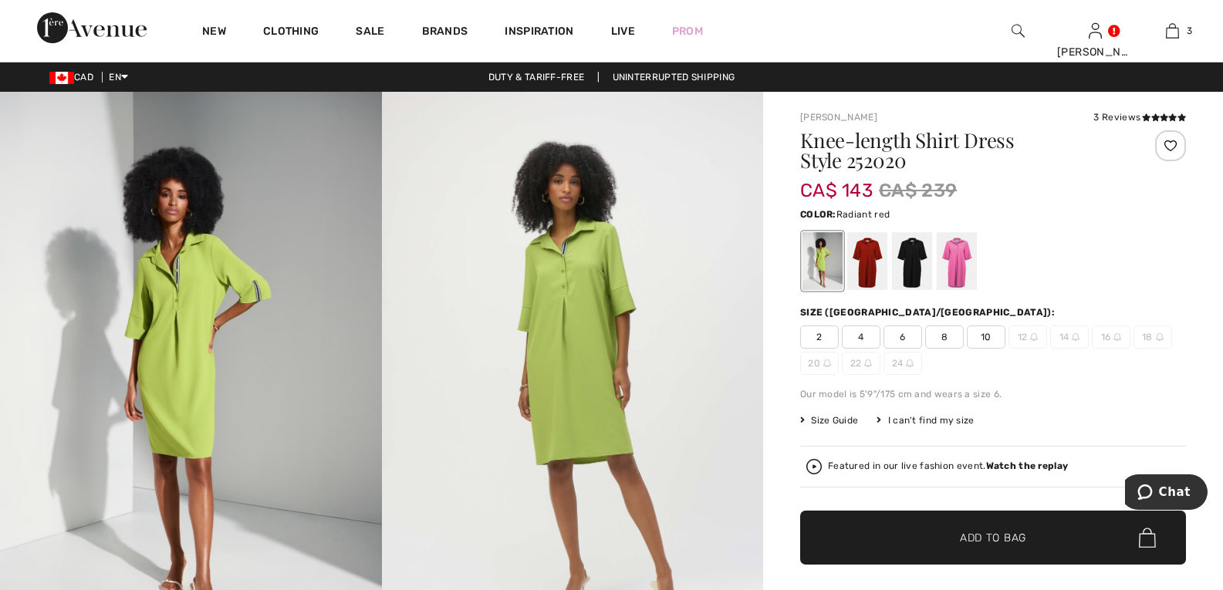
click at [870, 268] on div at bounding box center [867, 261] width 40 height 58
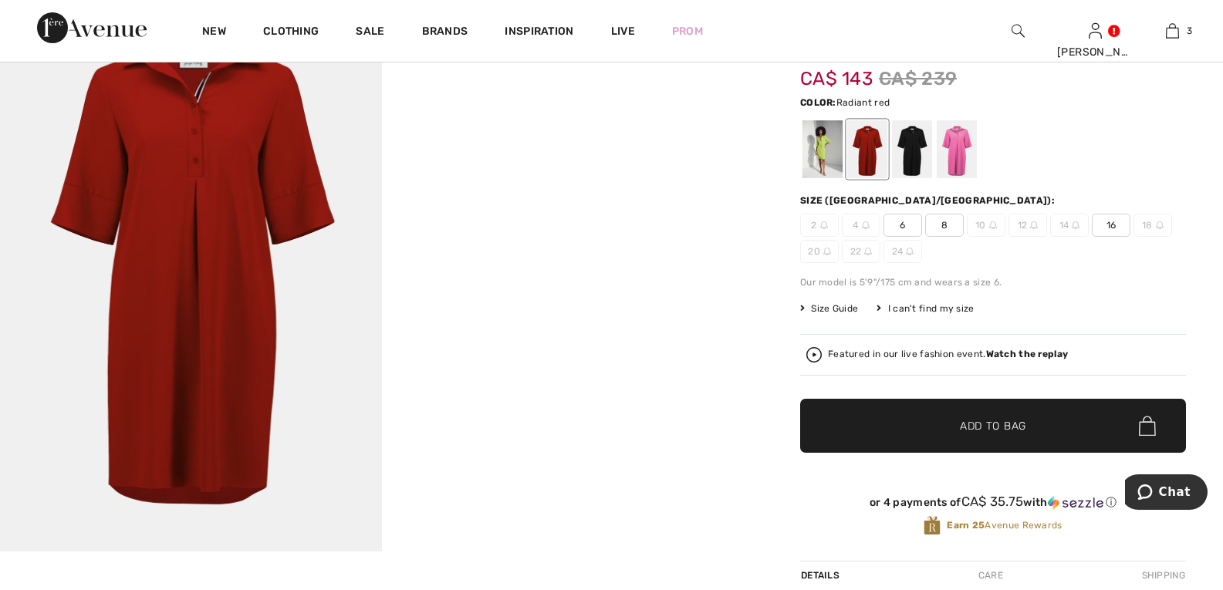
scroll to position [77, 0]
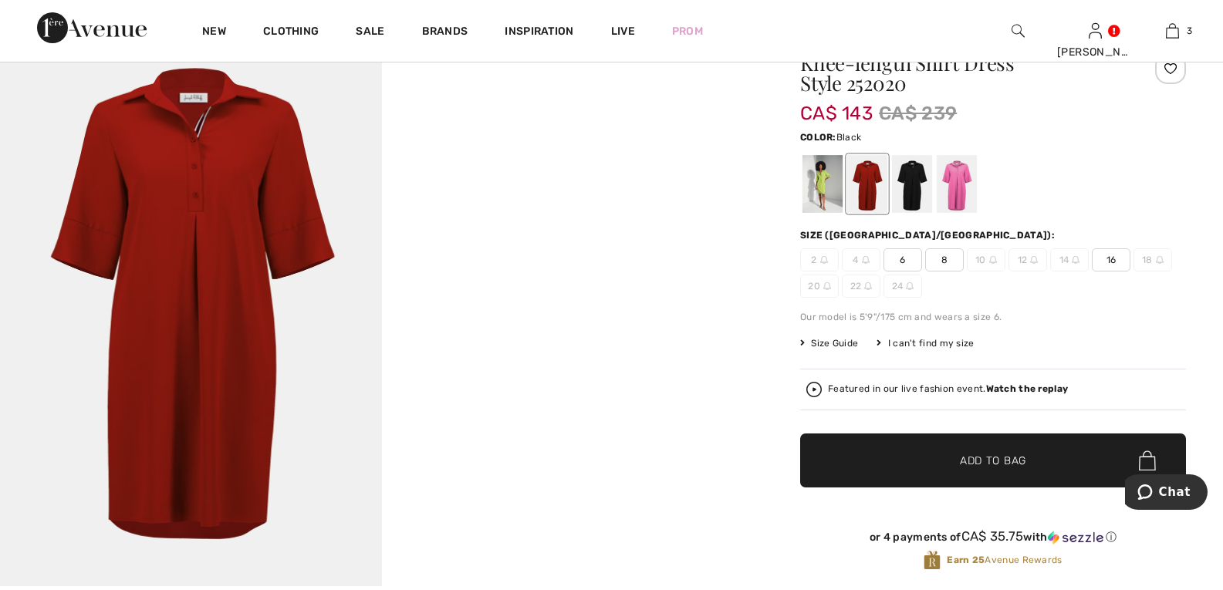
click at [919, 197] on div at bounding box center [912, 184] width 40 height 58
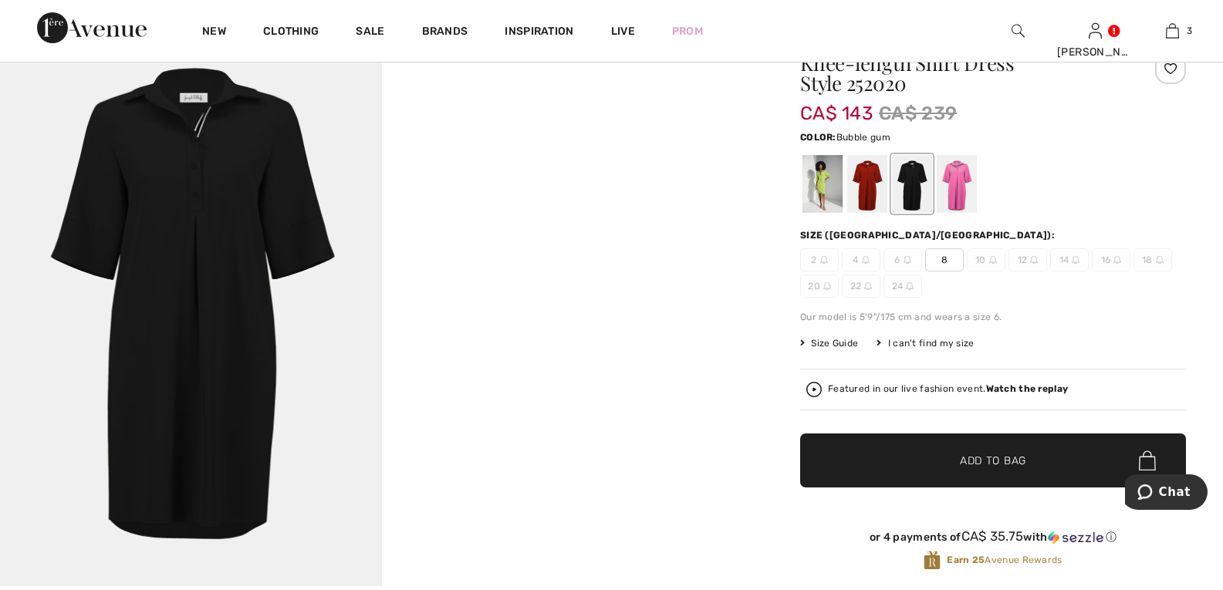
click at [958, 195] on div at bounding box center [957, 184] width 40 height 58
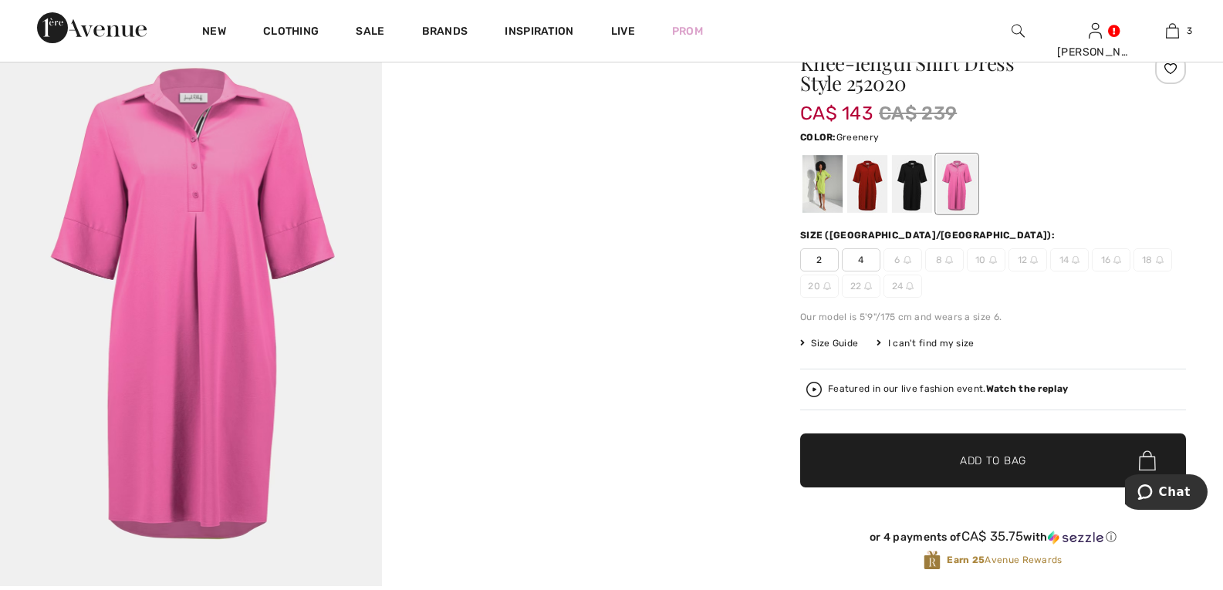
click at [828, 193] on div at bounding box center [823, 184] width 40 height 58
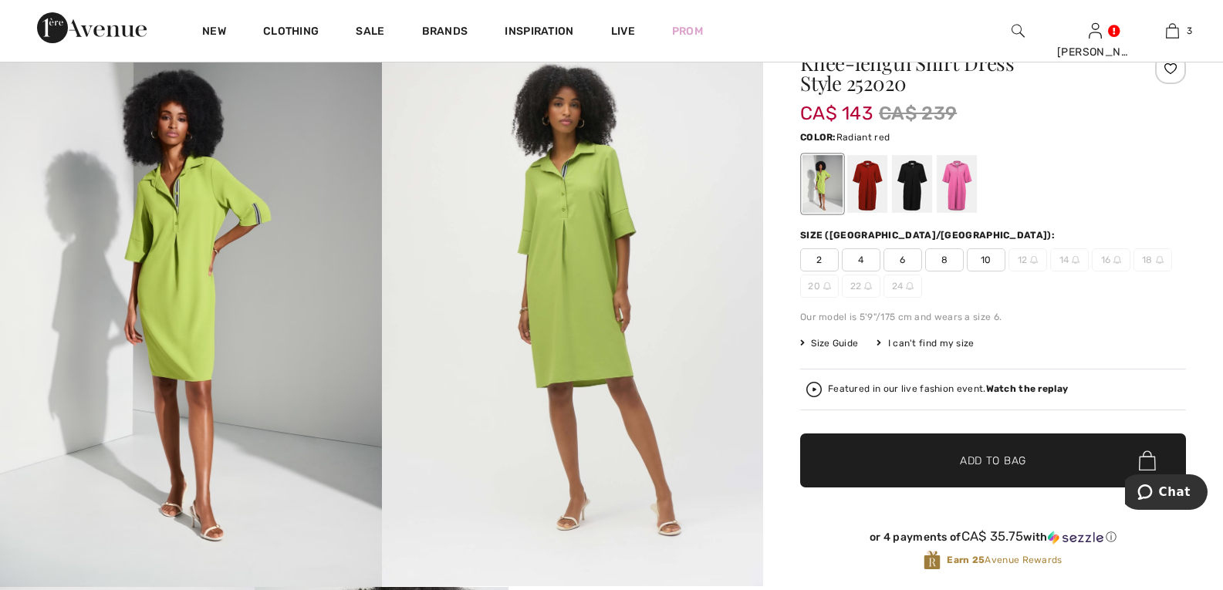
click at [866, 198] on div at bounding box center [867, 184] width 40 height 58
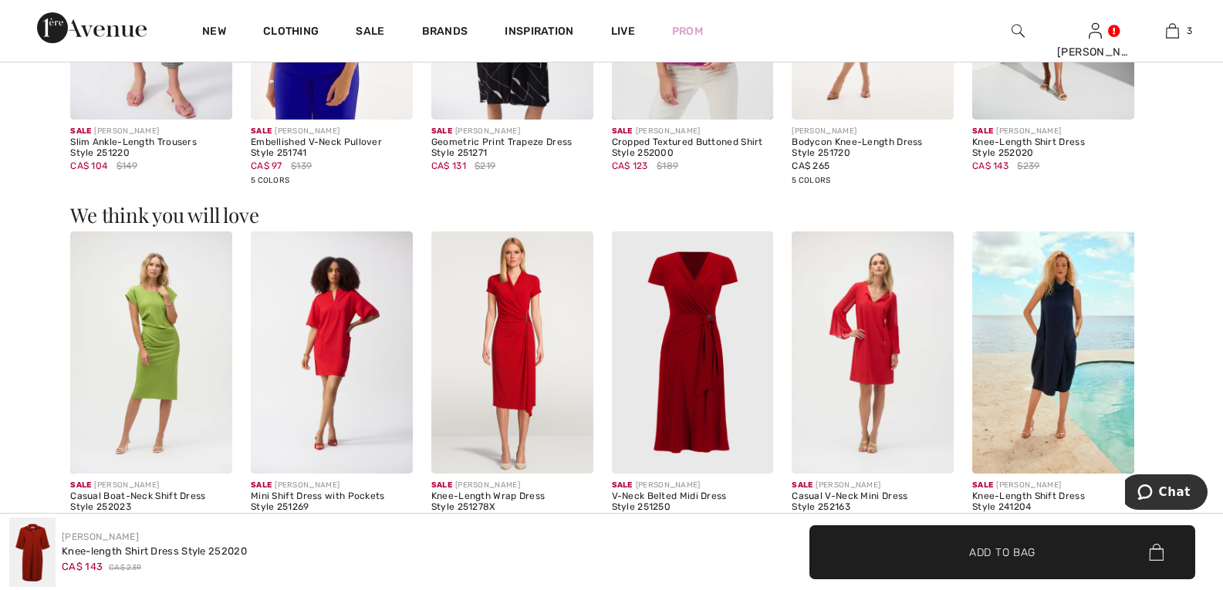
scroll to position [849, 0]
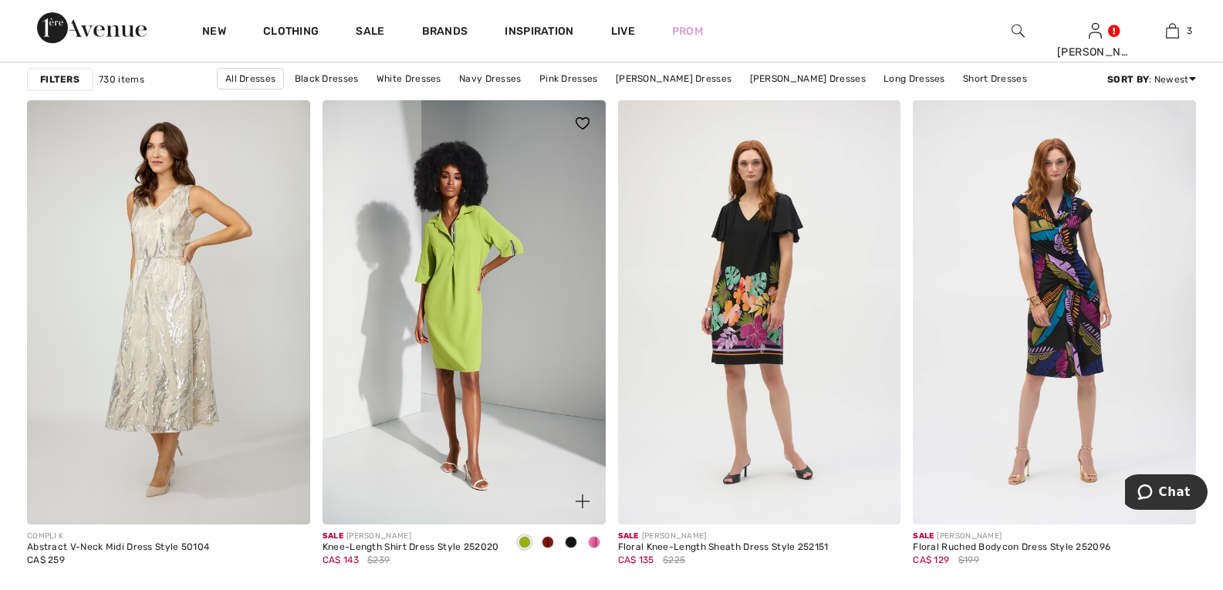
scroll to position [6175, 0]
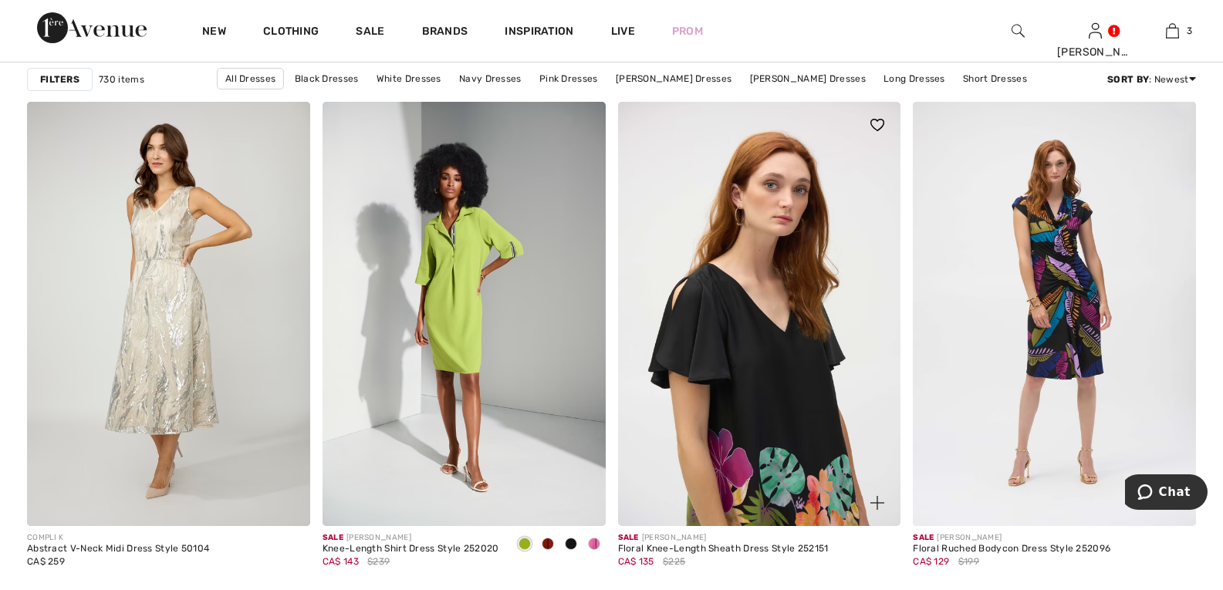
click at [762, 400] on img at bounding box center [759, 314] width 283 height 425
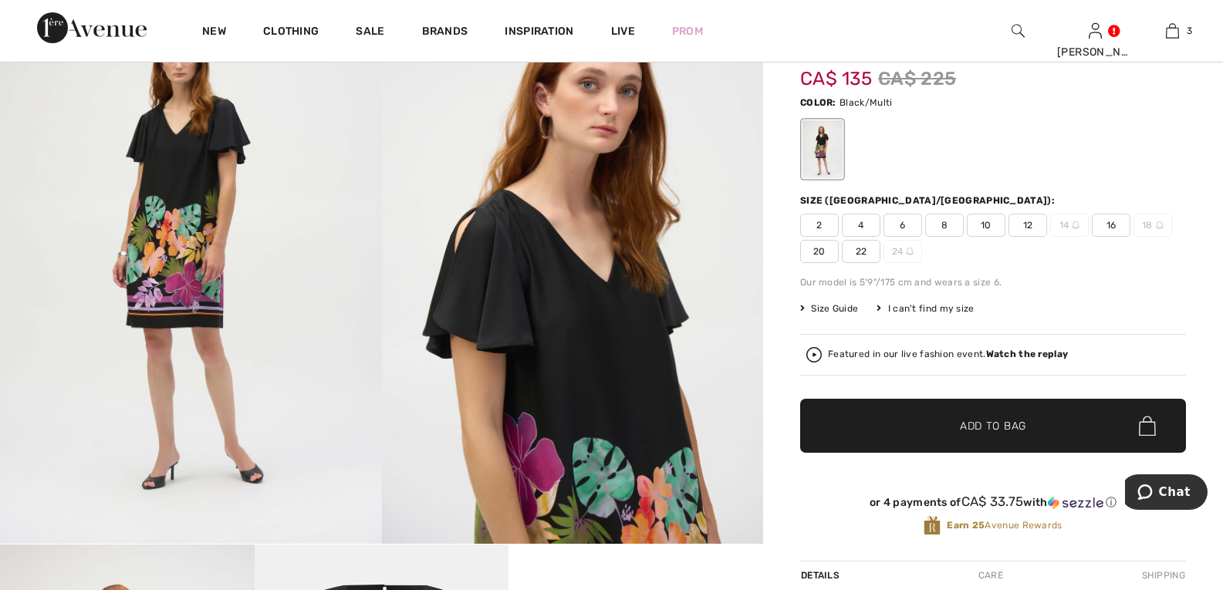
scroll to position [77, 0]
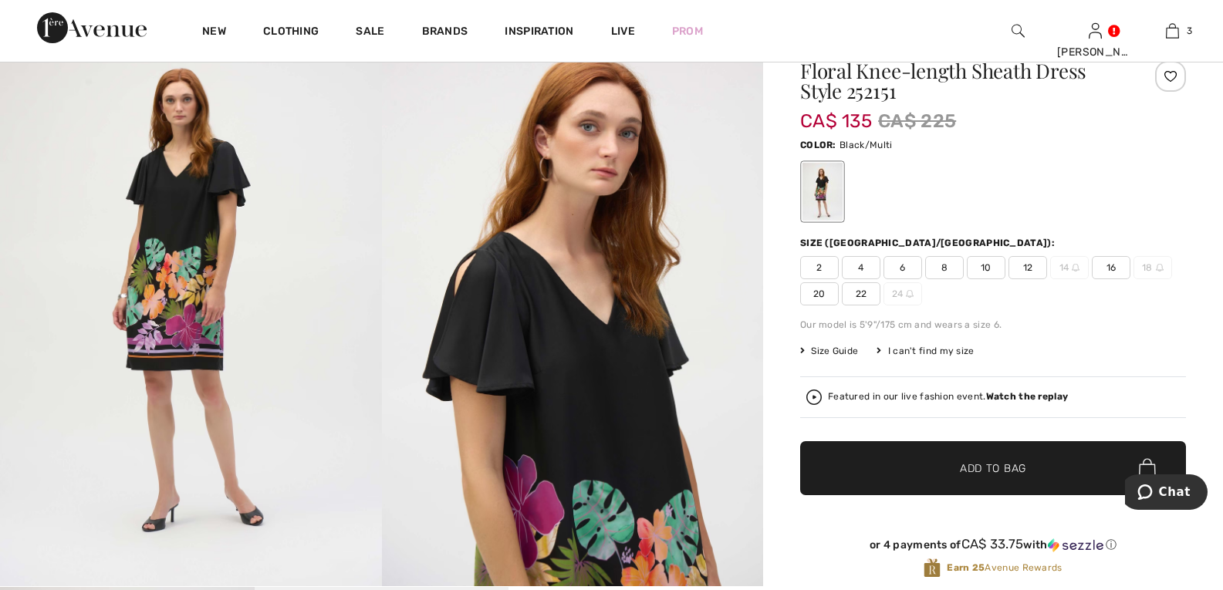
click at [833, 354] on span "Size Guide" at bounding box center [829, 351] width 58 height 14
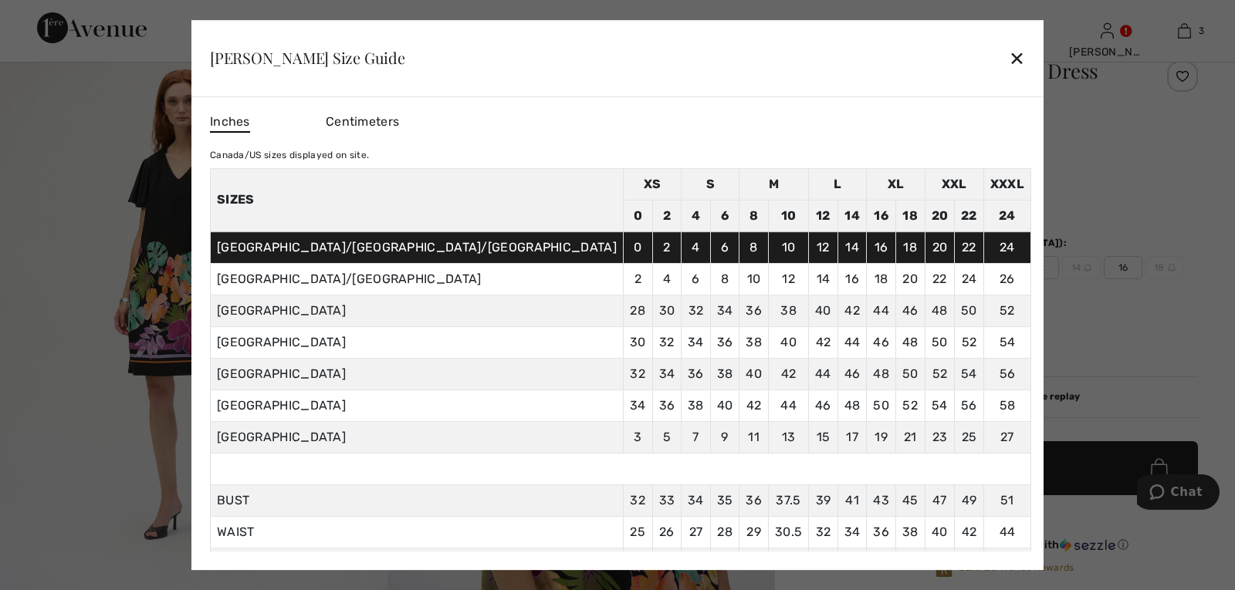
click at [1009, 59] on div "✕" at bounding box center [1017, 58] width 16 height 32
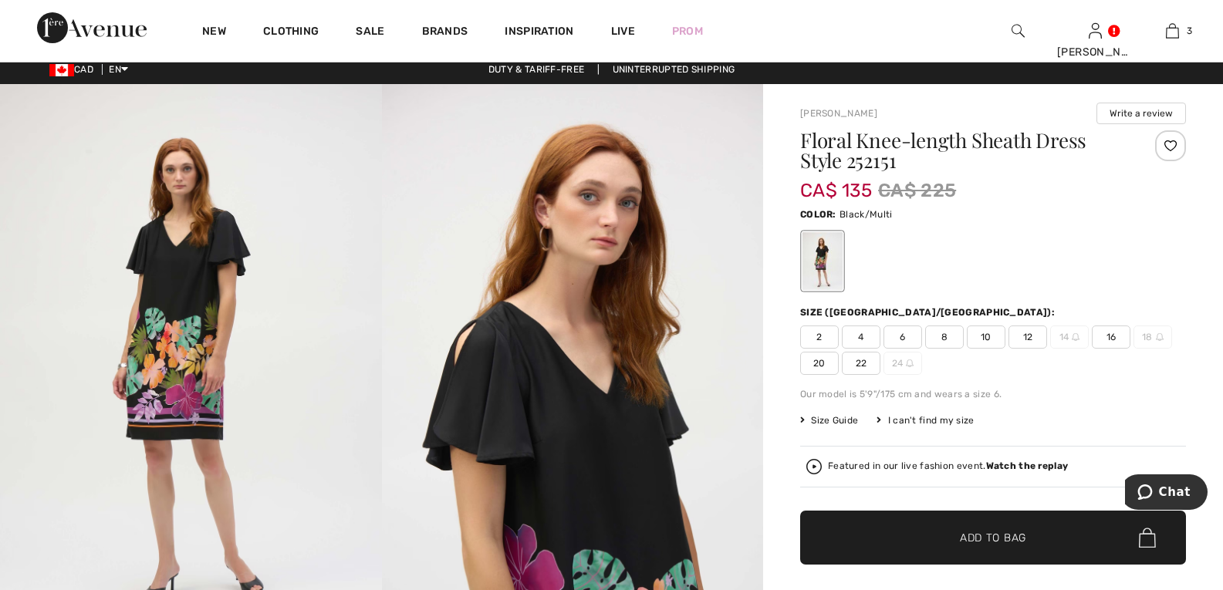
scroll to position [0, 0]
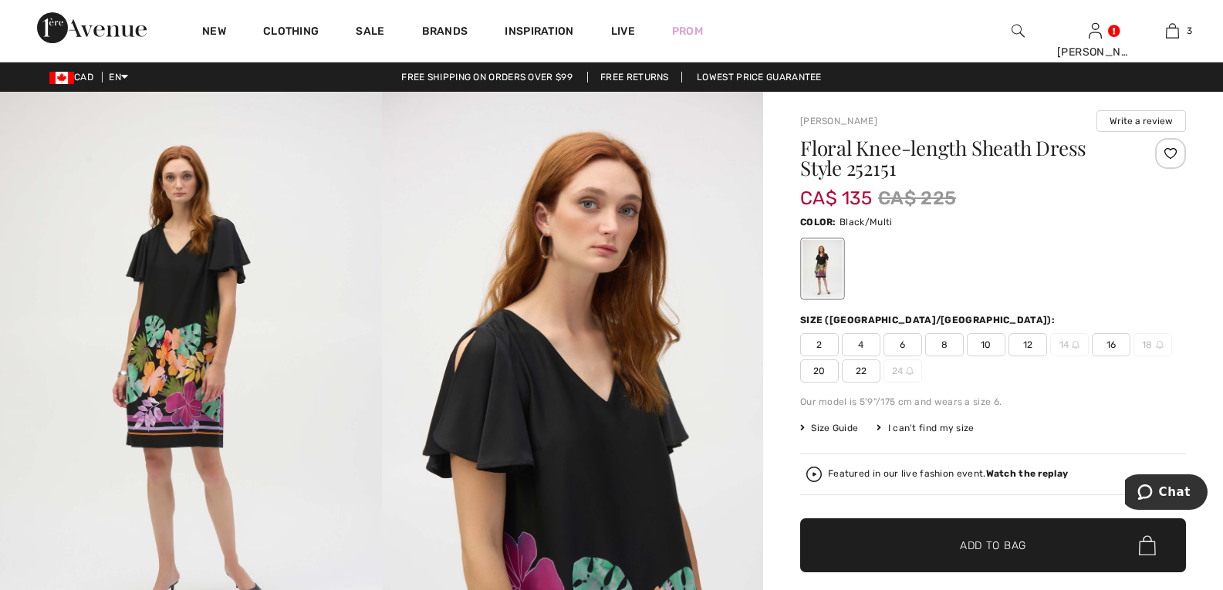
click at [1112, 338] on span "16" at bounding box center [1111, 344] width 39 height 23
click at [990, 547] on span "Add to Bag" at bounding box center [993, 546] width 66 height 16
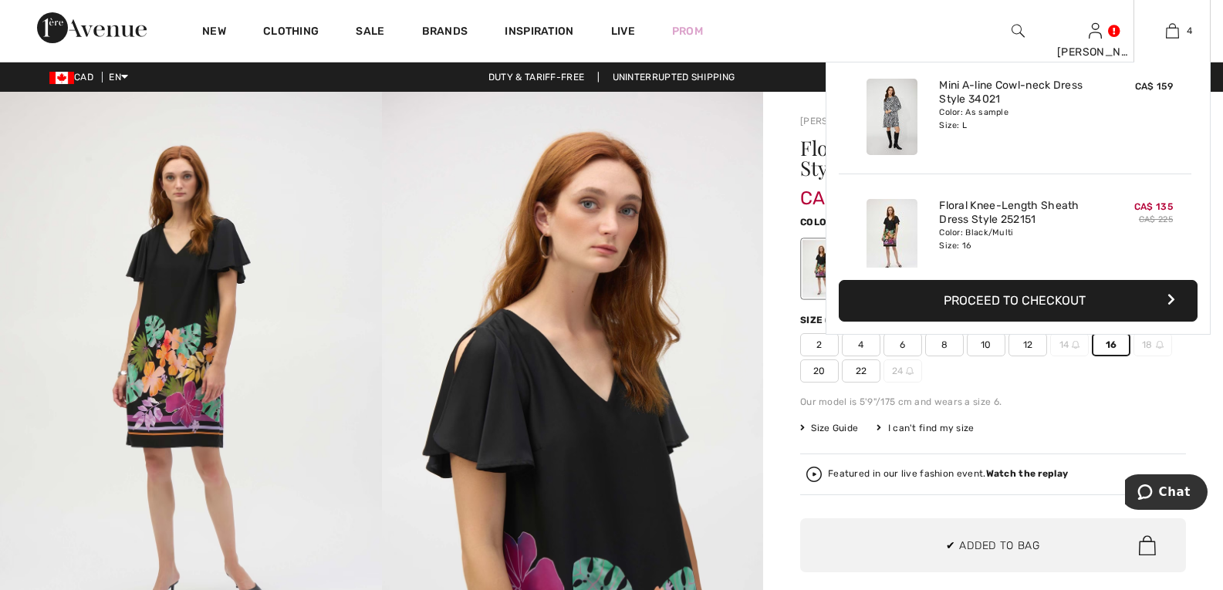
scroll to position [289, 0]
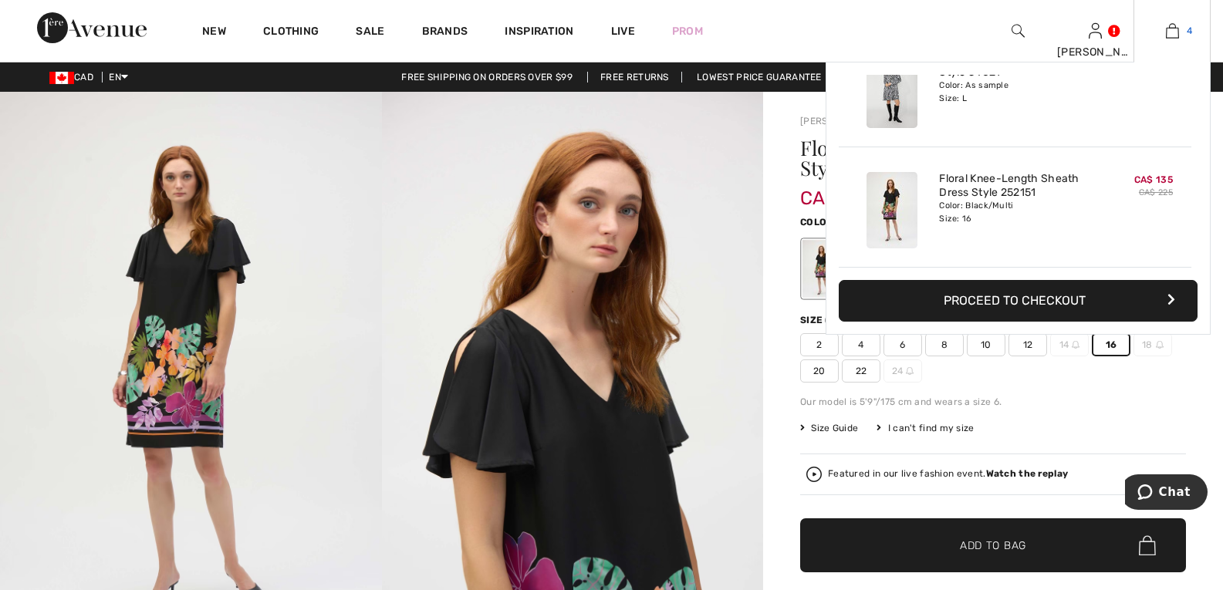
click at [1176, 35] on img at bounding box center [1172, 31] width 13 height 19
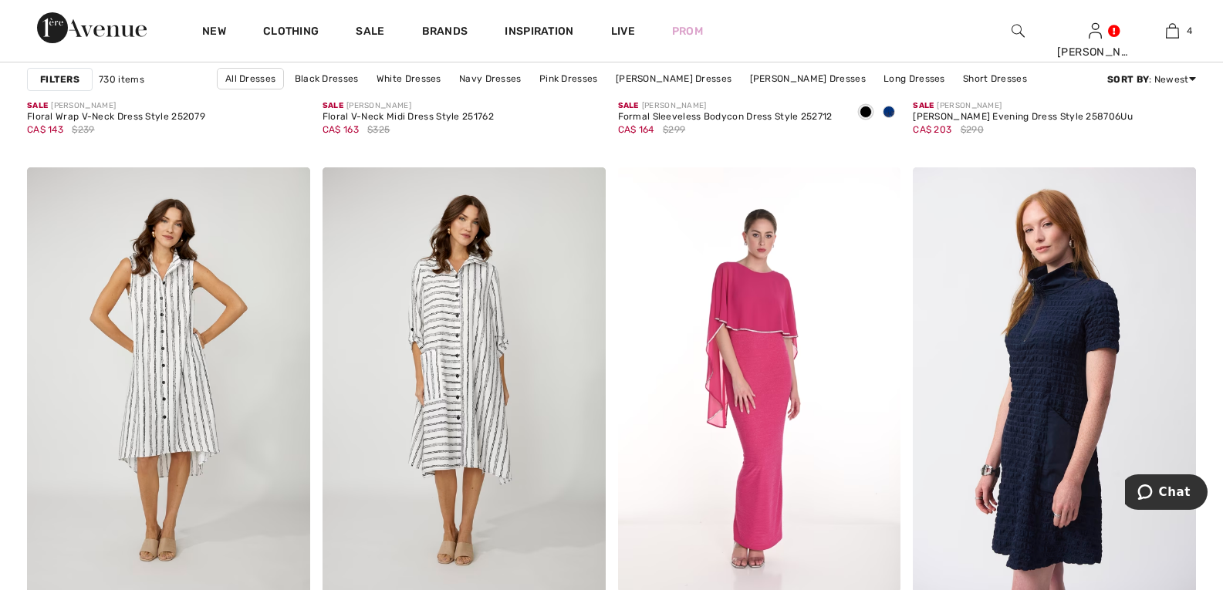
scroll to position [7101, 0]
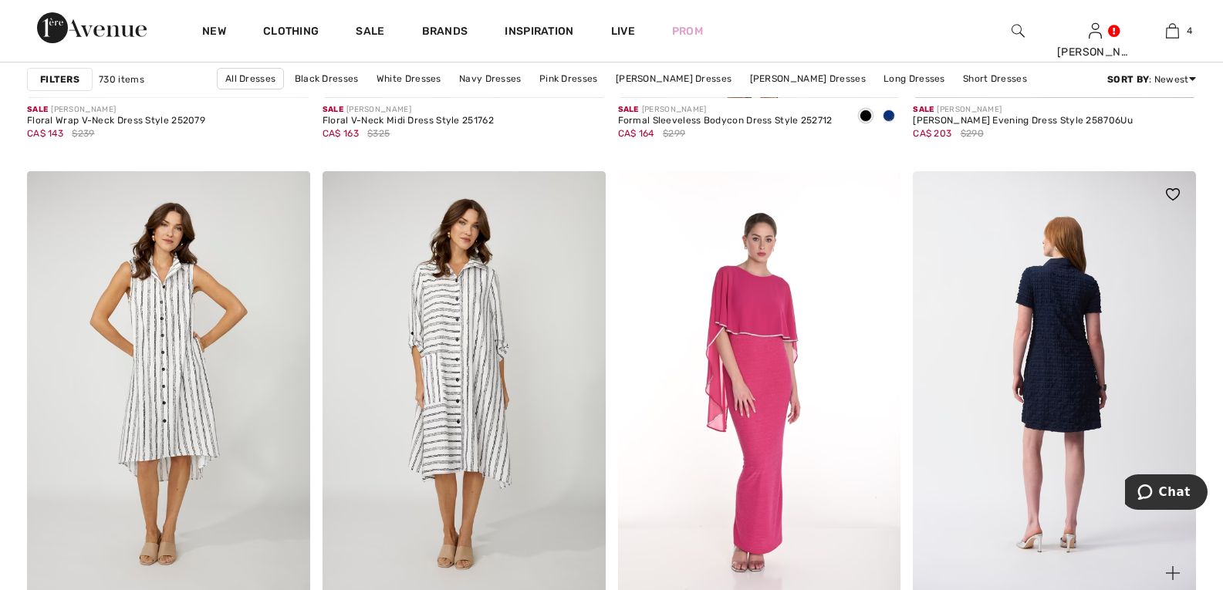
click at [1043, 437] on img at bounding box center [1054, 383] width 283 height 425
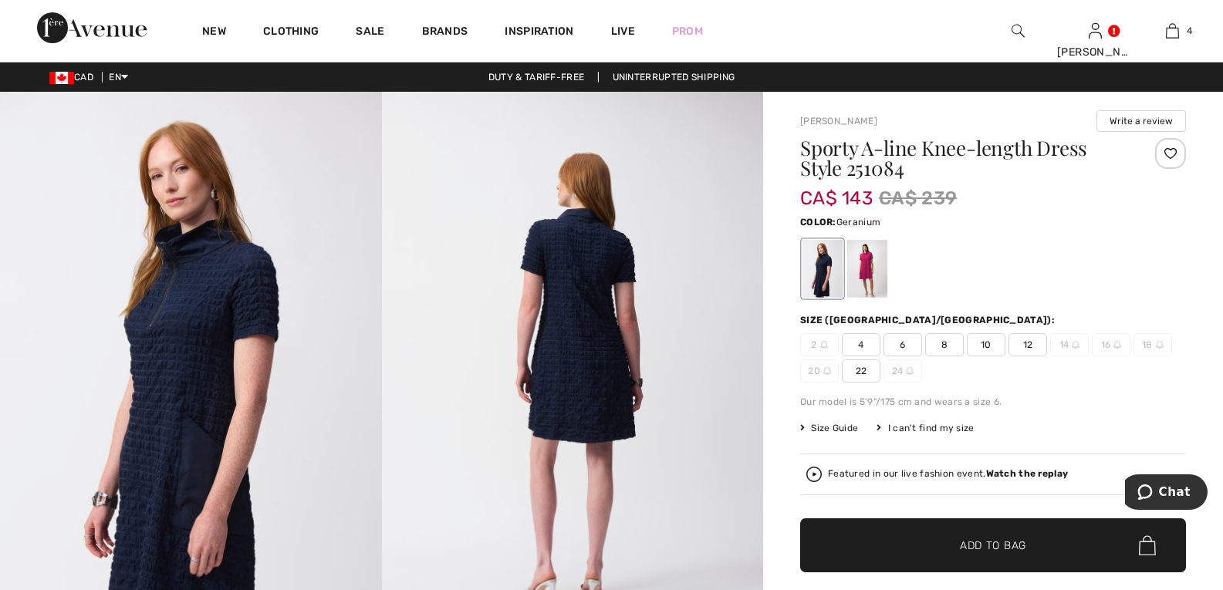
click at [862, 273] on div at bounding box center [867, 269] width 40 height 58
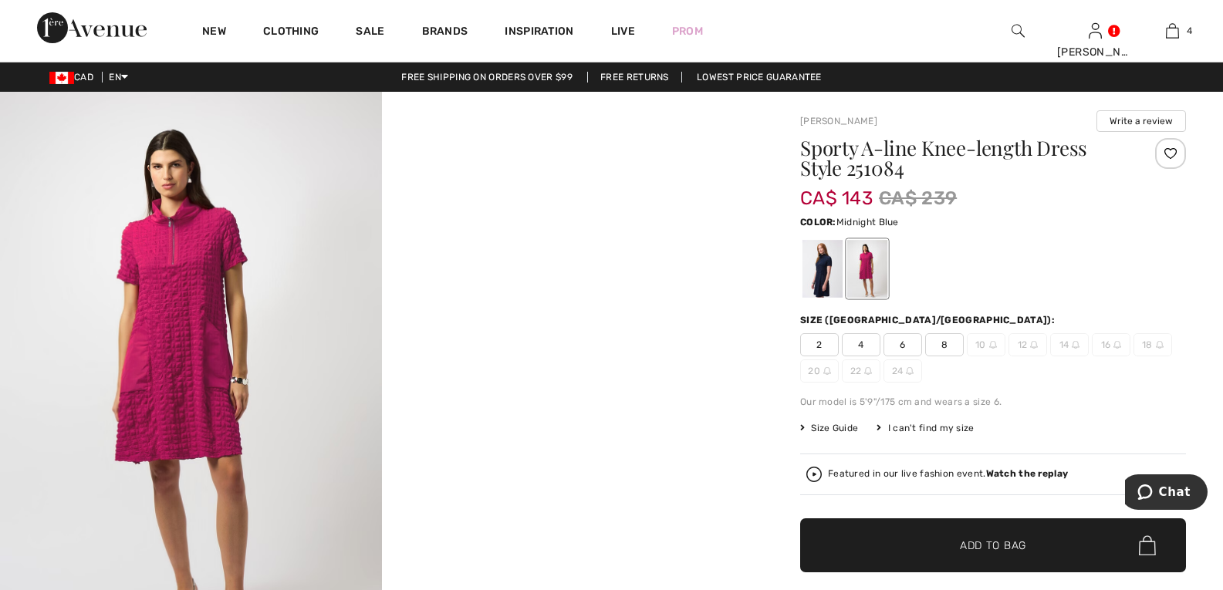
click at [817, 264] on div at bounding box center [823, 269] width 40 height 58
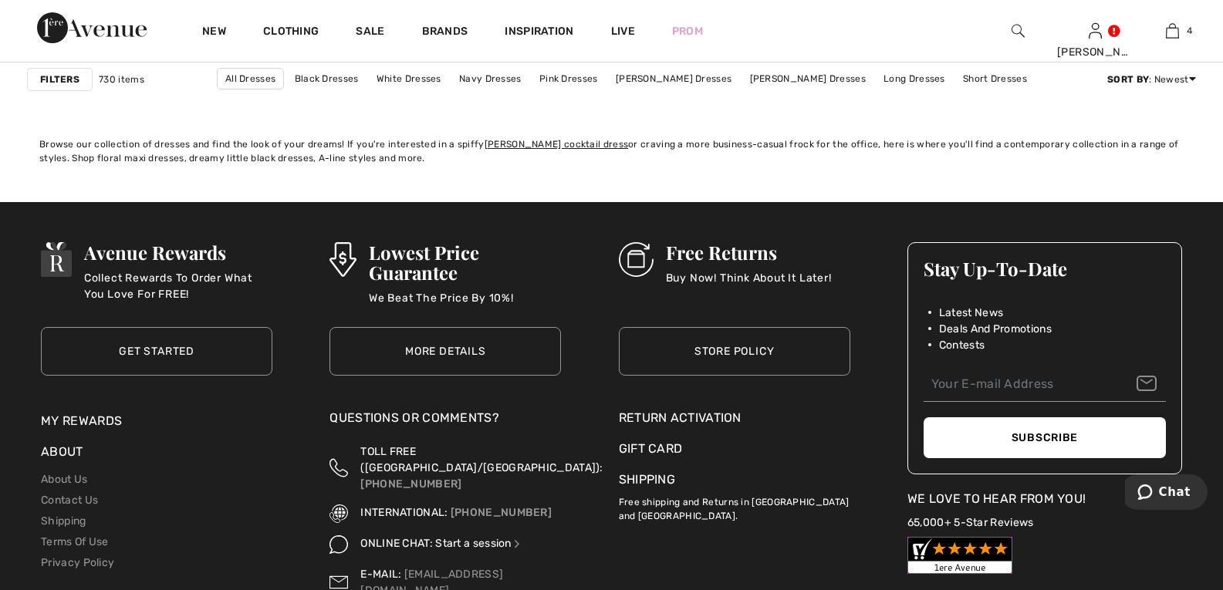
scroll to position [7487, 0]
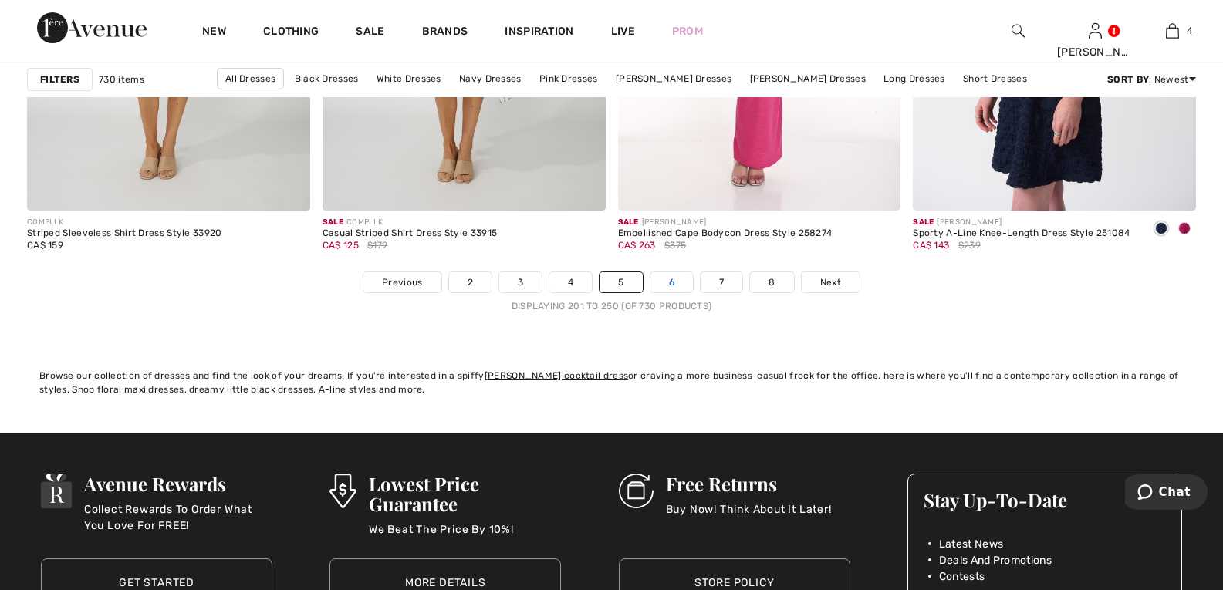
click at [681, 283] on link "6" at bounding box center [672, 282] width 42 height 20
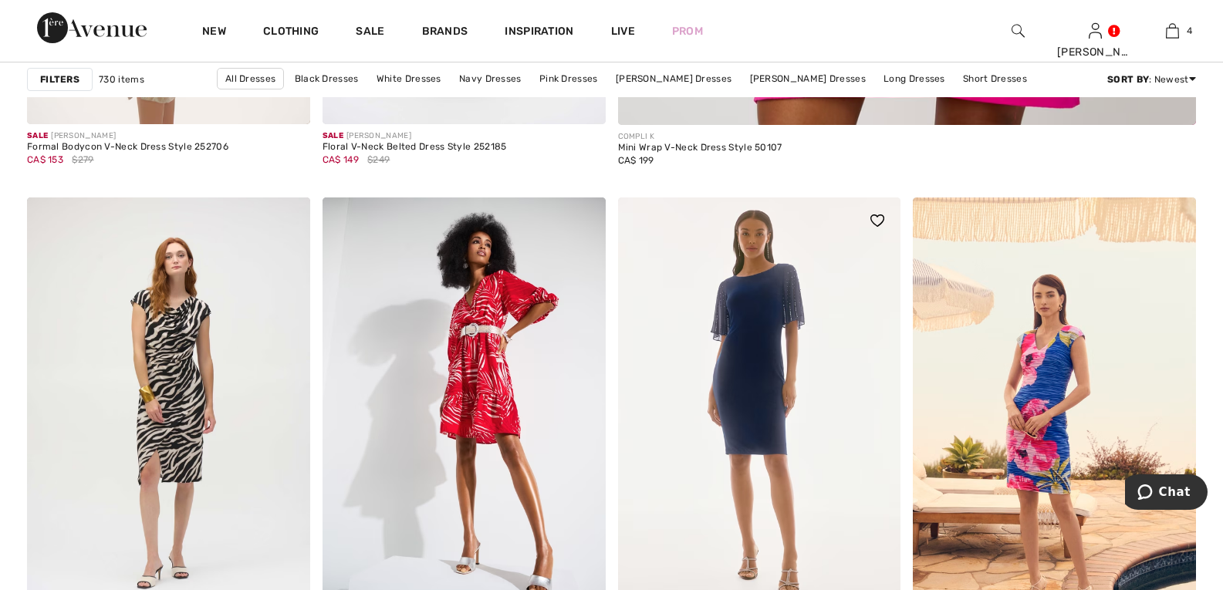
scroll to position [1003, 0]
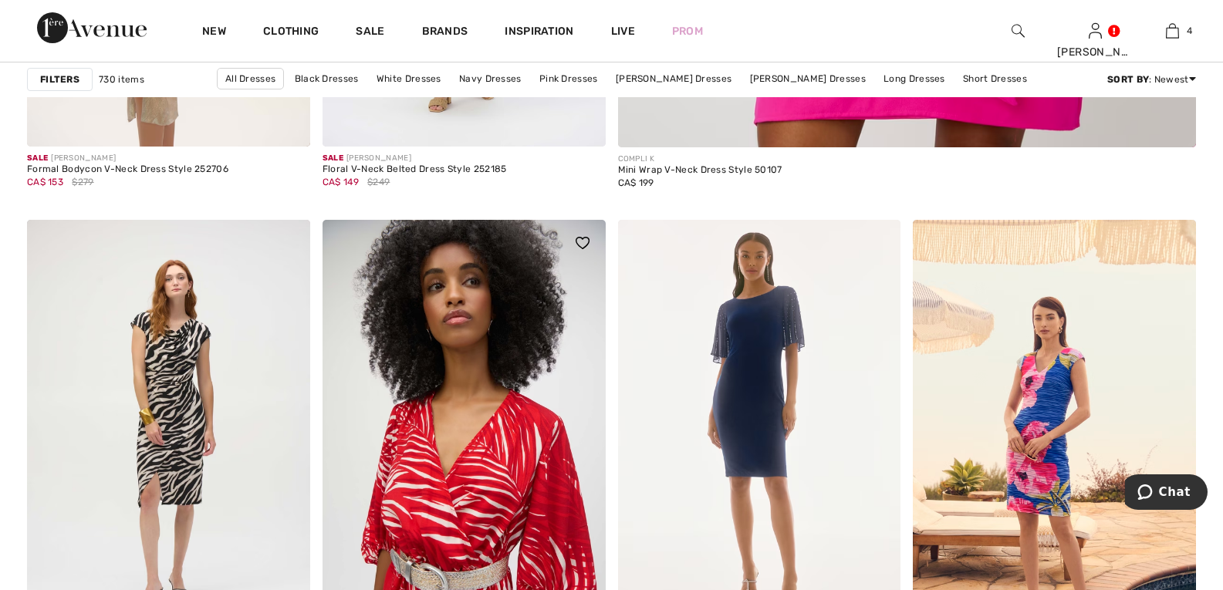
click at [500, 501] on img at bounding box center [464, 432] width 283 height 425
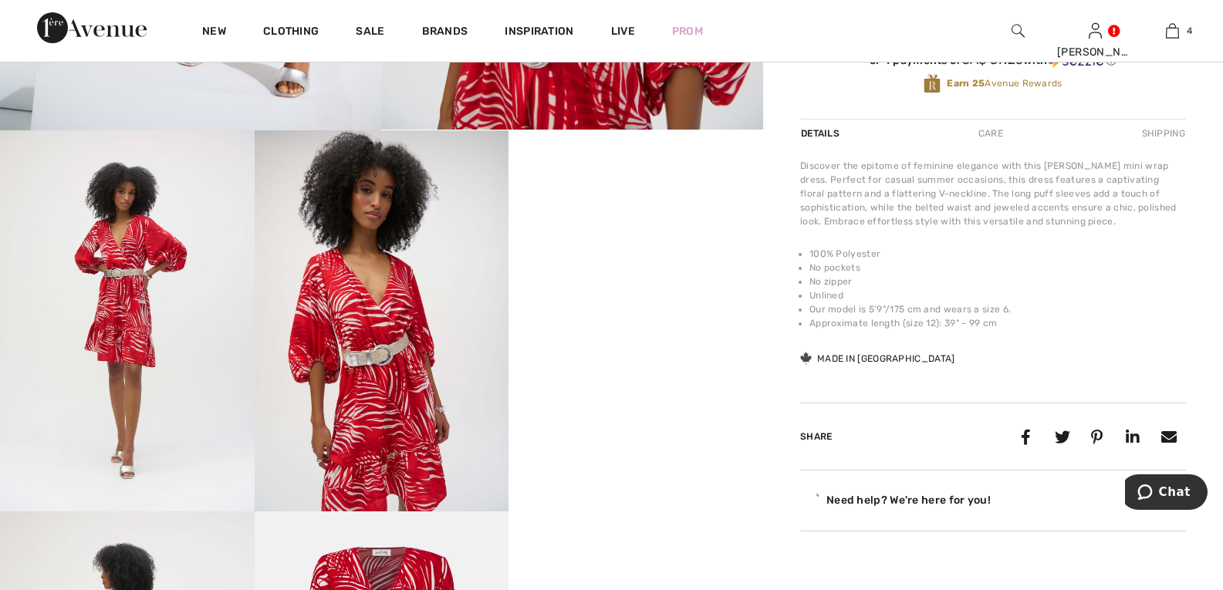
scroll to position [540, 0]
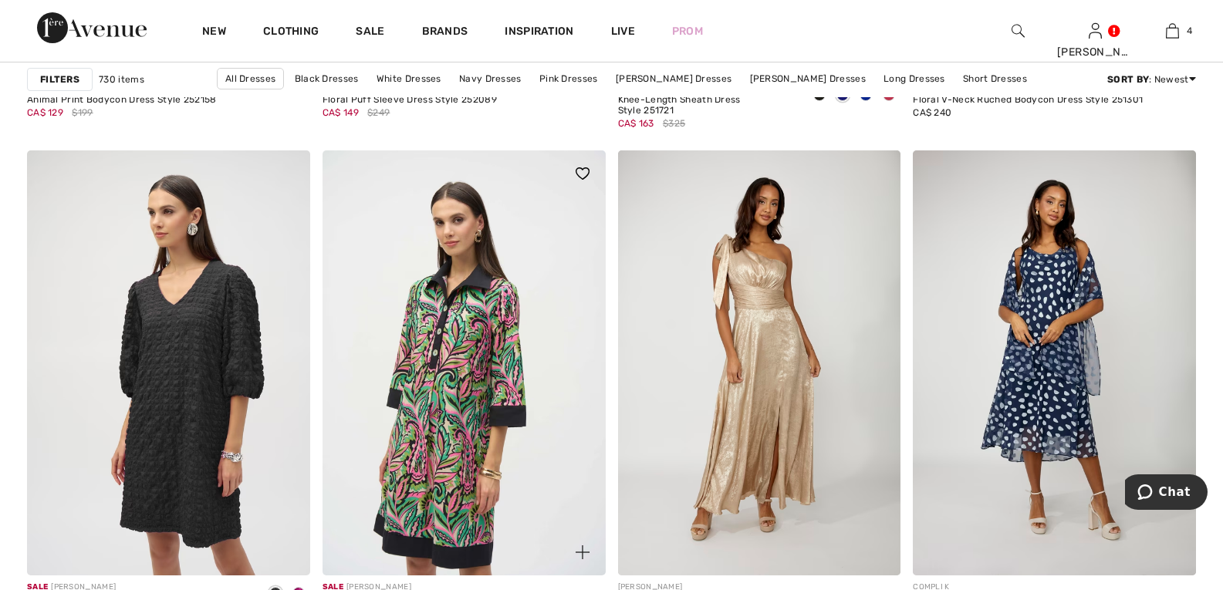
scroll to position [1544, 0]
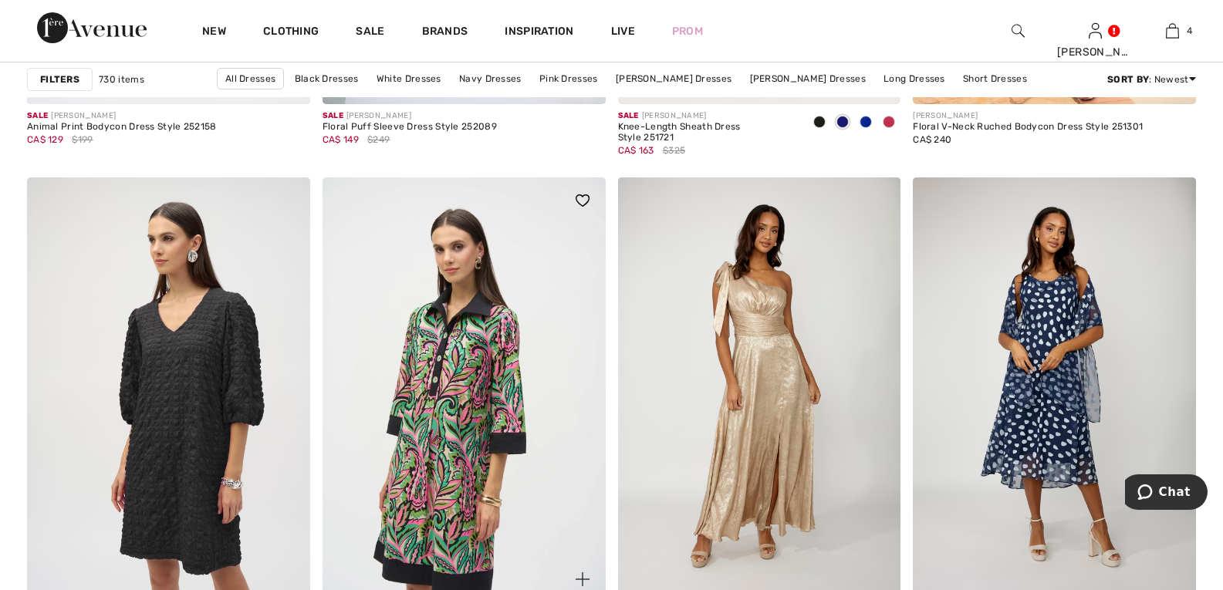
click at [455, 443] on img at bounding box center [464, 390] width 283 height 425
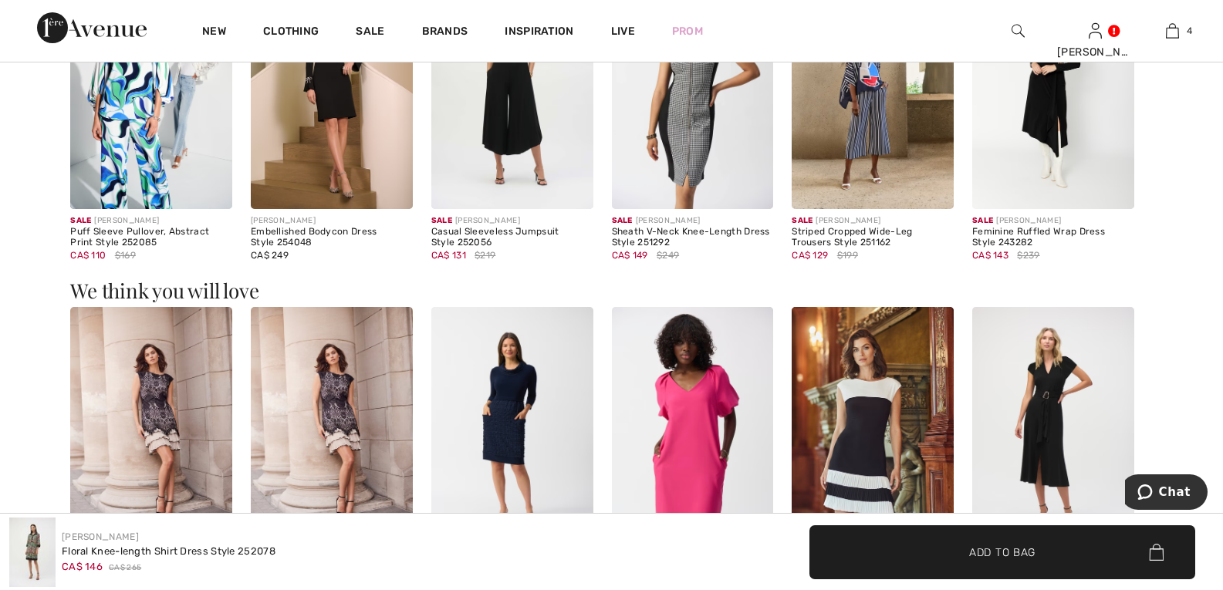
scroll to position [1235, 0]
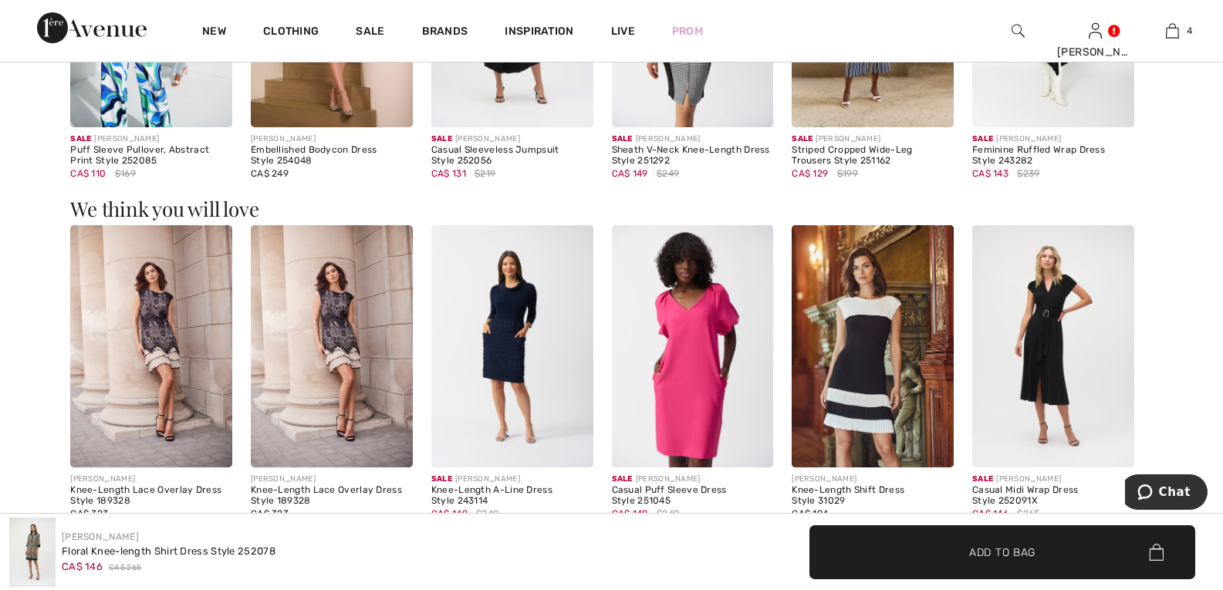
click at [864, 389] on img at bounding box center [873, 346] width 162 height 243
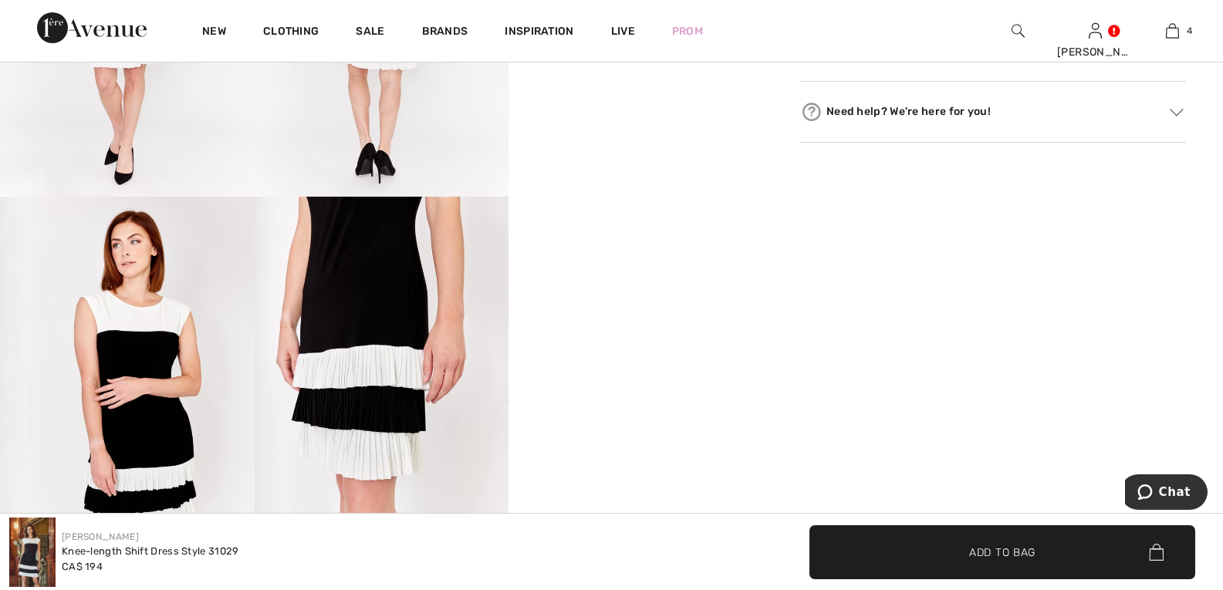
scroll to position [926, 0]
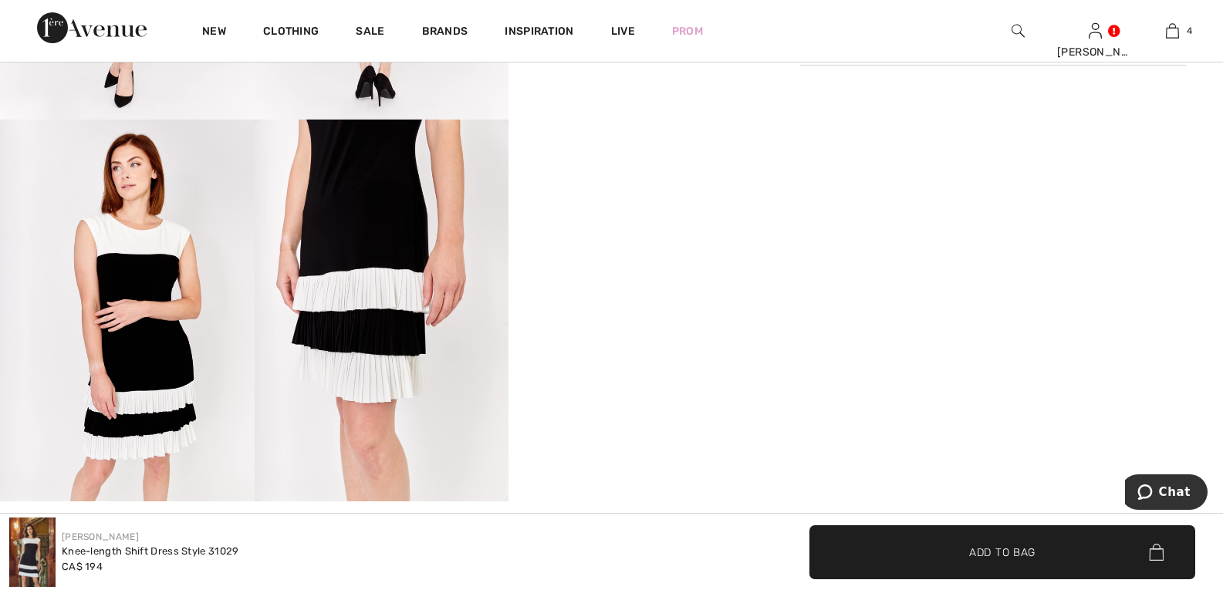
click at [647, 247] on video "Your browser does not support the video tag." at bounding box center [636, 183] width 255 height 127
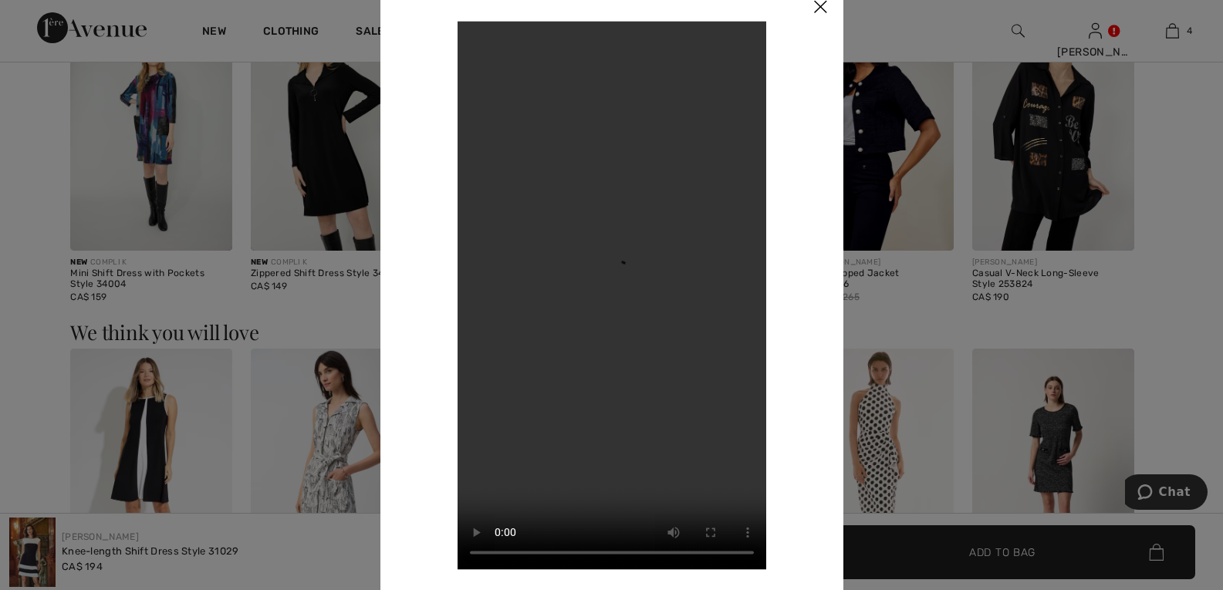
scroll to position [1467, 0]
click at [820, 7] on img at bounding box center [820, 8] width 46 height 48
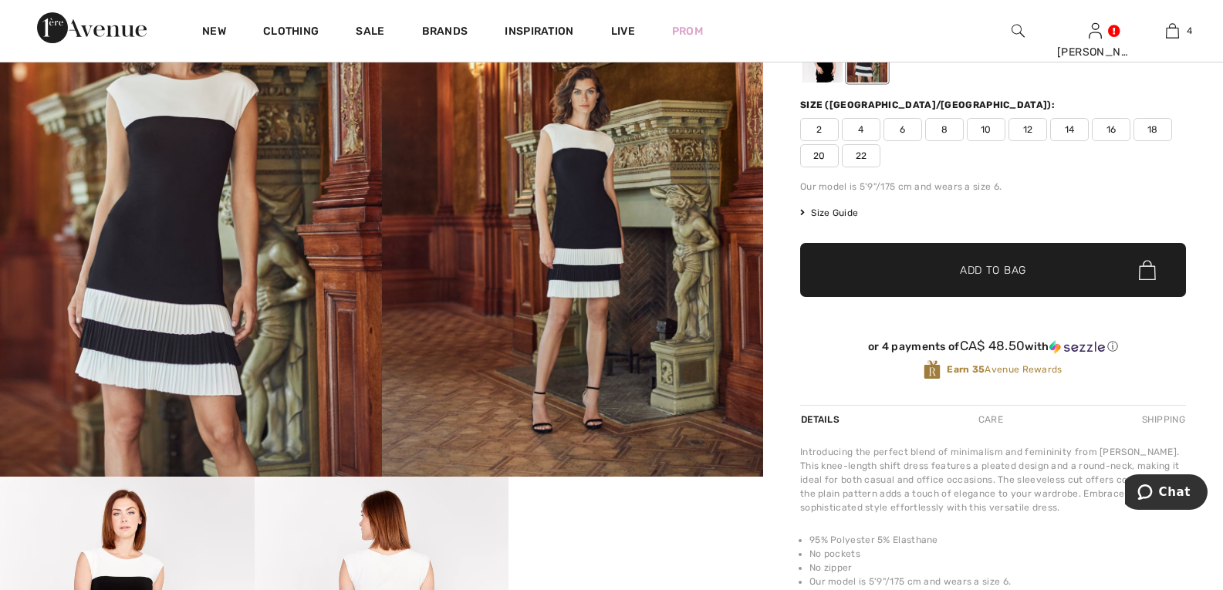
scroll to position [154, 0]
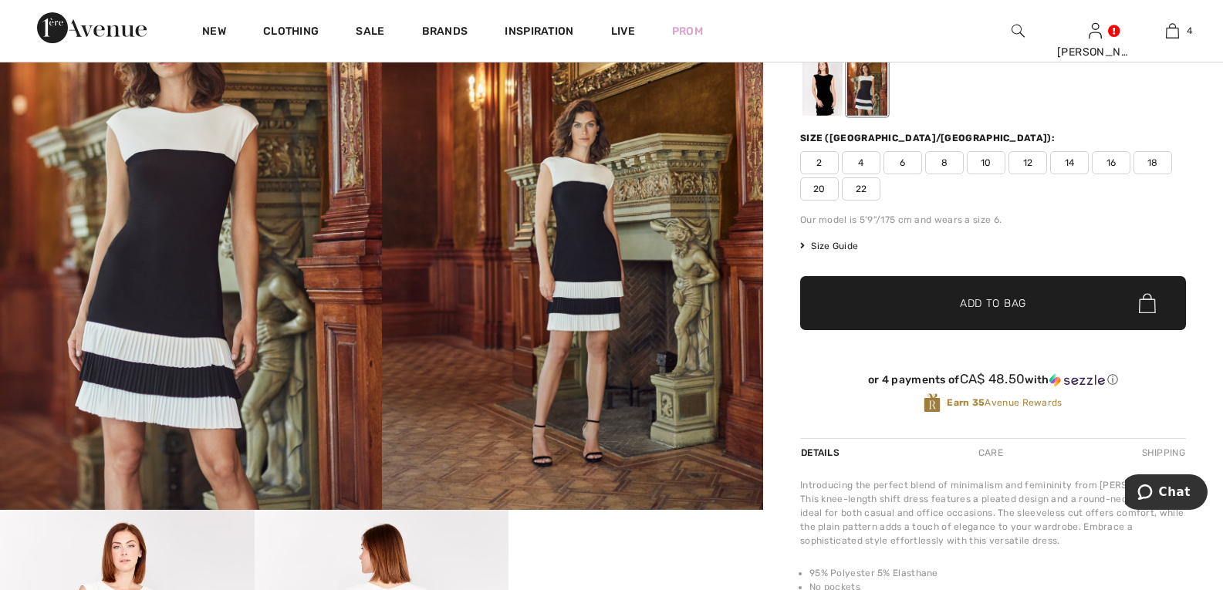
click at [827, 247] on span "Size Guide" at bounding box center [829, 246] width 58 height 14
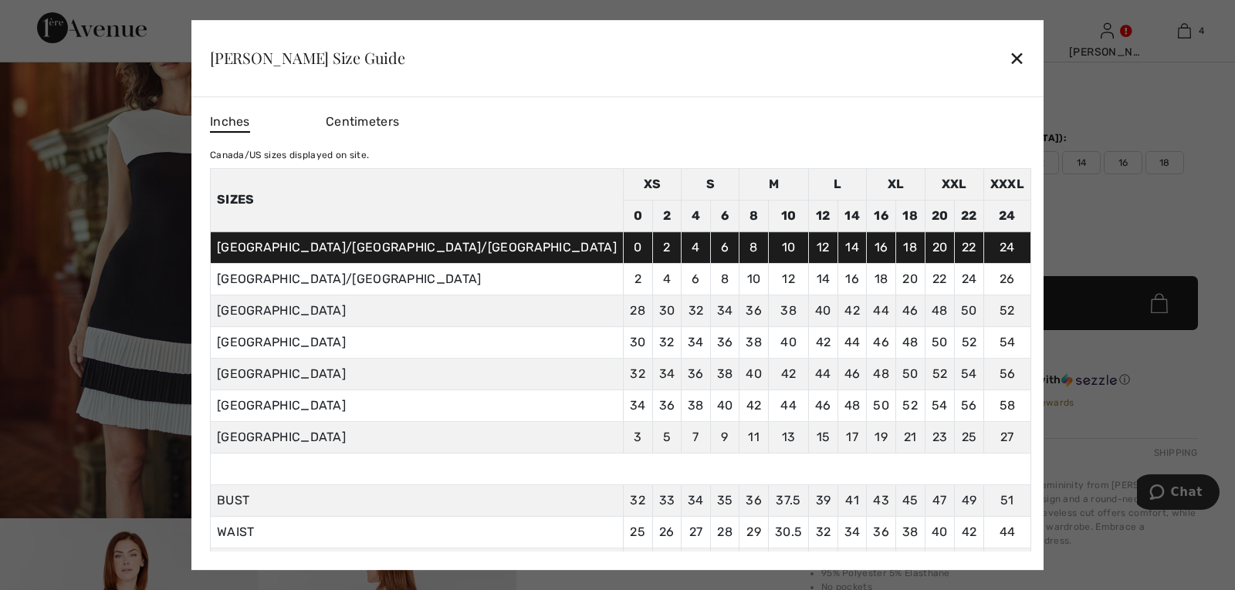
click at [1009, 53] on div "✕" at bounding box center [1017, 58] width 16 height 32
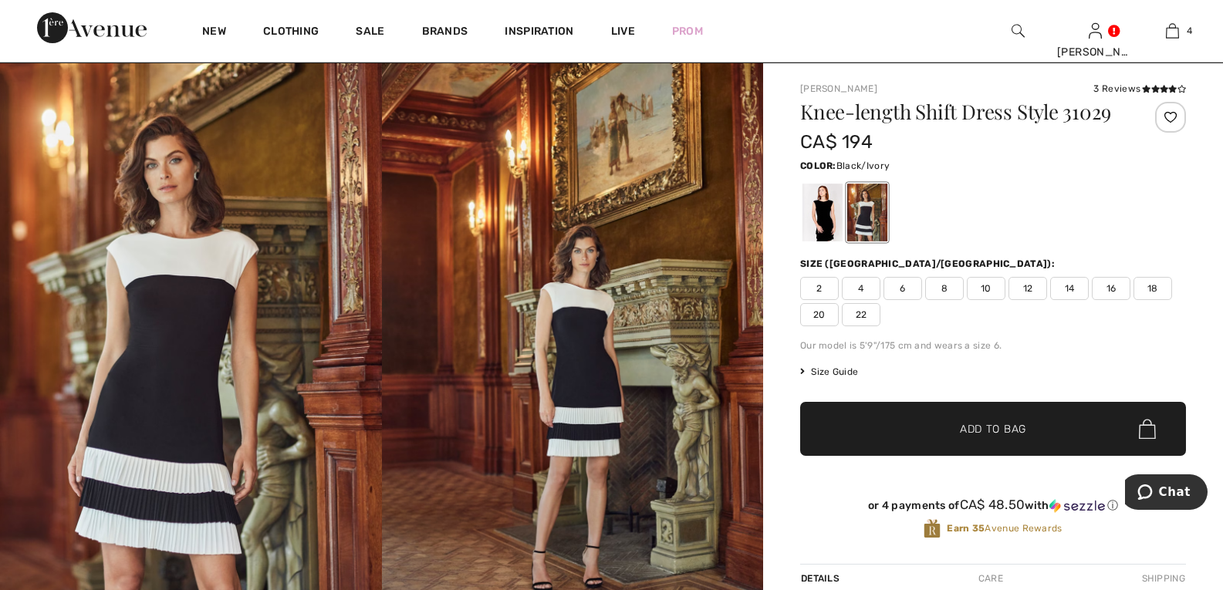
scroll to position [0, 0]
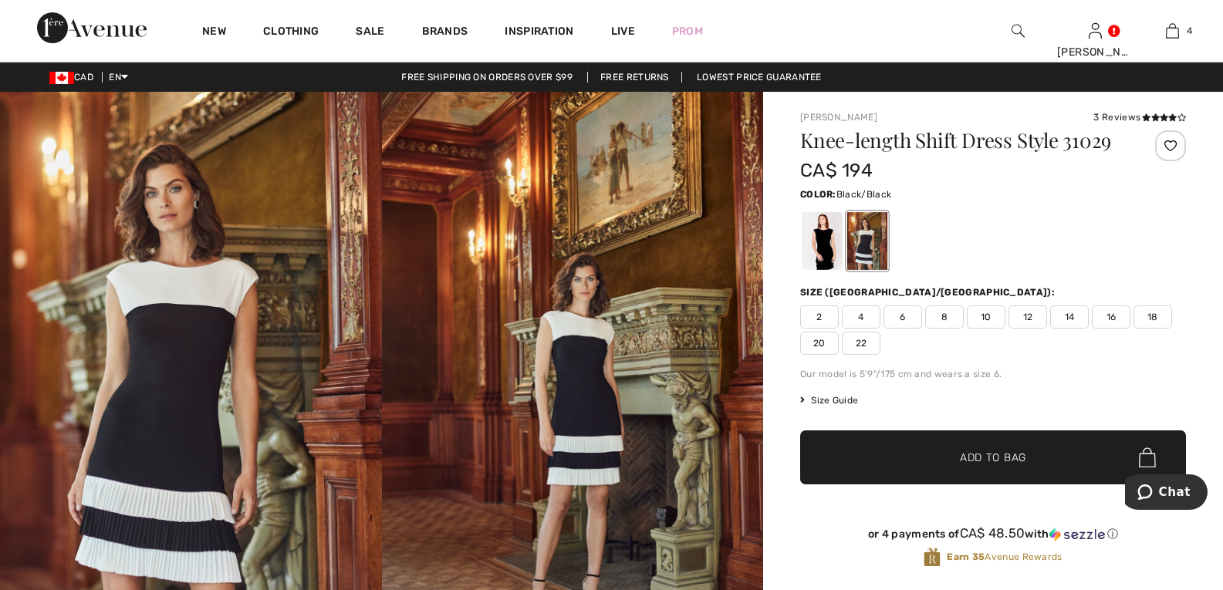
click at [827, 255] on div at bounding box center [823, 241] width 40 height 58
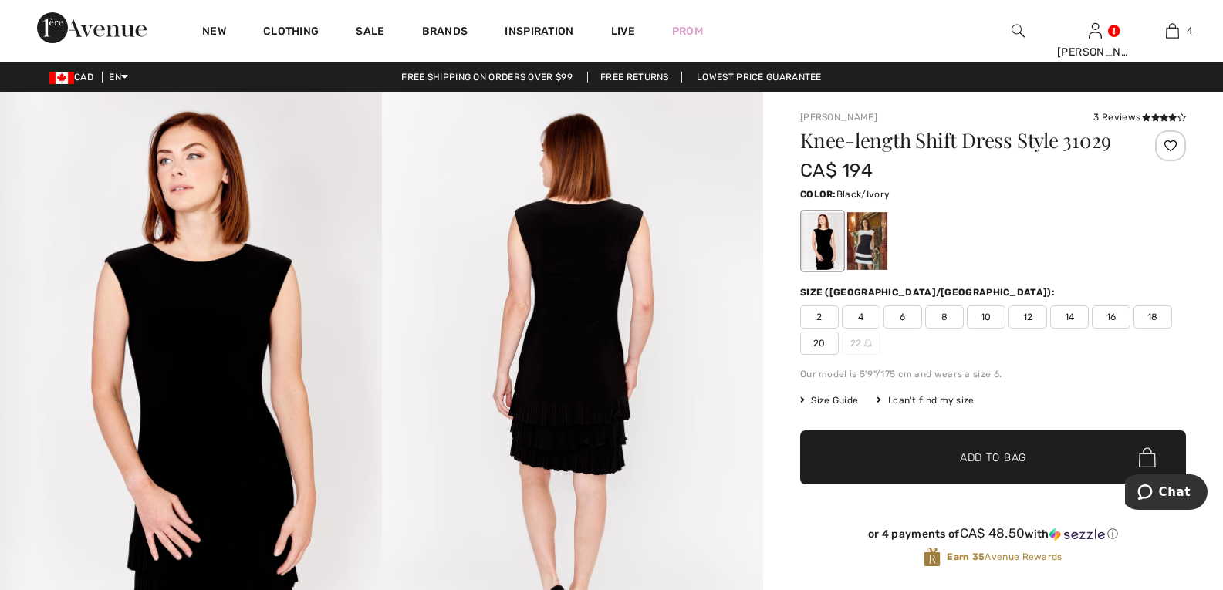
click at [864, 251] on div at bounding box center [867, 241] width 40 height 58
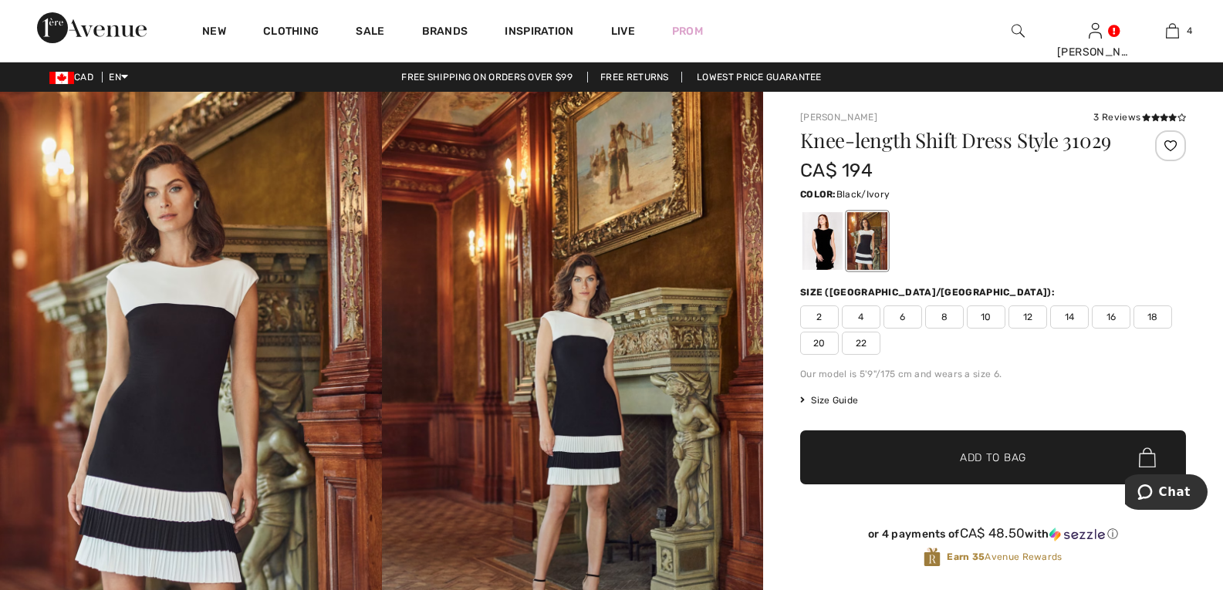
click at [1112, 318] on span "16" at bounding box center [1111, 317] width 39 height 23
click at [1011, 458] on span "Add to Bag" at bounding box center [993, 458] width 66 height 16
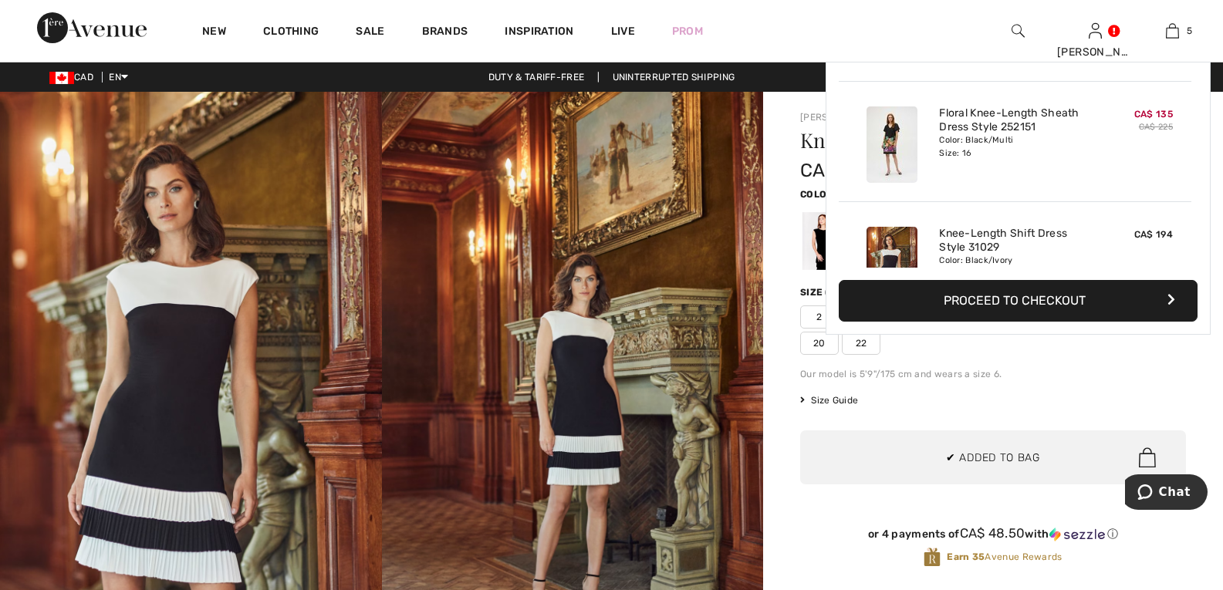
scroll to position [409, 0]
